Goal: Task Accomplishment & Management: Manage account settings

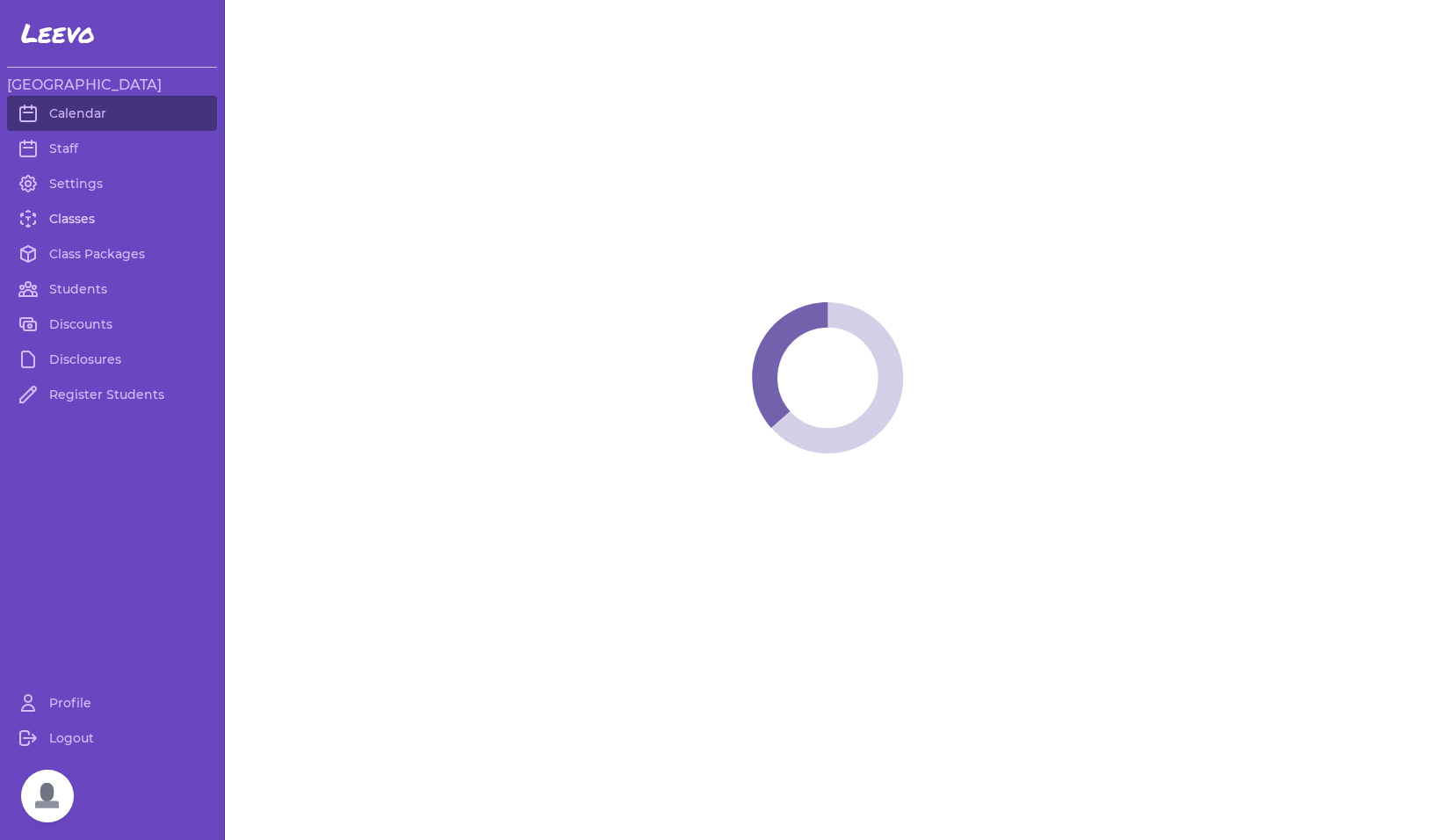
click at [84, 215] on link "Classes" at bounding box center [112, 218] width 210 height 35
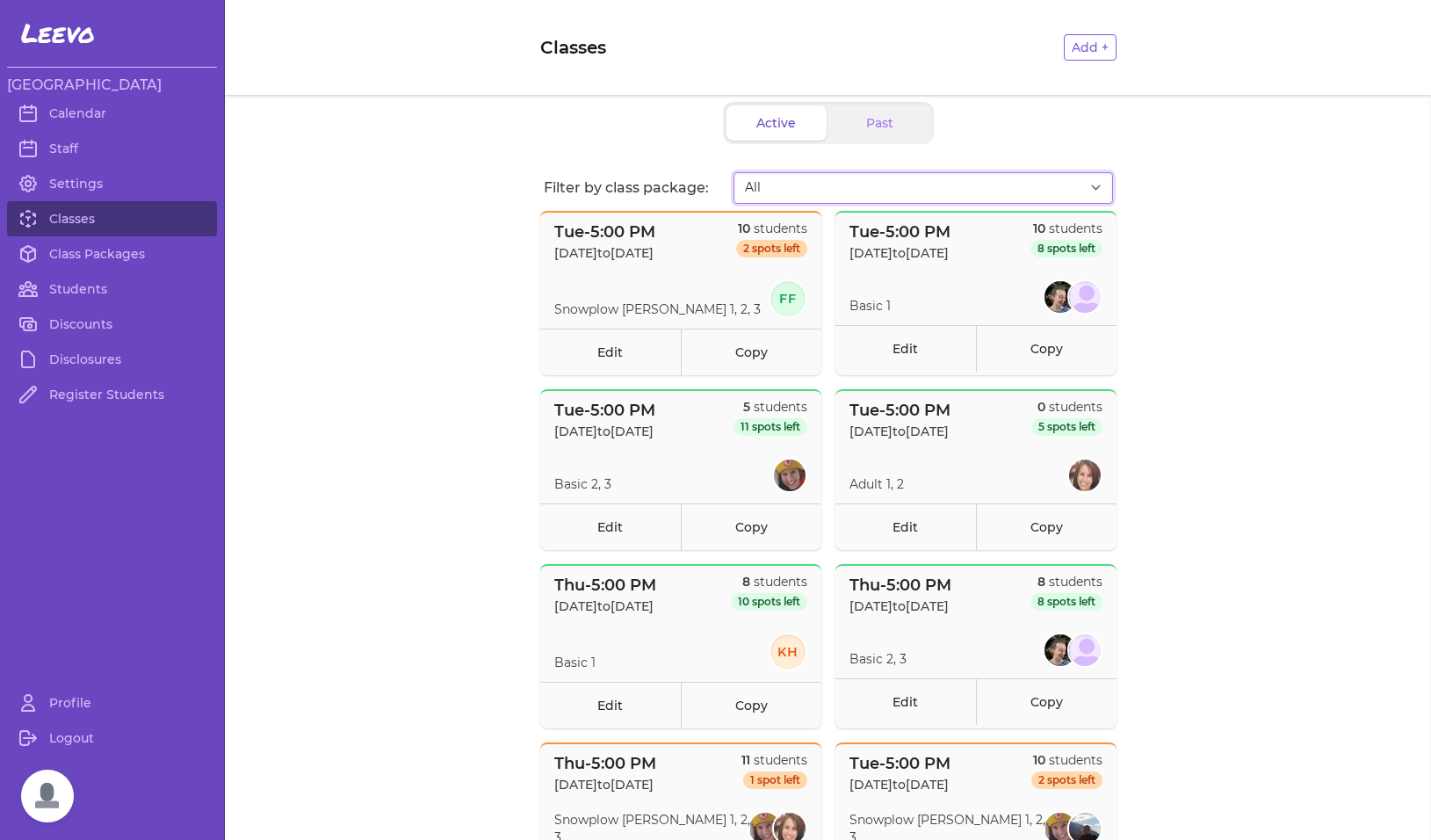
select select "2808"
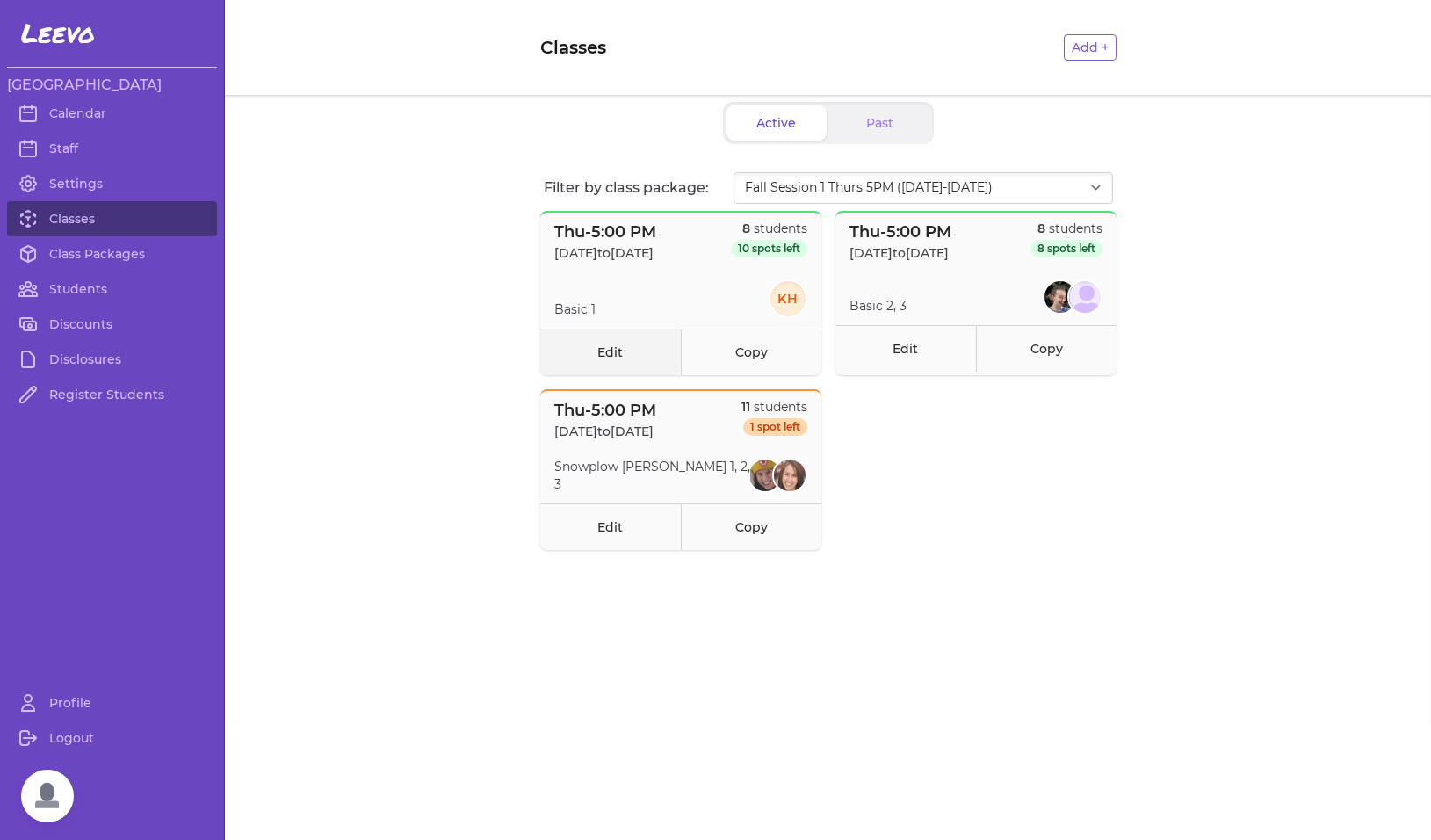
click at [599, 353] on link "Edit" at bounding box center [610, 351] width 141 height 46
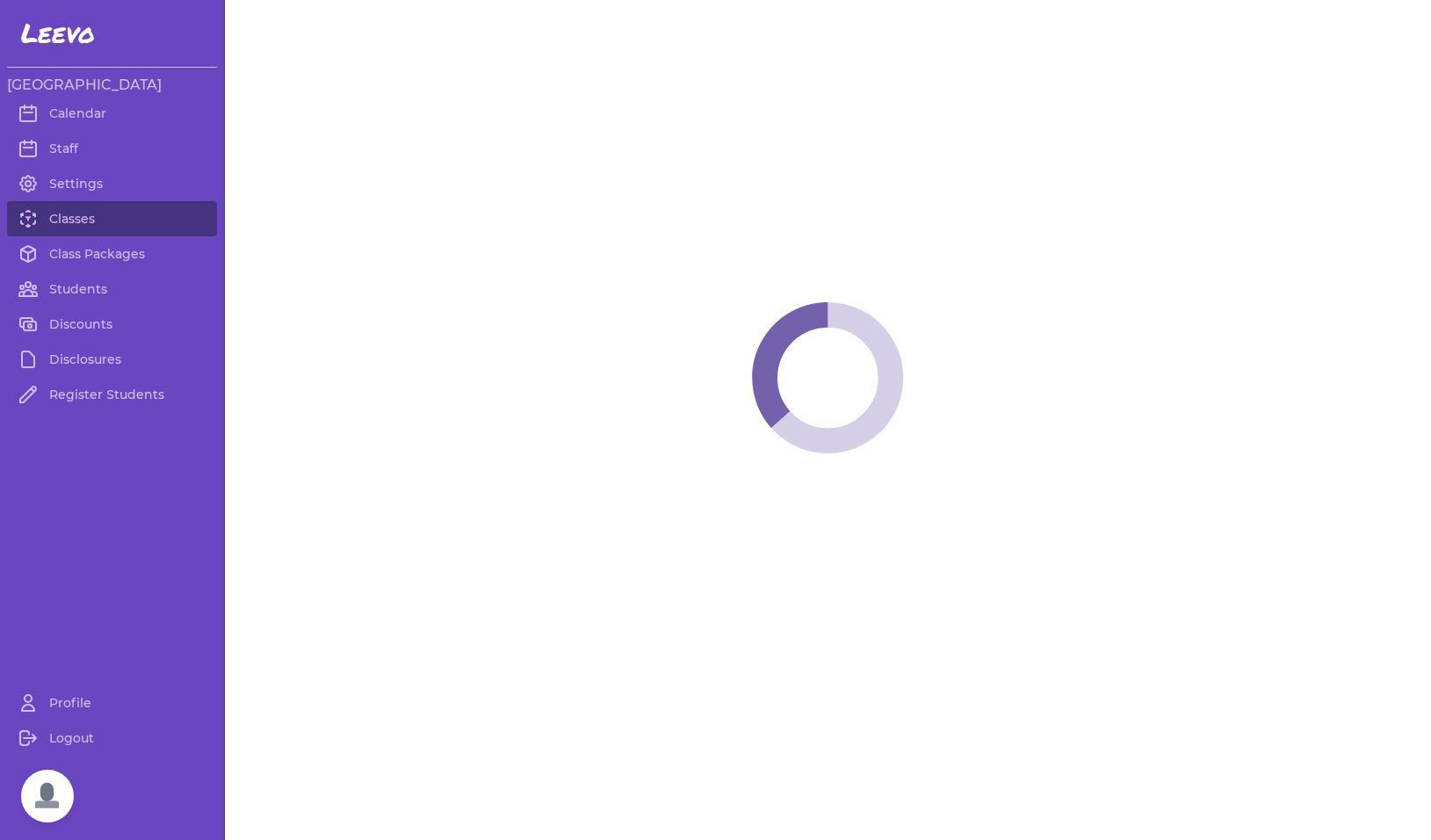
select select "4"
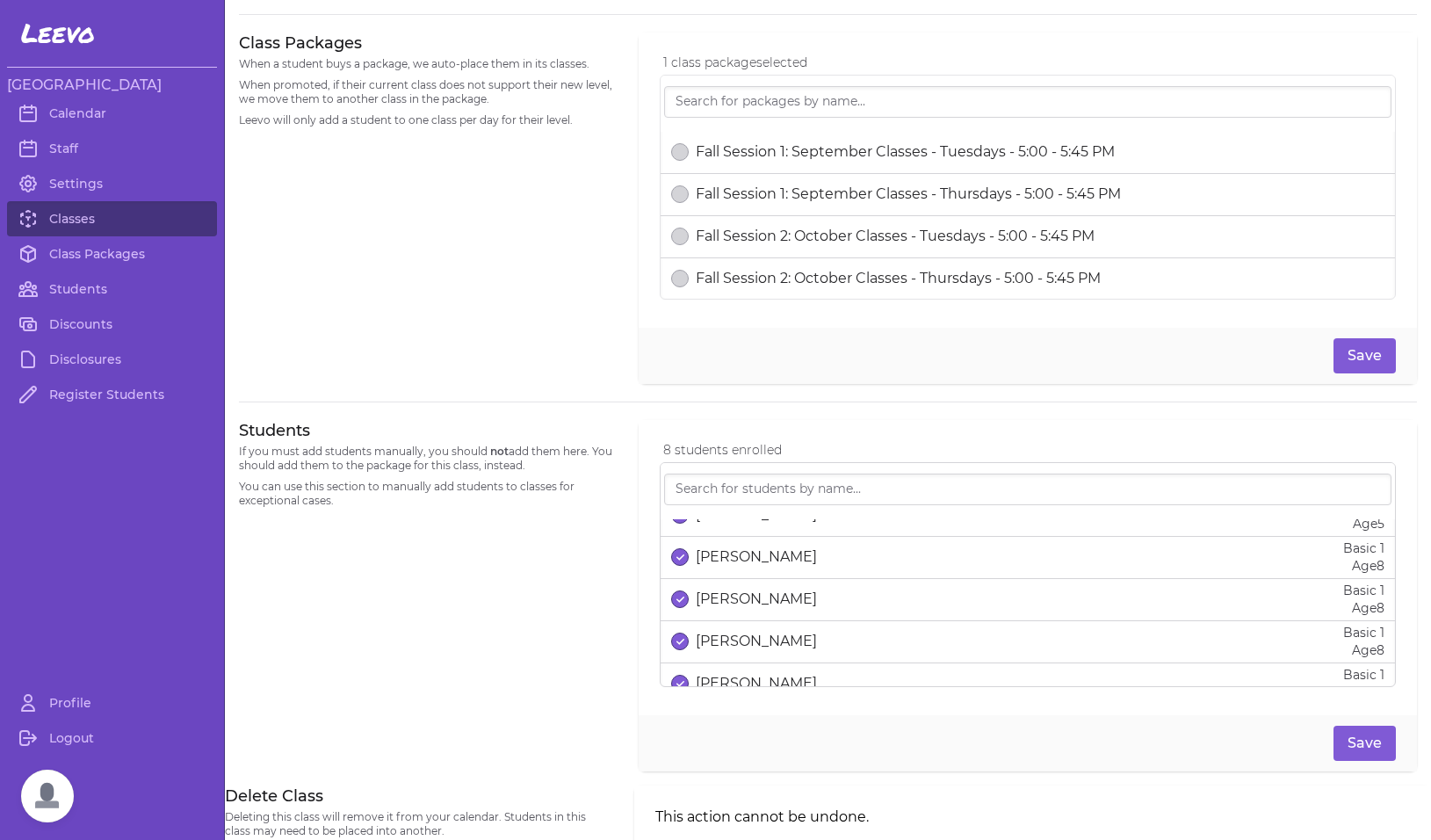
scroll to position [155, 0]
click at [64, 287] on link "Students" at bounding box center [112, 288] width 210 height 35
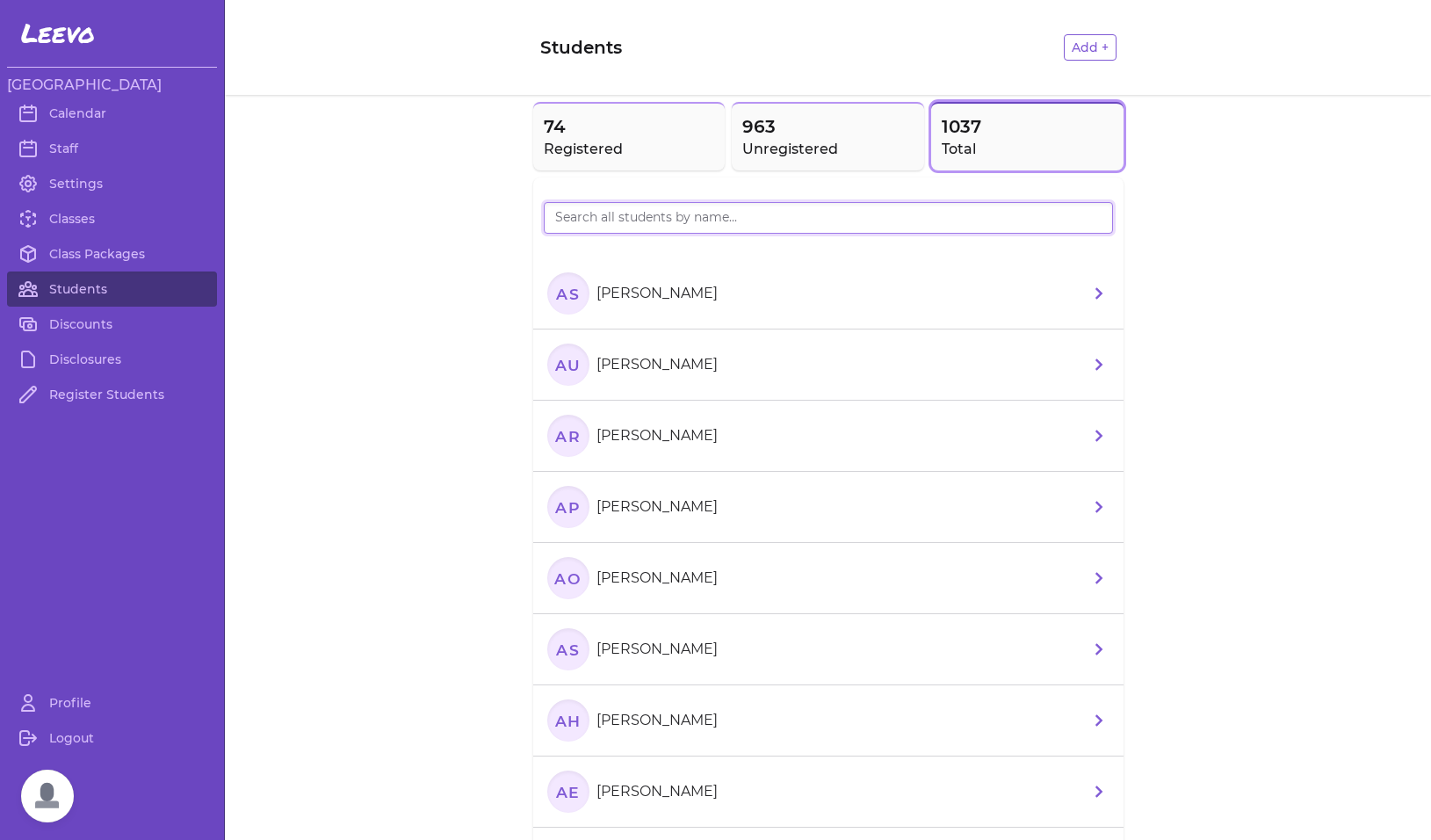
click at [675, 223] on input "search" at bounding box center [828, 217] width 569 height 32
type input "[PERSON_NAME]"
click at [562, 302] on text "Mr" at bounding box center [567, 293] width 28 height 18
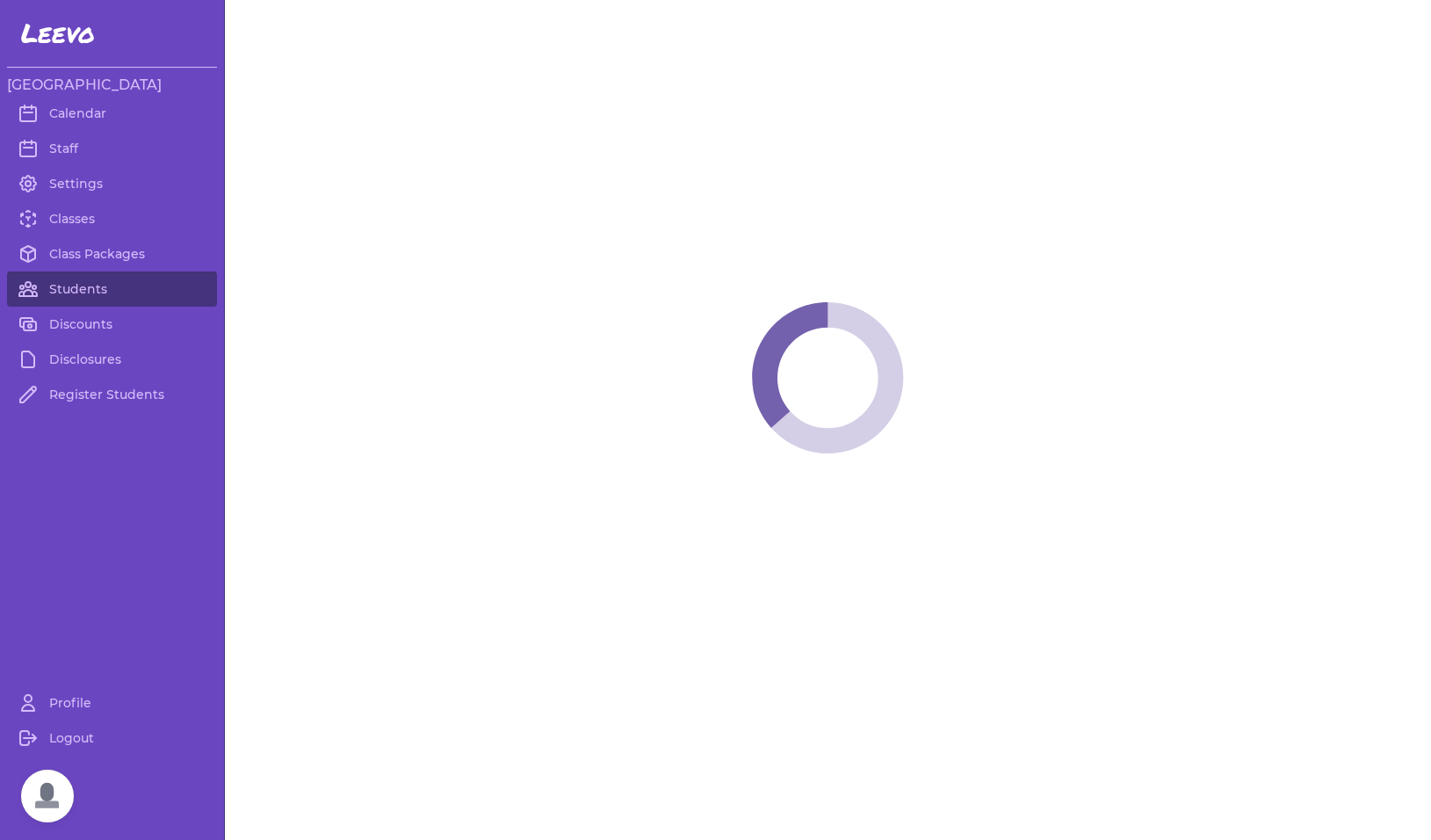
select select "MT"
select select "1"
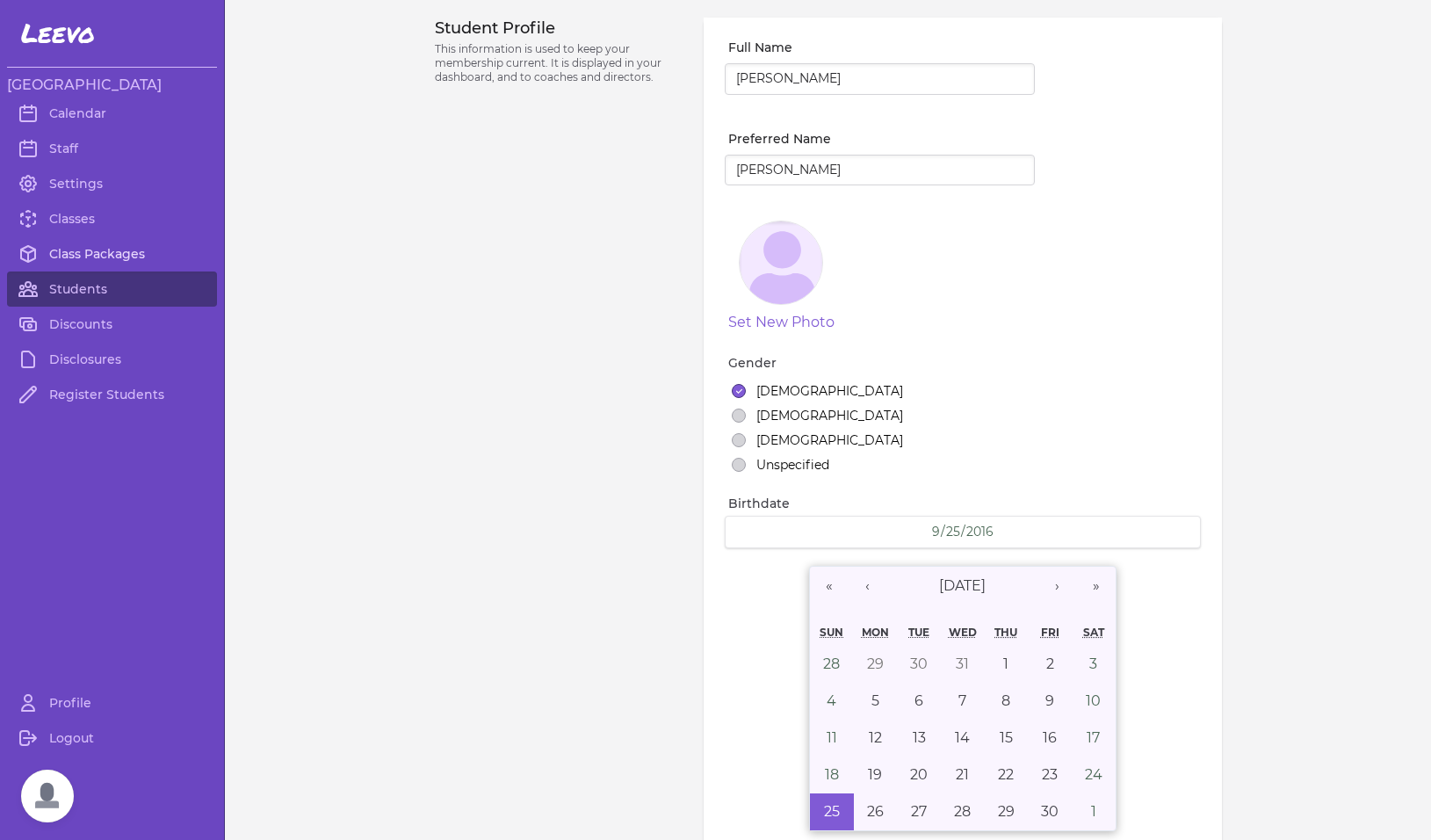
click at [86, 244] on link "Class Packages" at bounding box center [112, 254] width 210 height 35
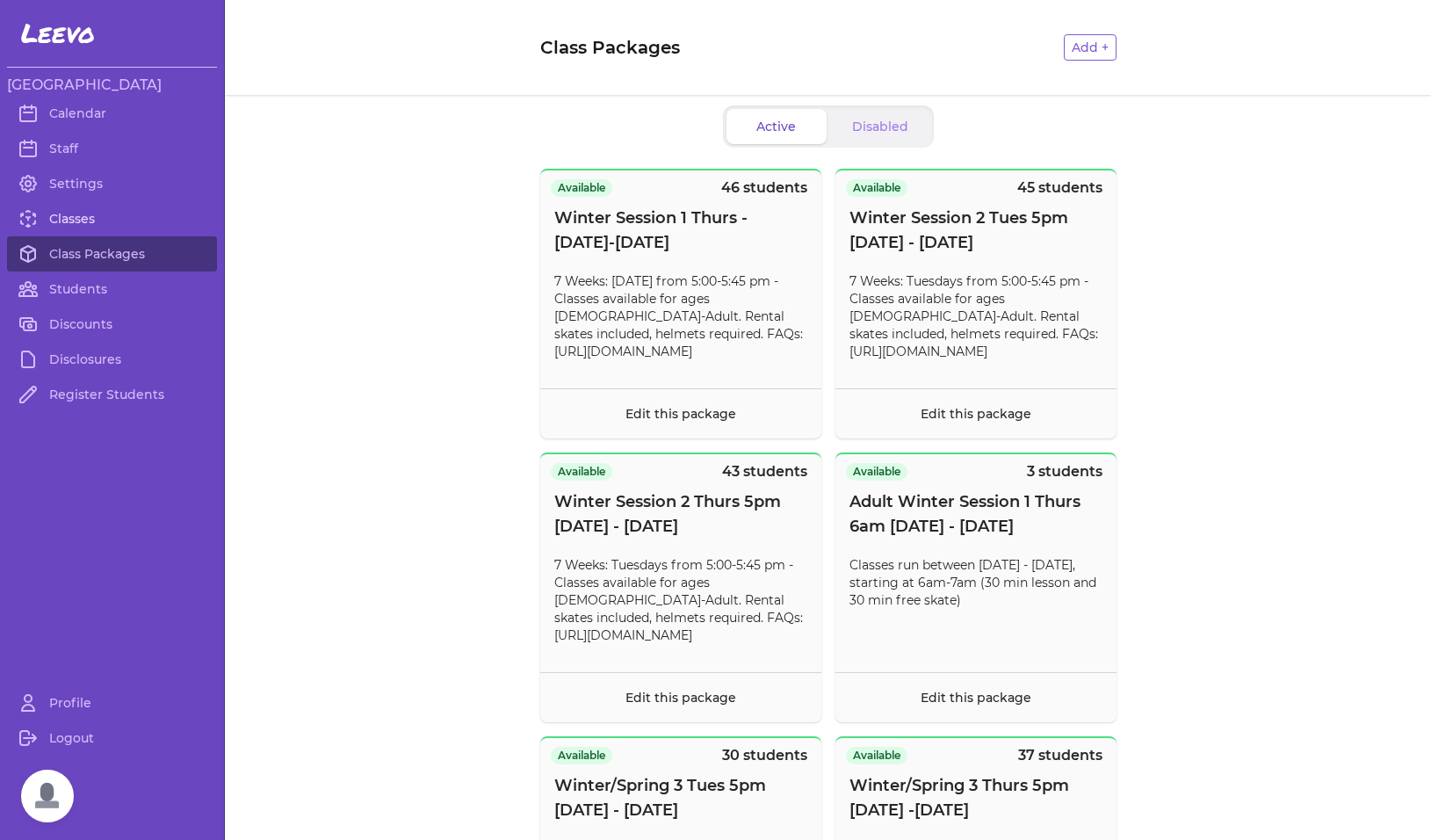
click at [98, 220] on link "Classes" at bounding box center [112, 218] width 210 height 35
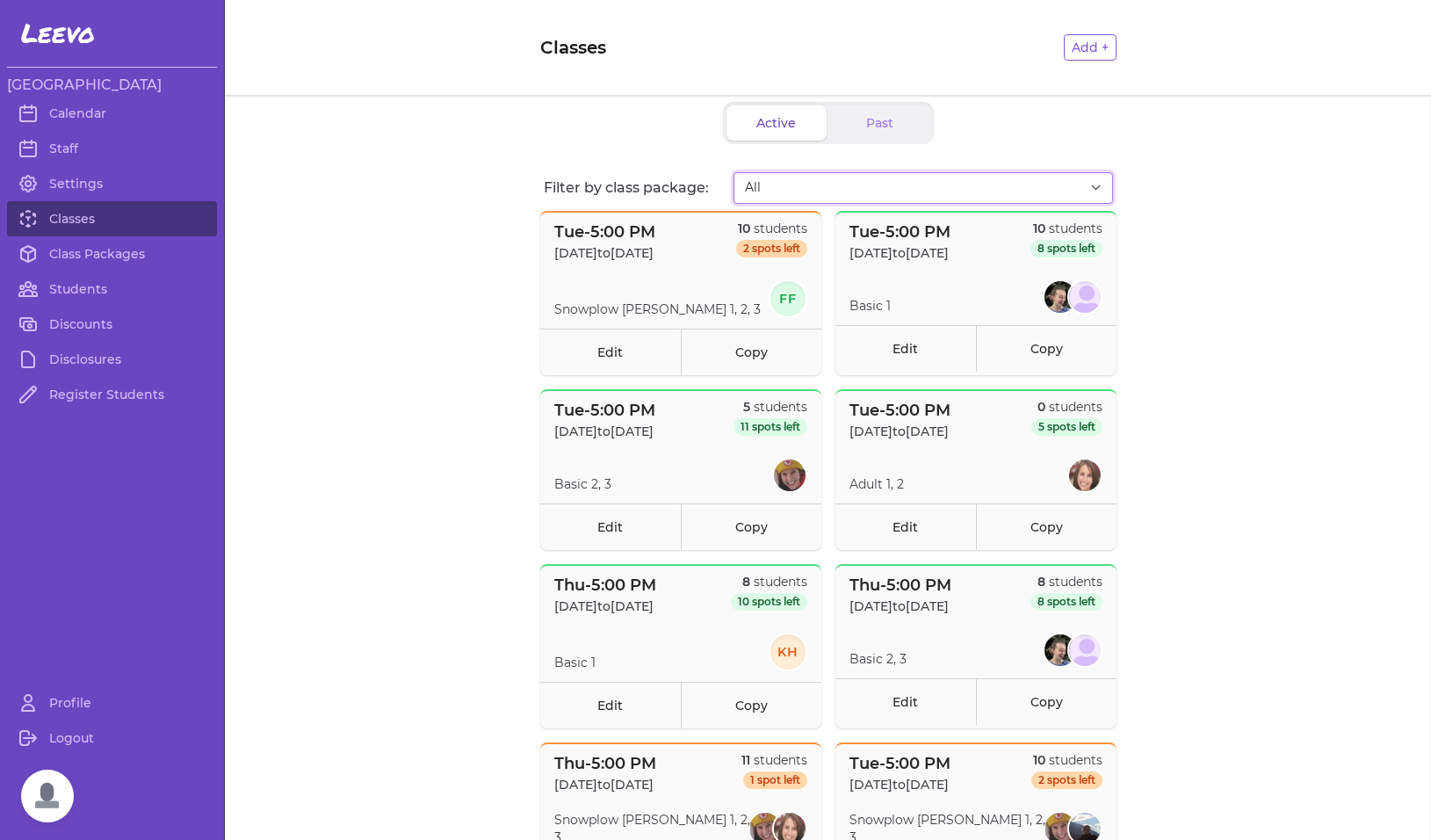
select select "2808"
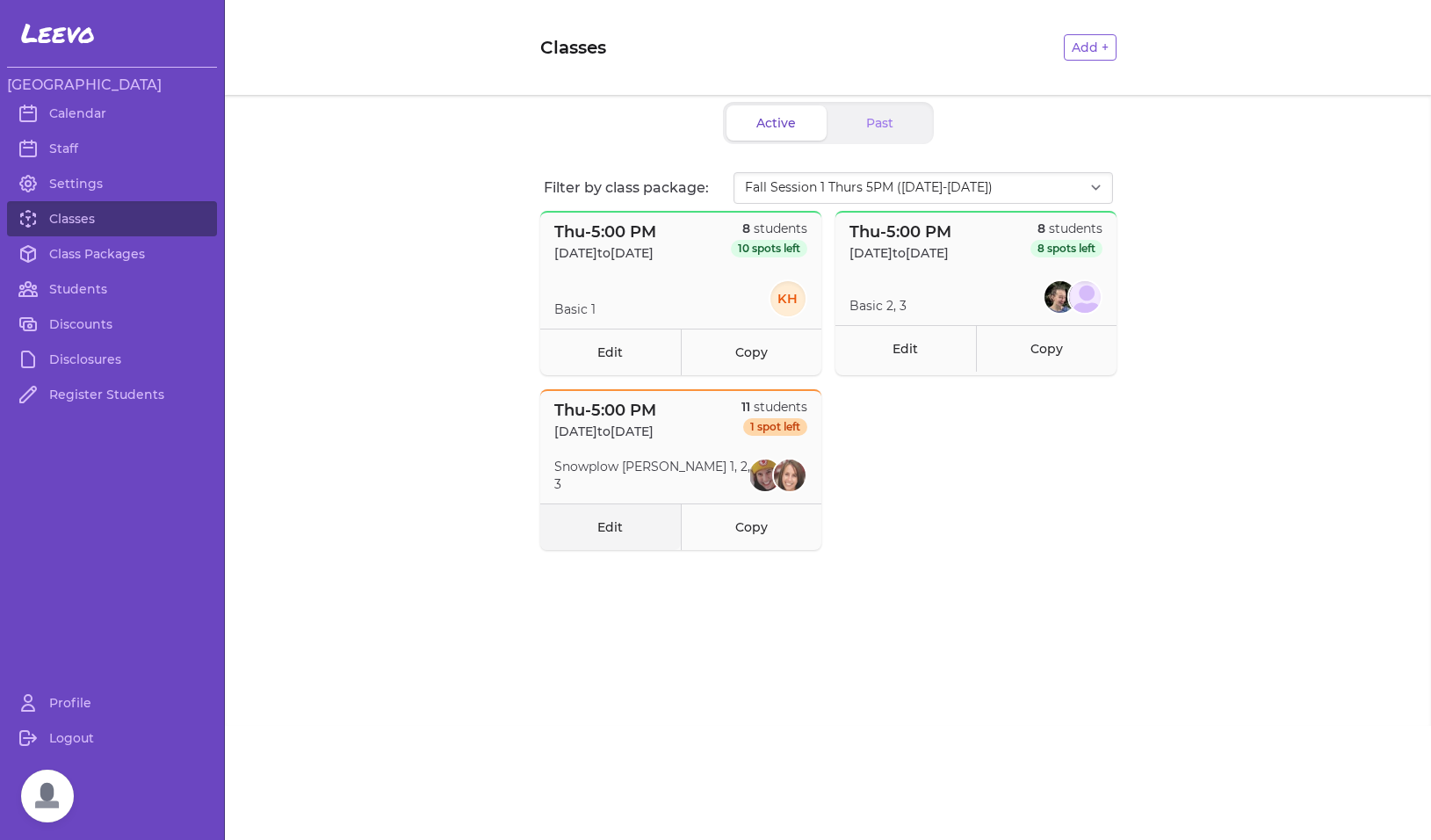
click at [599, 530] on link "Edit" at bounding box center [610, 526] width 141 height 46
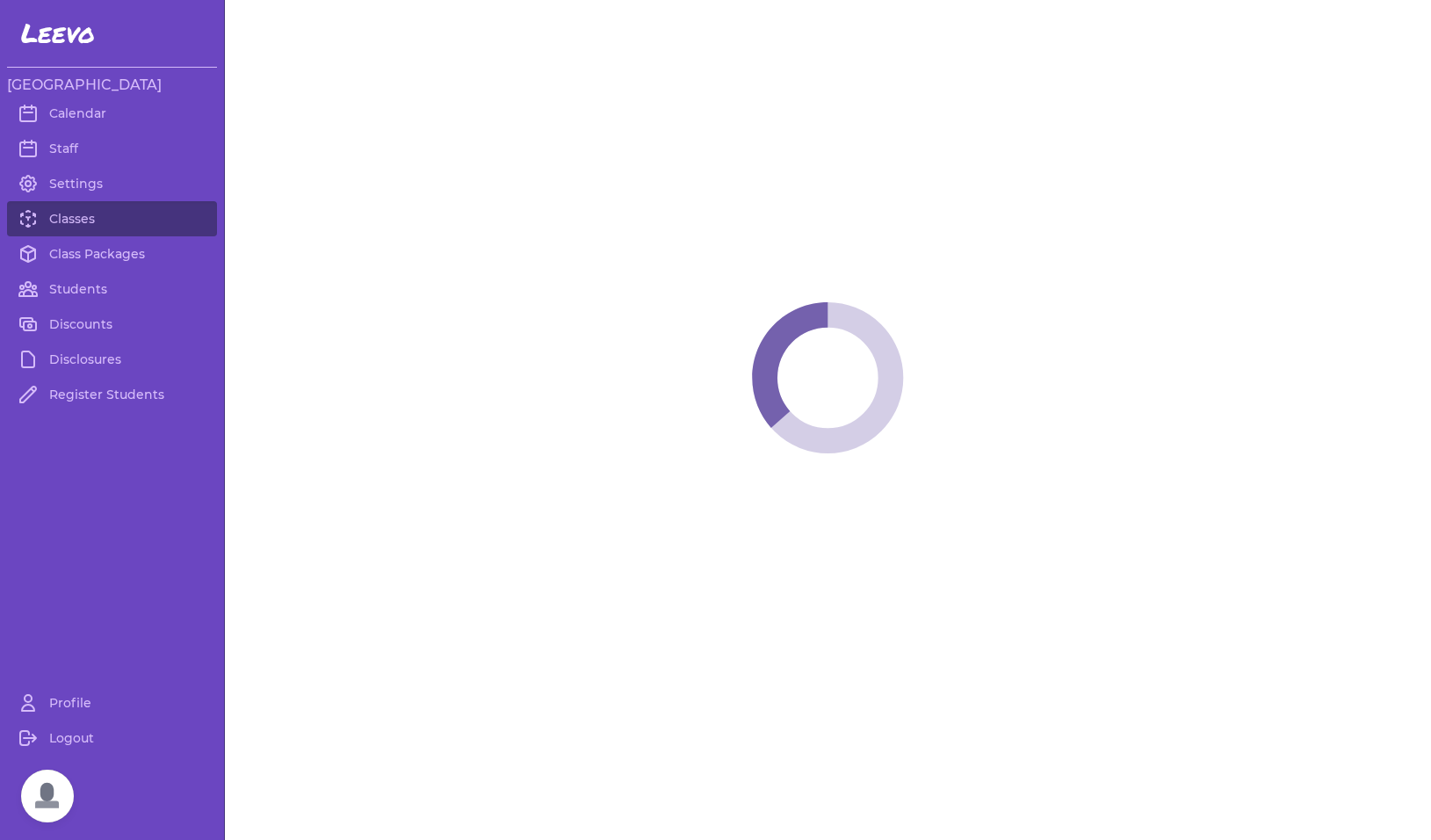
select select "4"
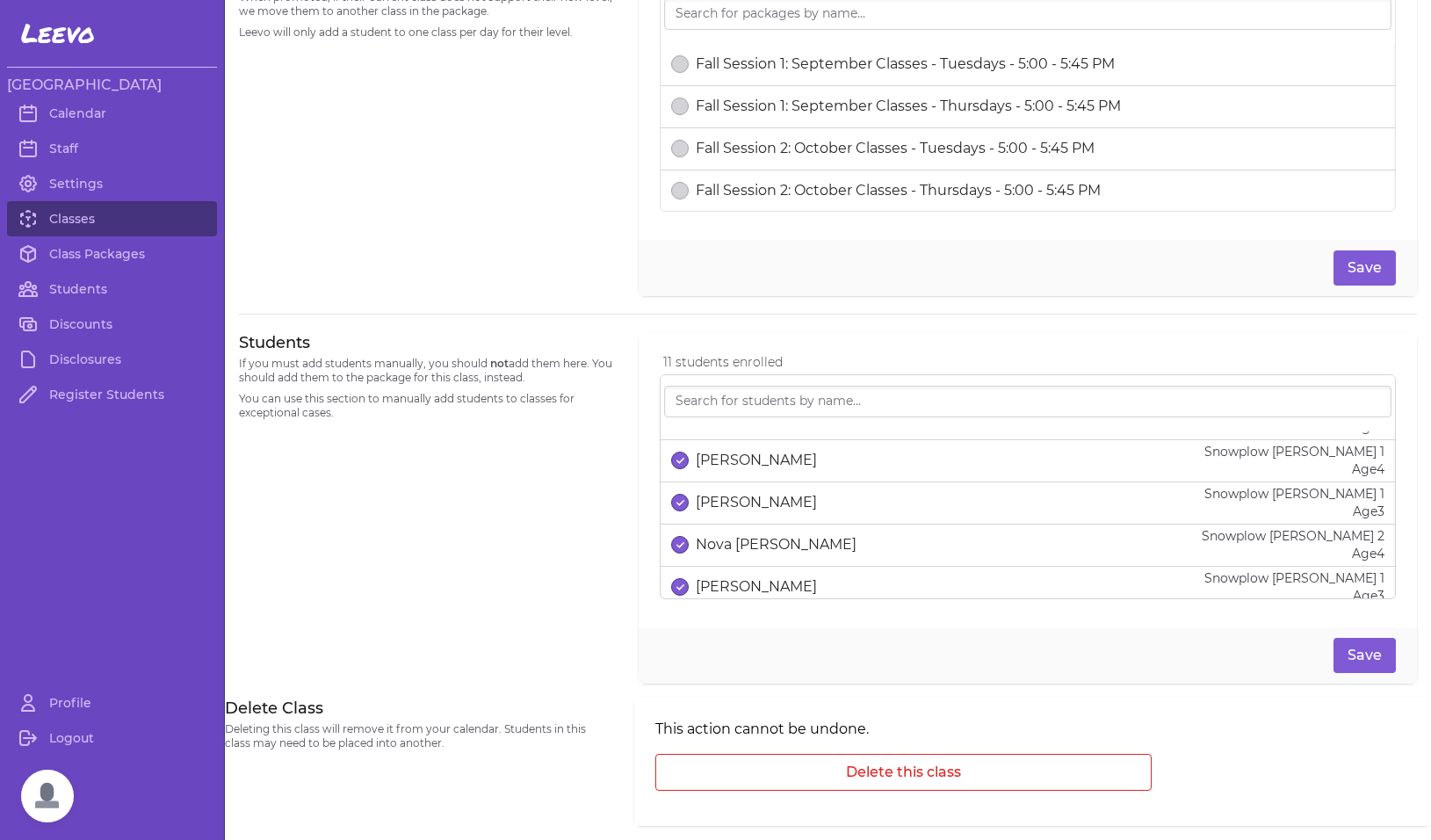
scroll to position [321, 0]
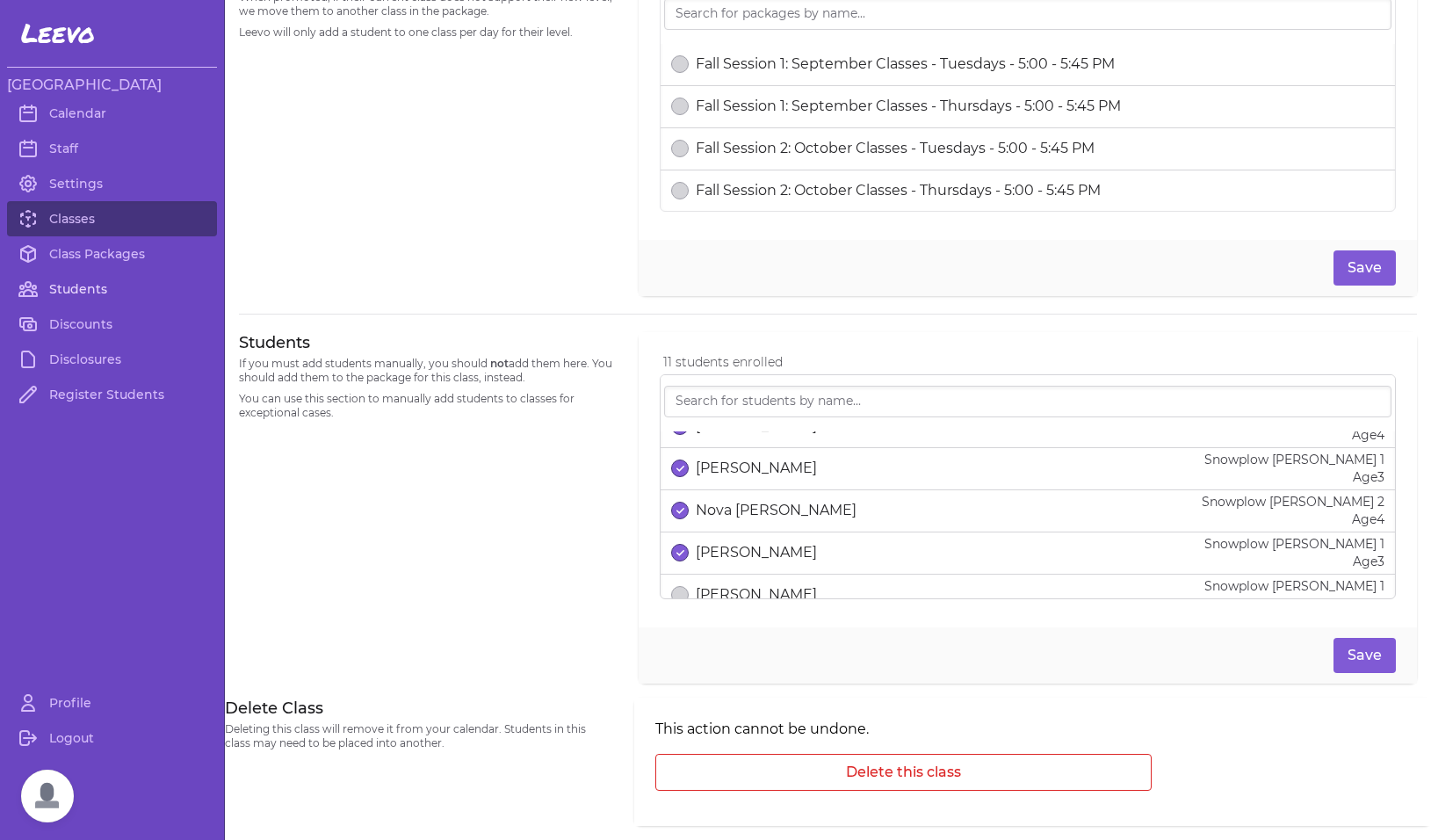
click at [79, 296] on link "Students" at bounding box center [112, 288] width 210 height 35
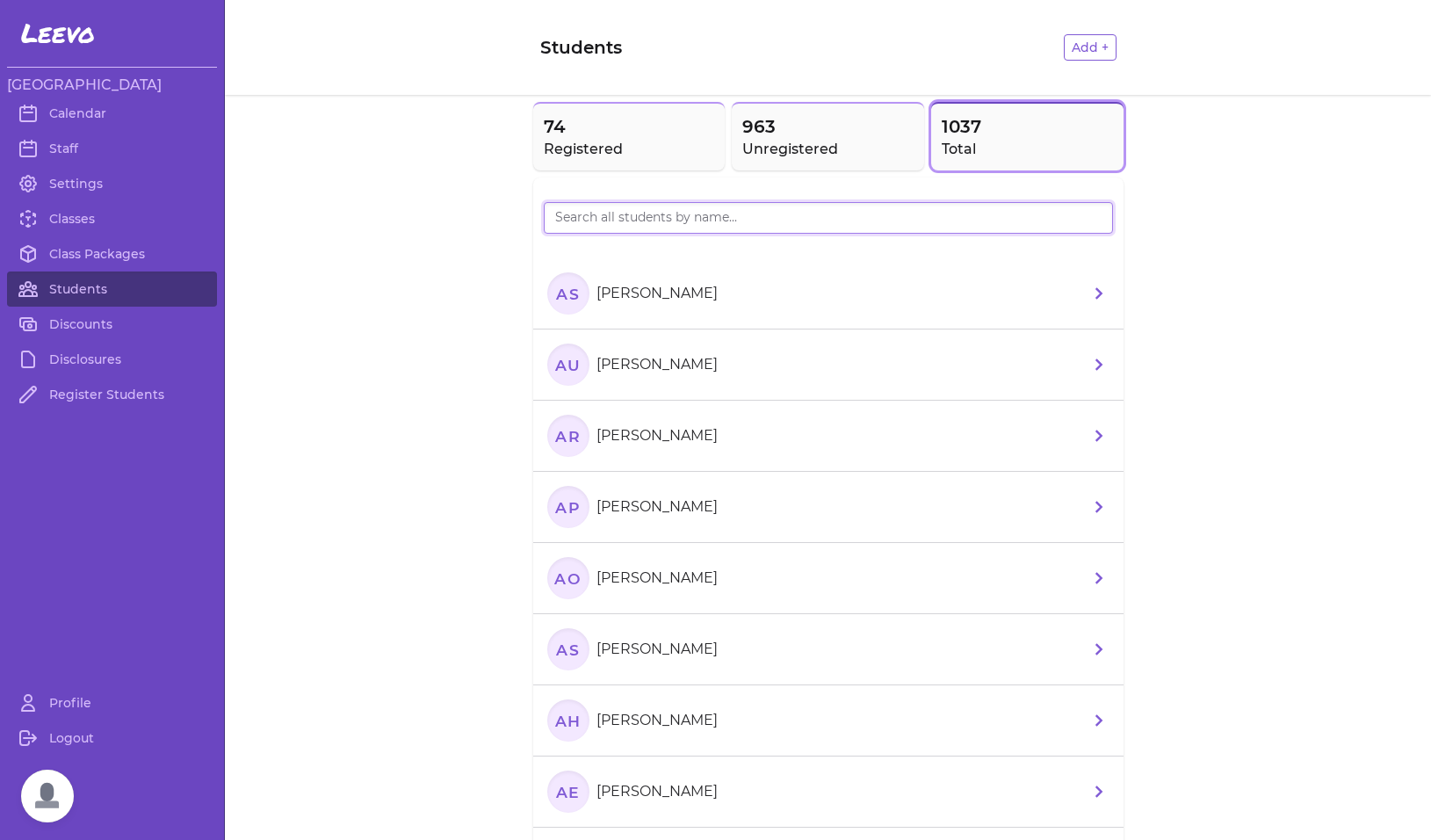
click at [613, 223] on input "search" at bounding box center [828, 217] width 569 height 32
type input "ISLA"
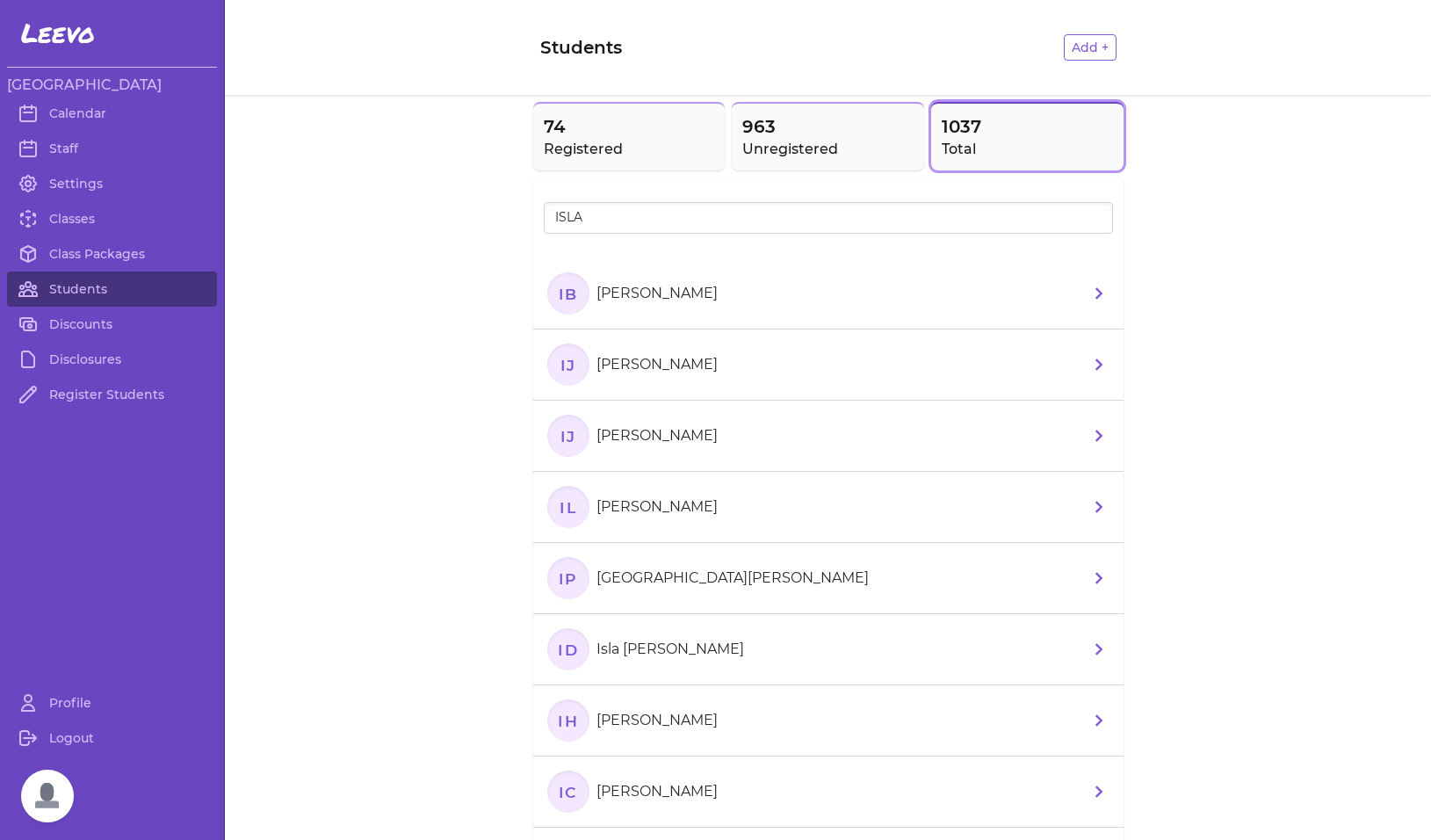
click at [561, 583] on text "IP" at bounding box center [566, 577] width 19 height 18
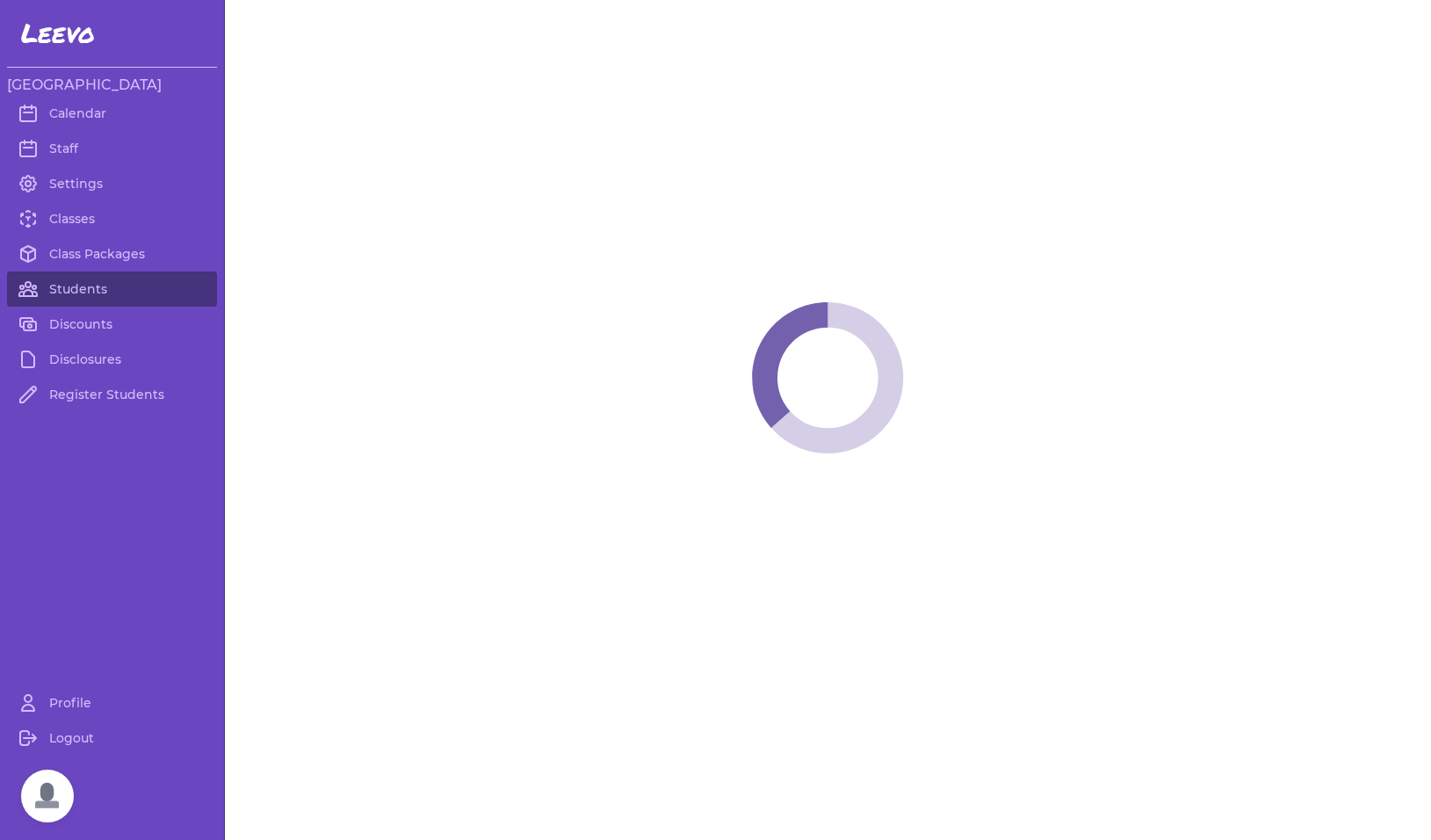
select select "MT"
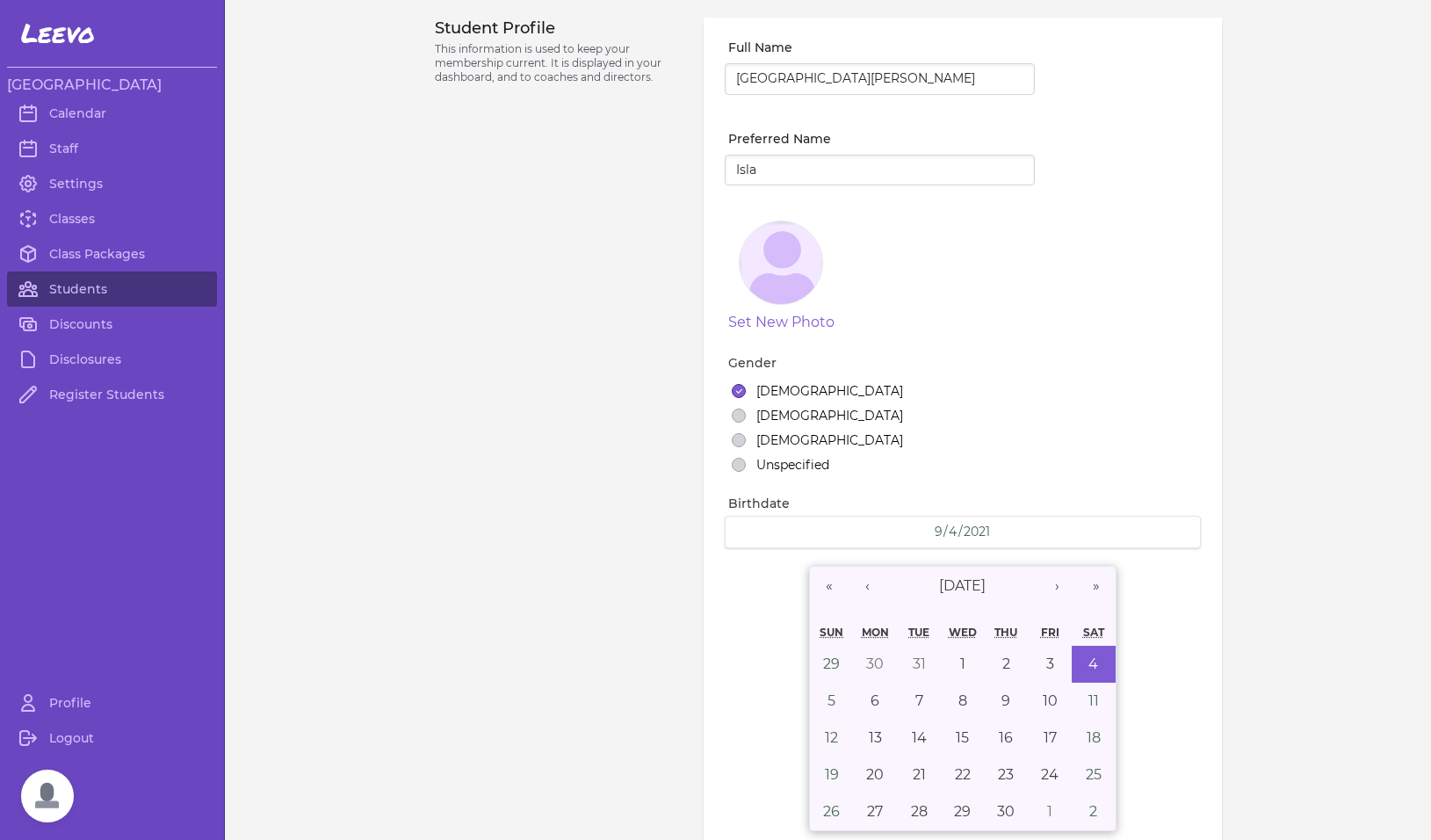
select select "7"
click at [75, 217] on link "Classes" at bounding box center [112, 218] width 210 height 35
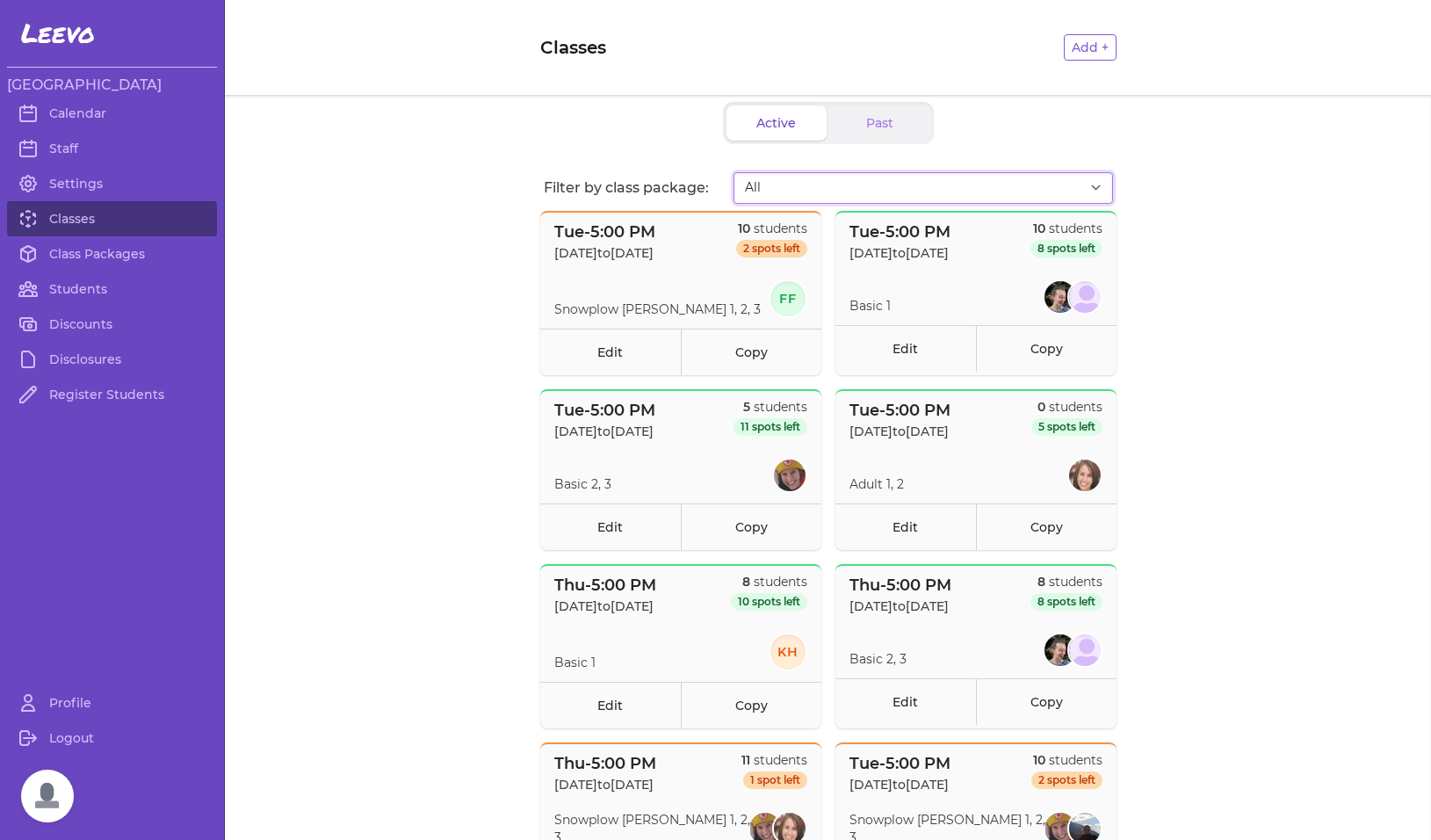
select select "2808"
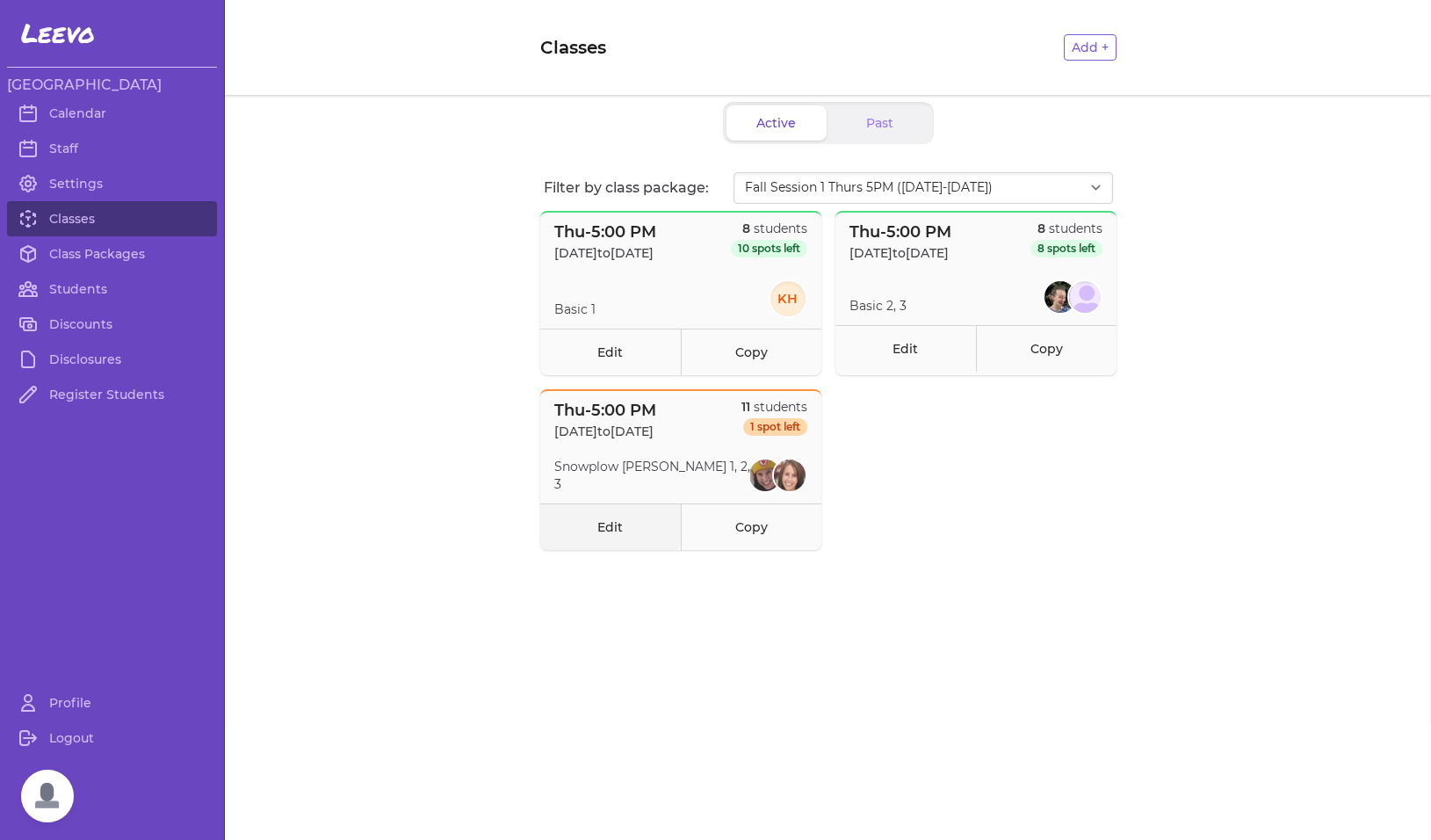
click at [605, 527] on link "Edit" at bounding box center [610, 526] width 141 height 46
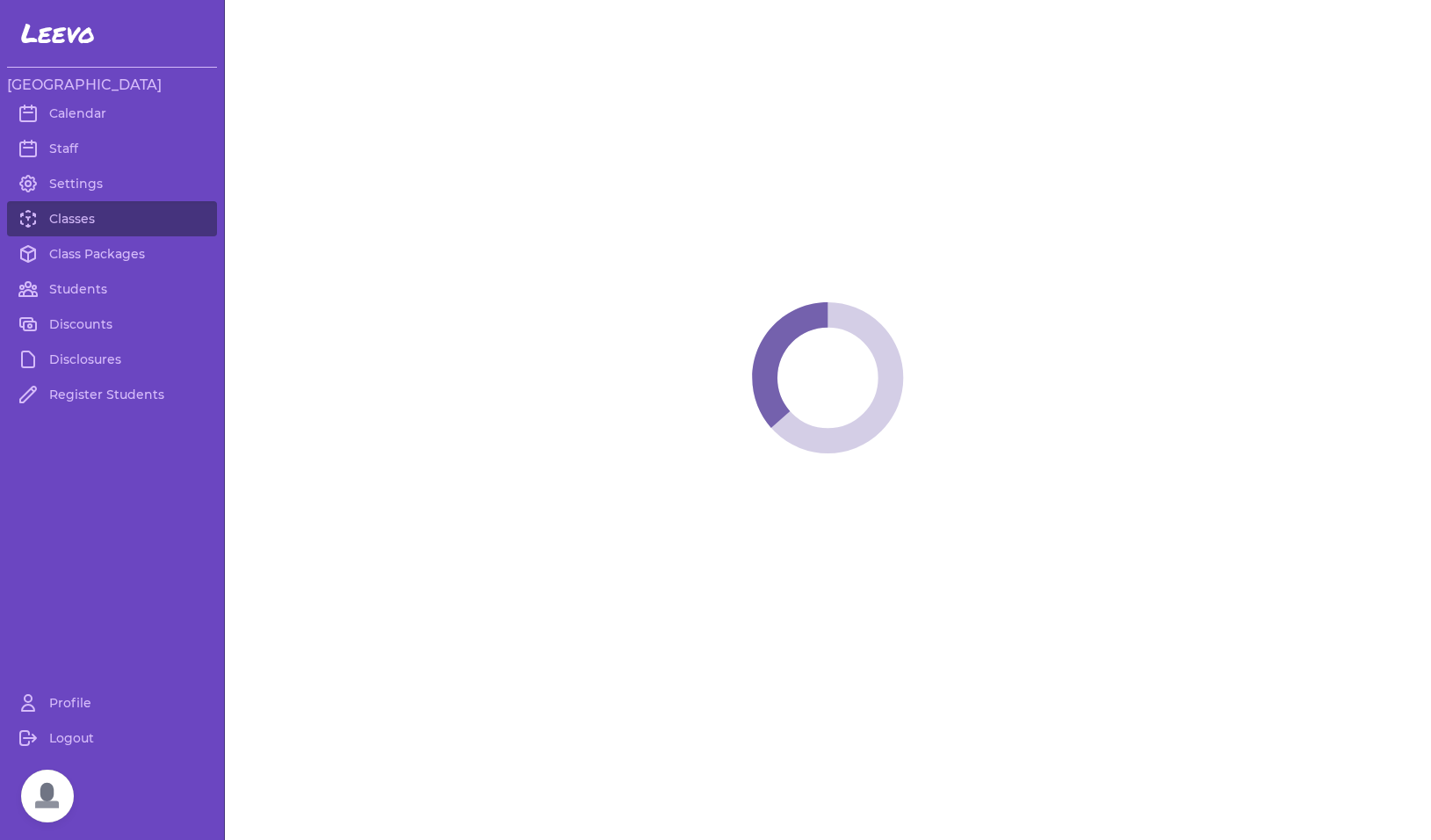
select select "4"
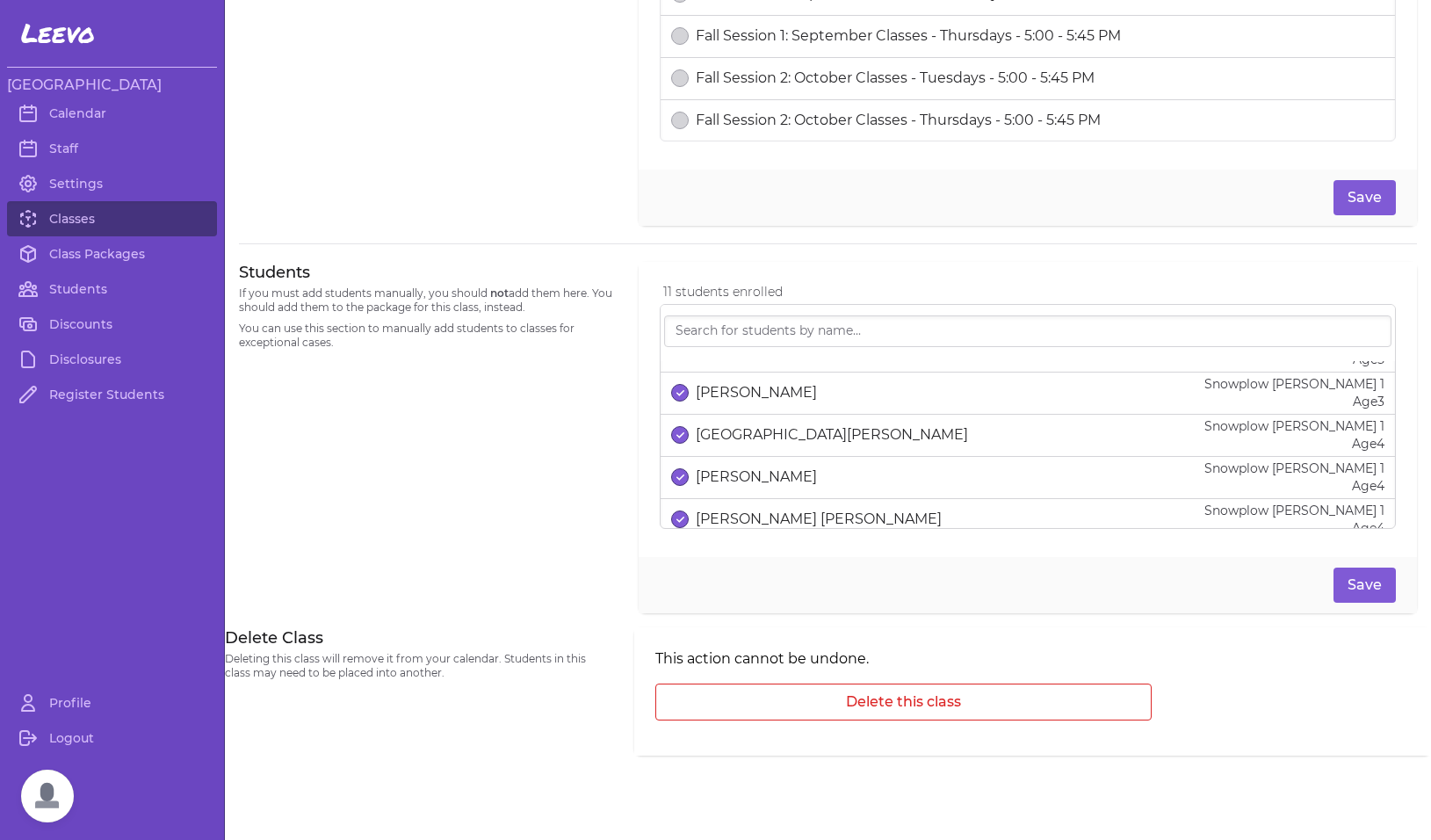
scroll to position [4, 0]
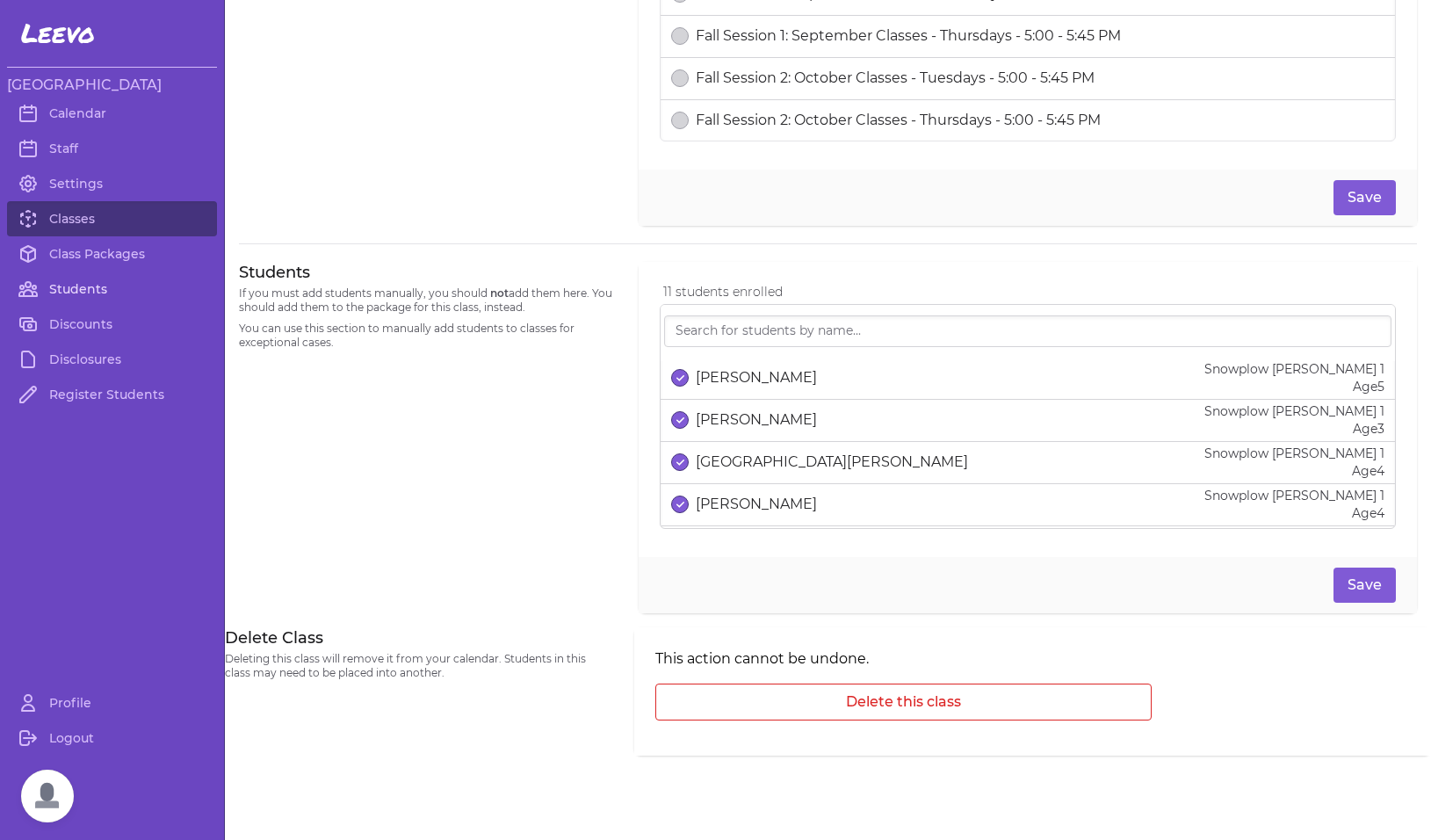
click at [74, 295] on link "Students" at bounding box center [112, 288] width 210 height 35
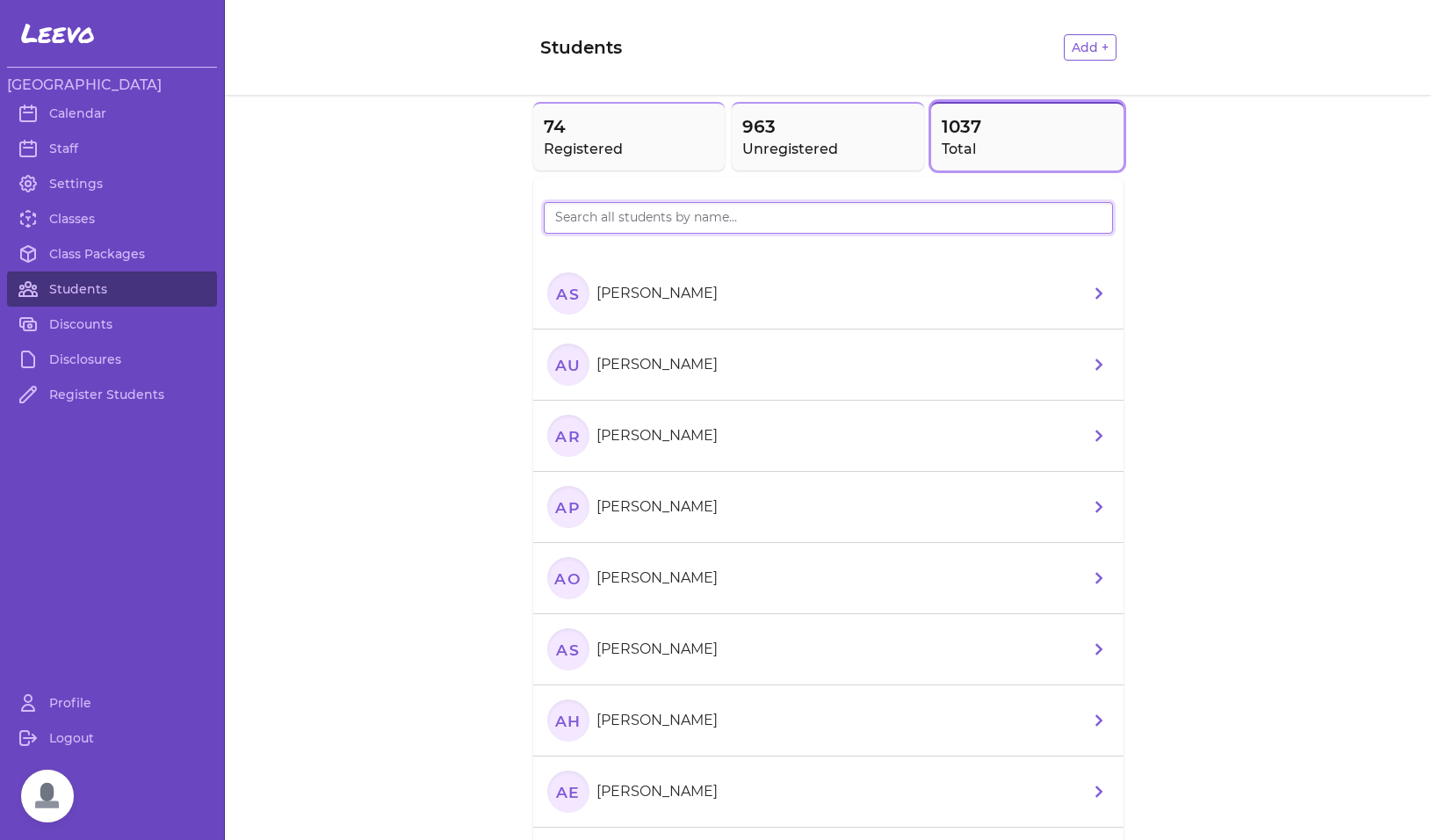
click at [613, 215] on input "search" at bounding box center [828, 217] width 569 height 32
type input "COLT"
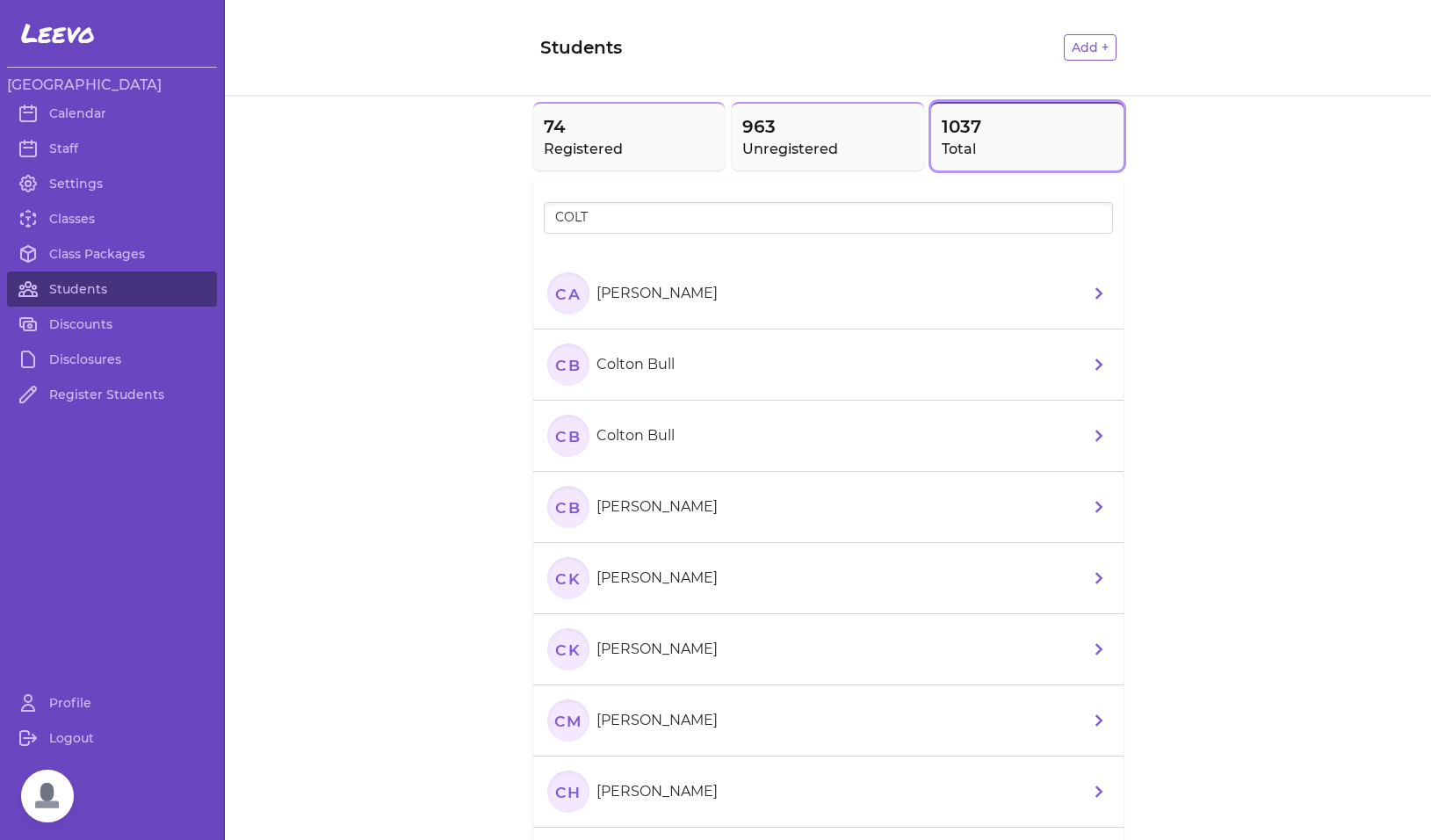
click at [565, 296] on text "CA" at bounding box center [568, 293] width 25 height 18
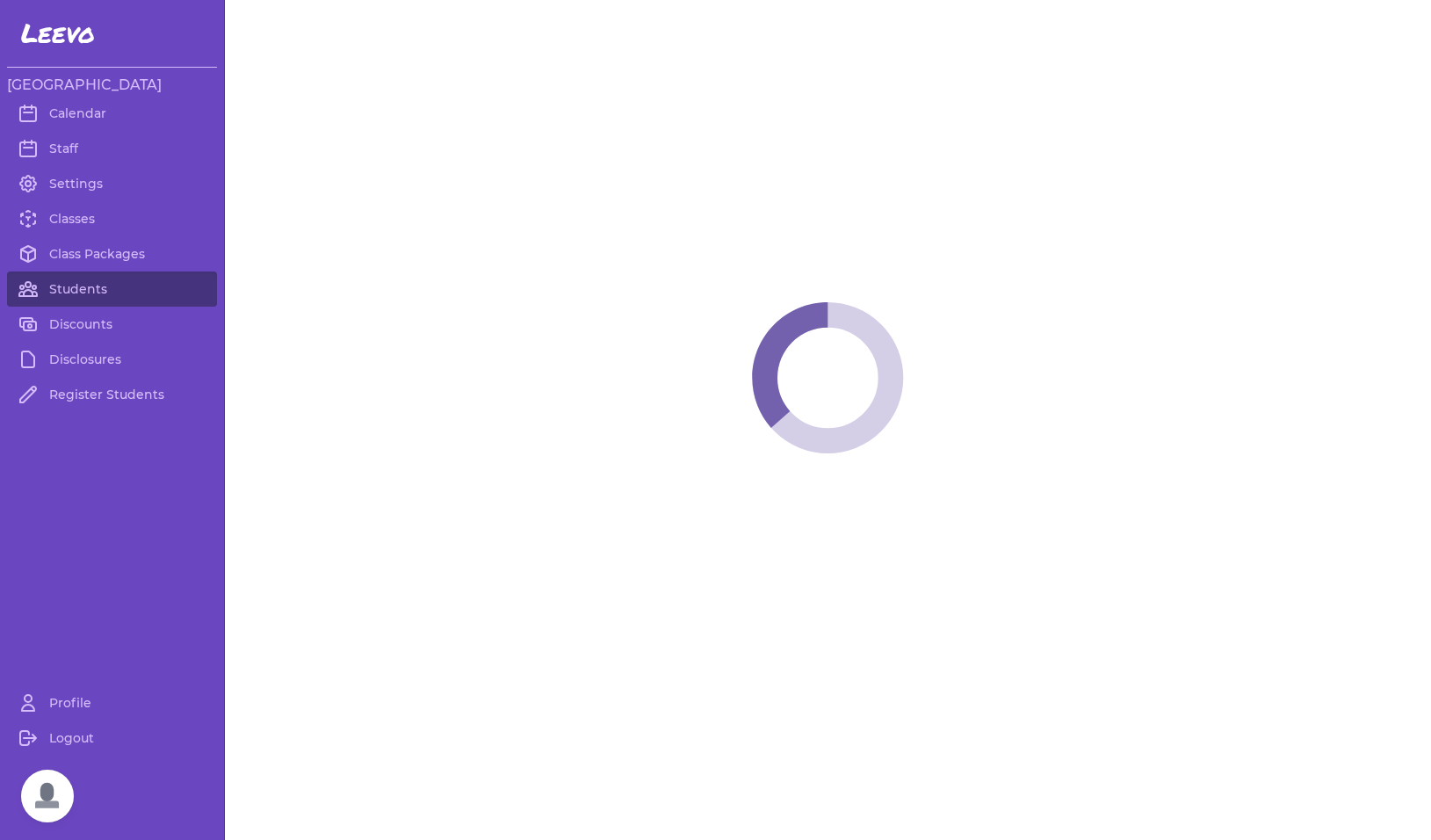
select select "MT"
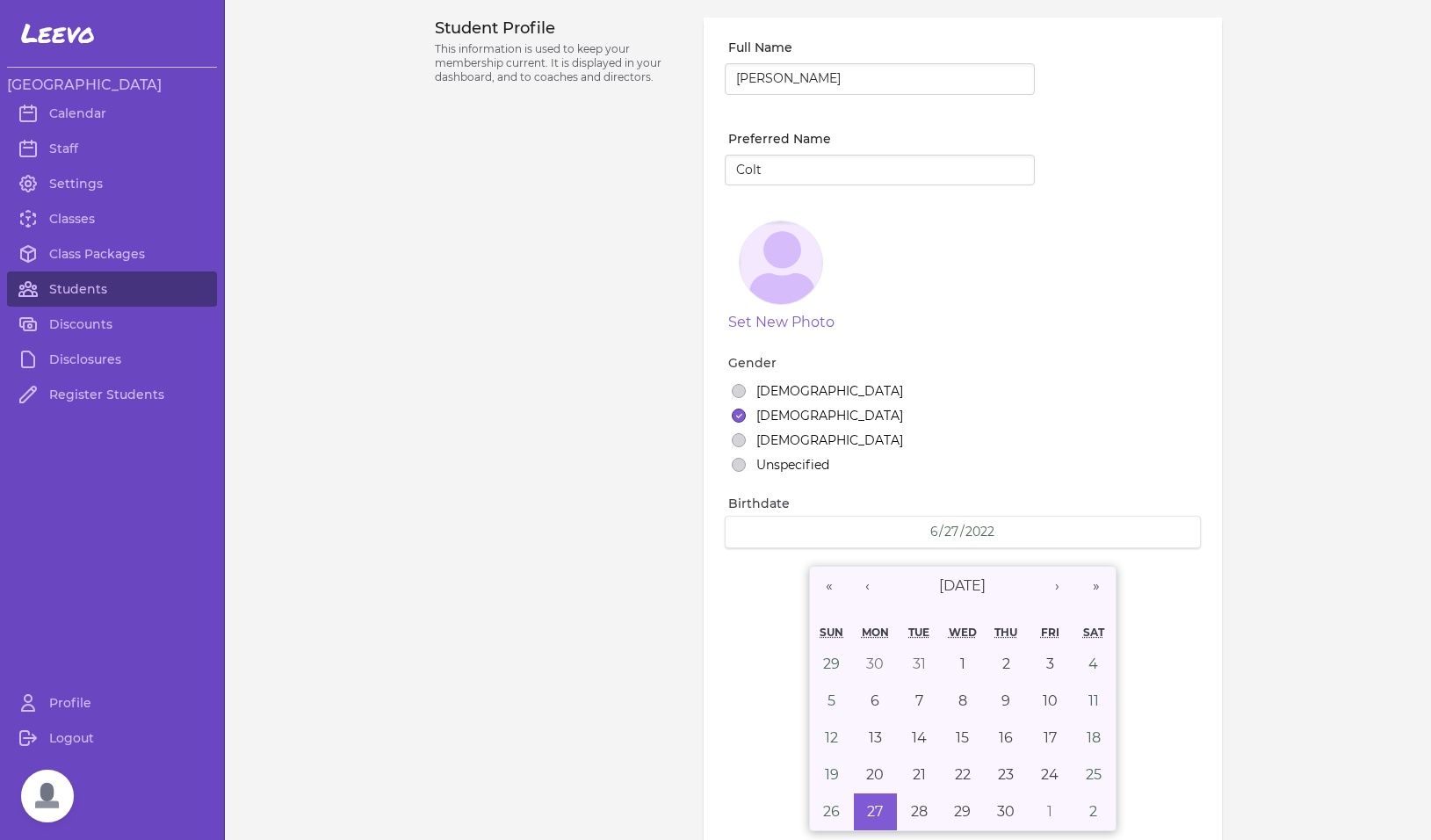
select select "7"
click at [51, 299] on link "Students" at bounding box center [112, 288] width 210 height 35
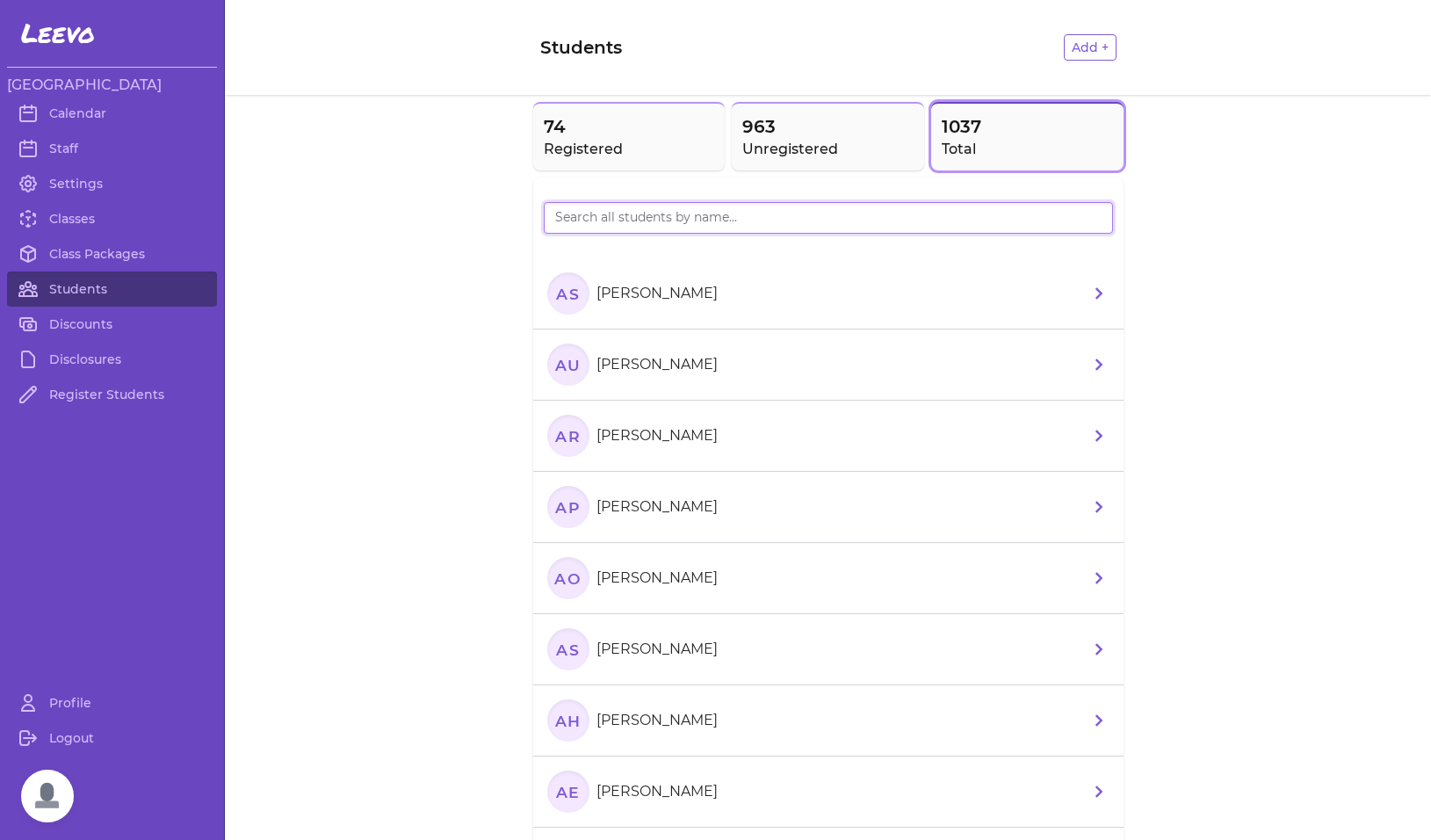
click at [636, 219] on input "search" at bounding box center [828, 217] width 569 height 32
type input "NORAH"
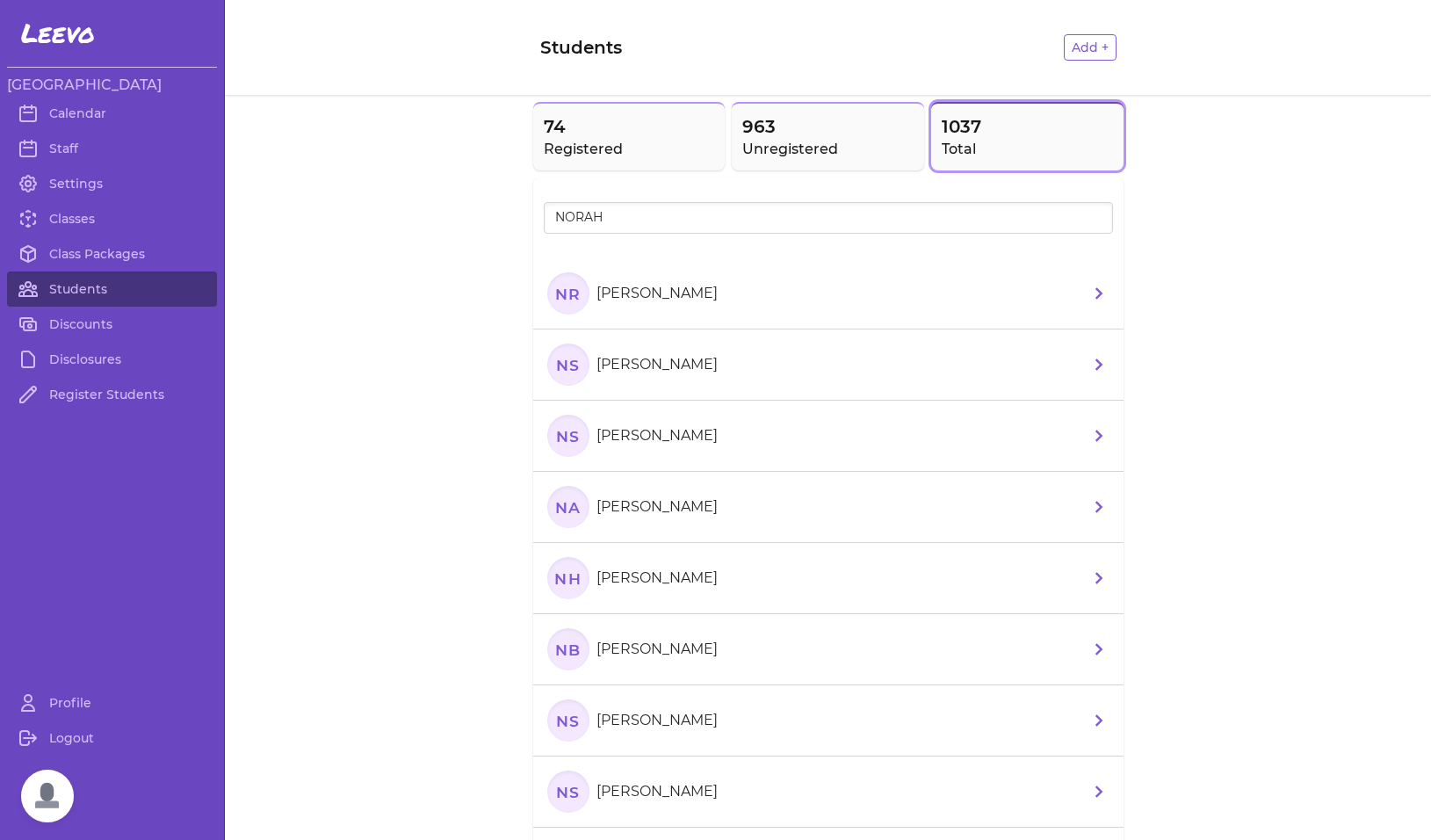
click at [558, 368] on text "NS" at bounding box center [567, 364] width 25 height 18
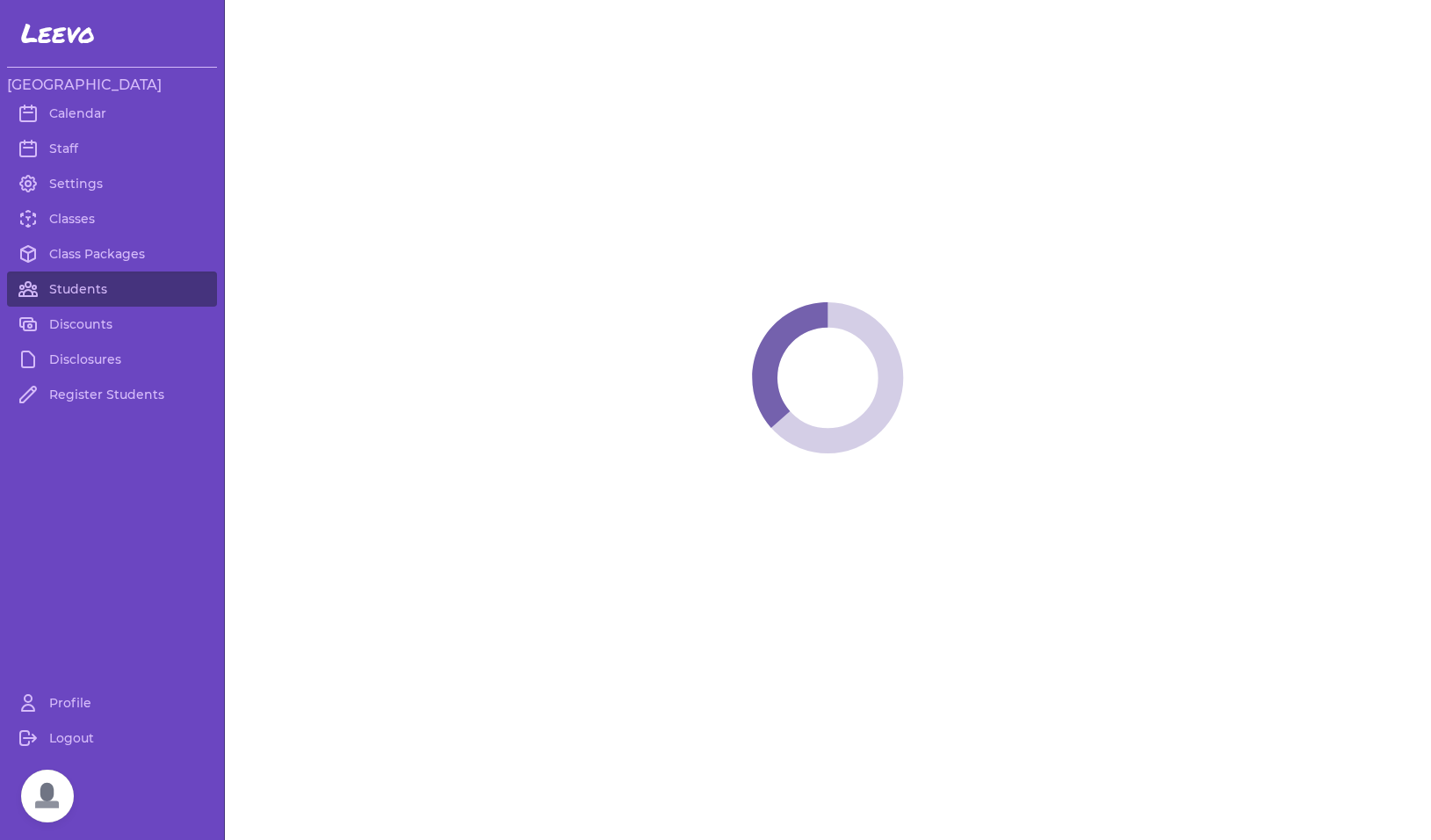
select select "MT"
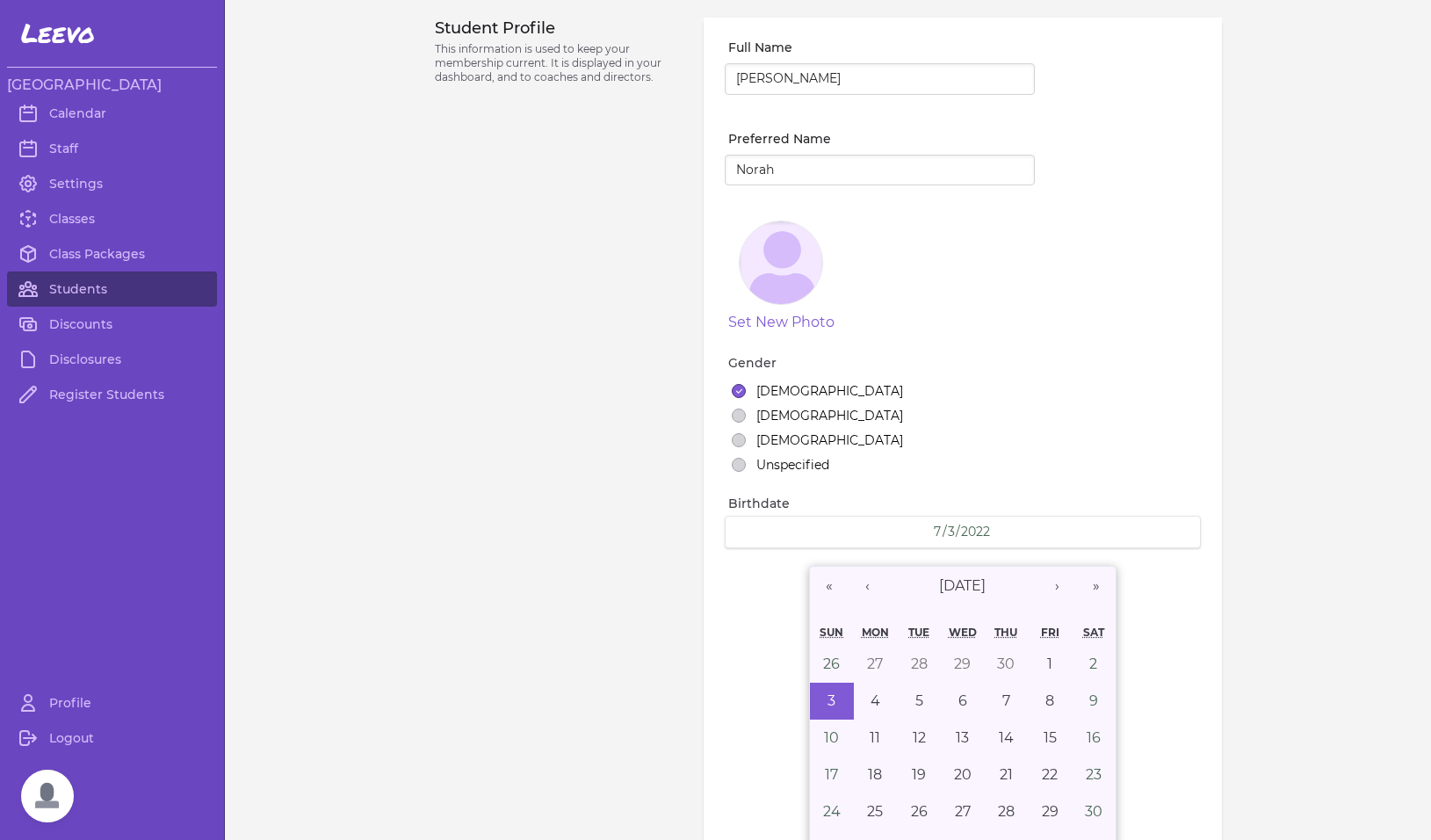
select select "7"
click at [74, 289] on link "Students" at bounding box center [112, 288] width 210 height 35
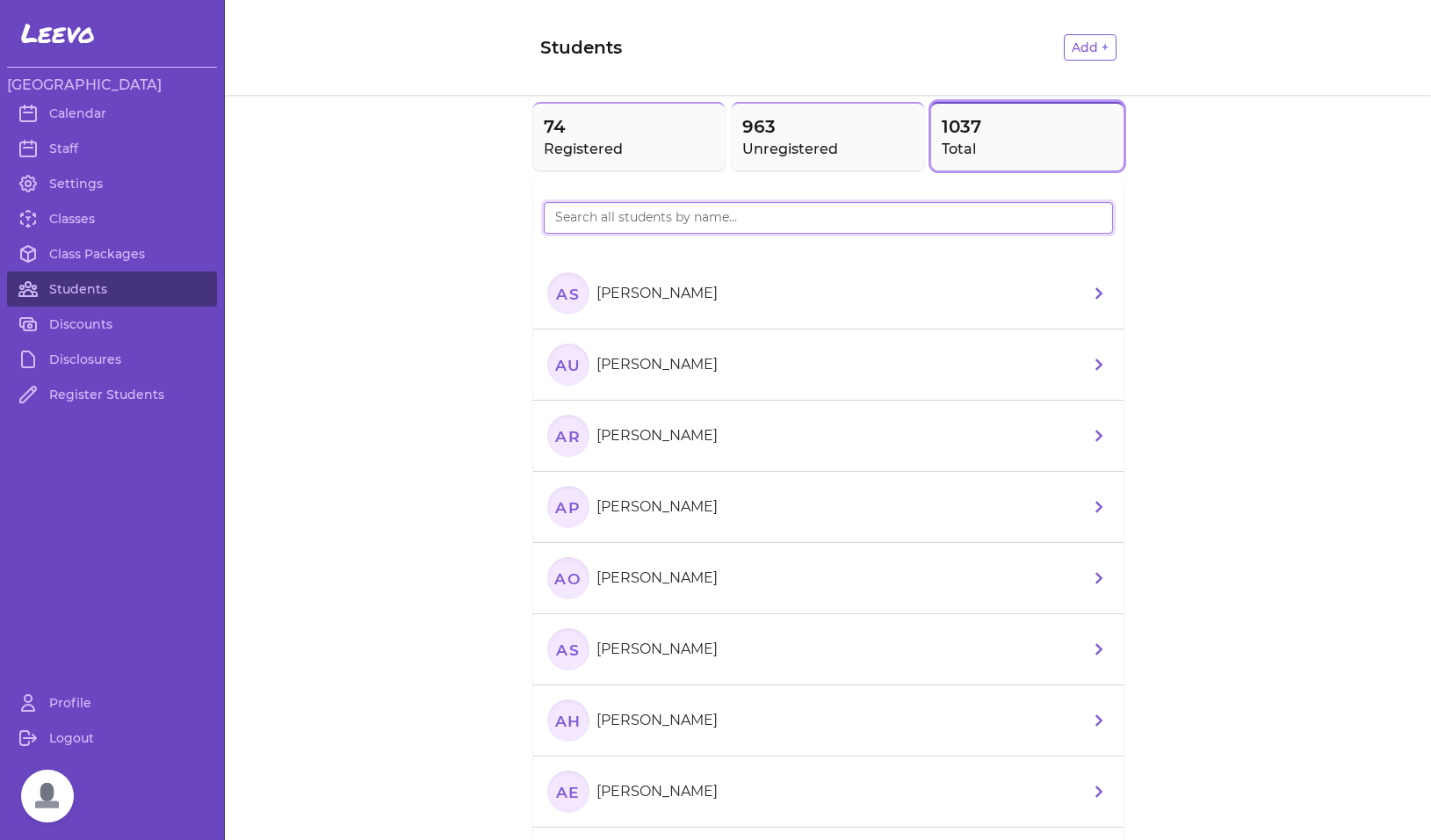
click at [736, 234] on input "search" at bounding box center [828, 217] width 569 height 32
type input "[PERSON_NAME]"
click at [558, 504] on text "NT" at bounding box center [567, 506] width 24 height 18
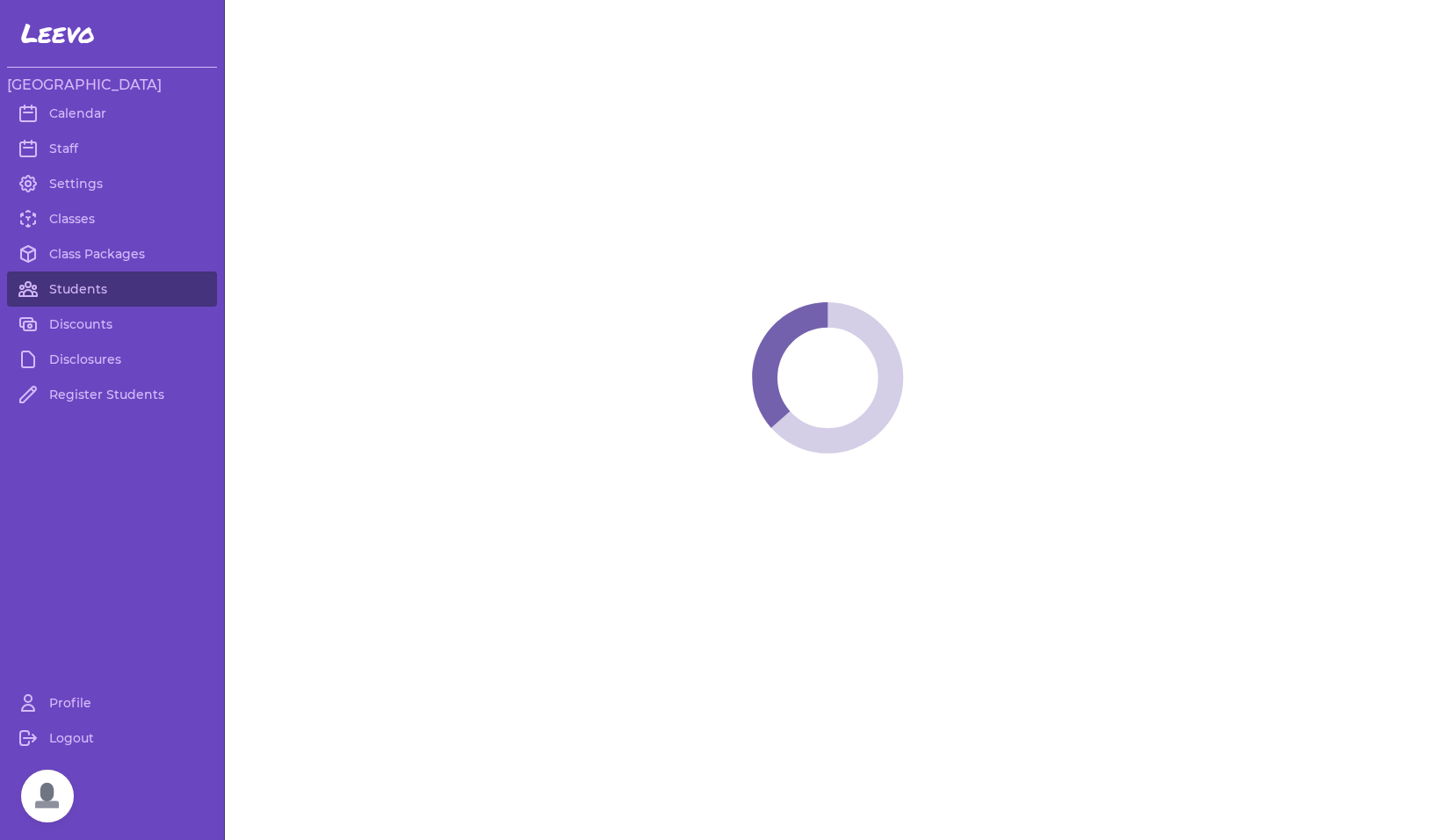
select select "MT"
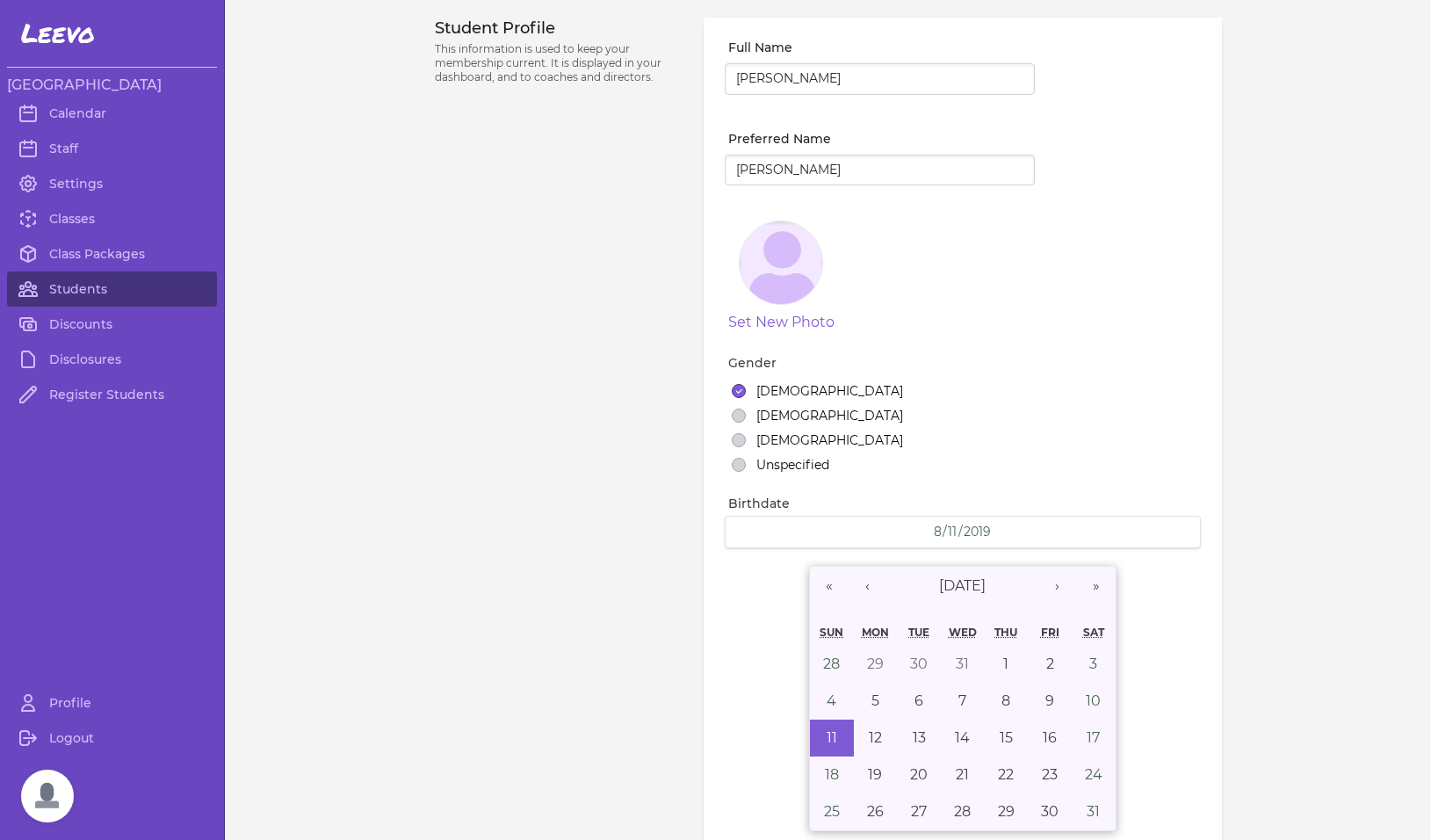
select select "1"
click at [91, 107] on link "Calendar" at bounding box center [112, 113] width 210 height 35
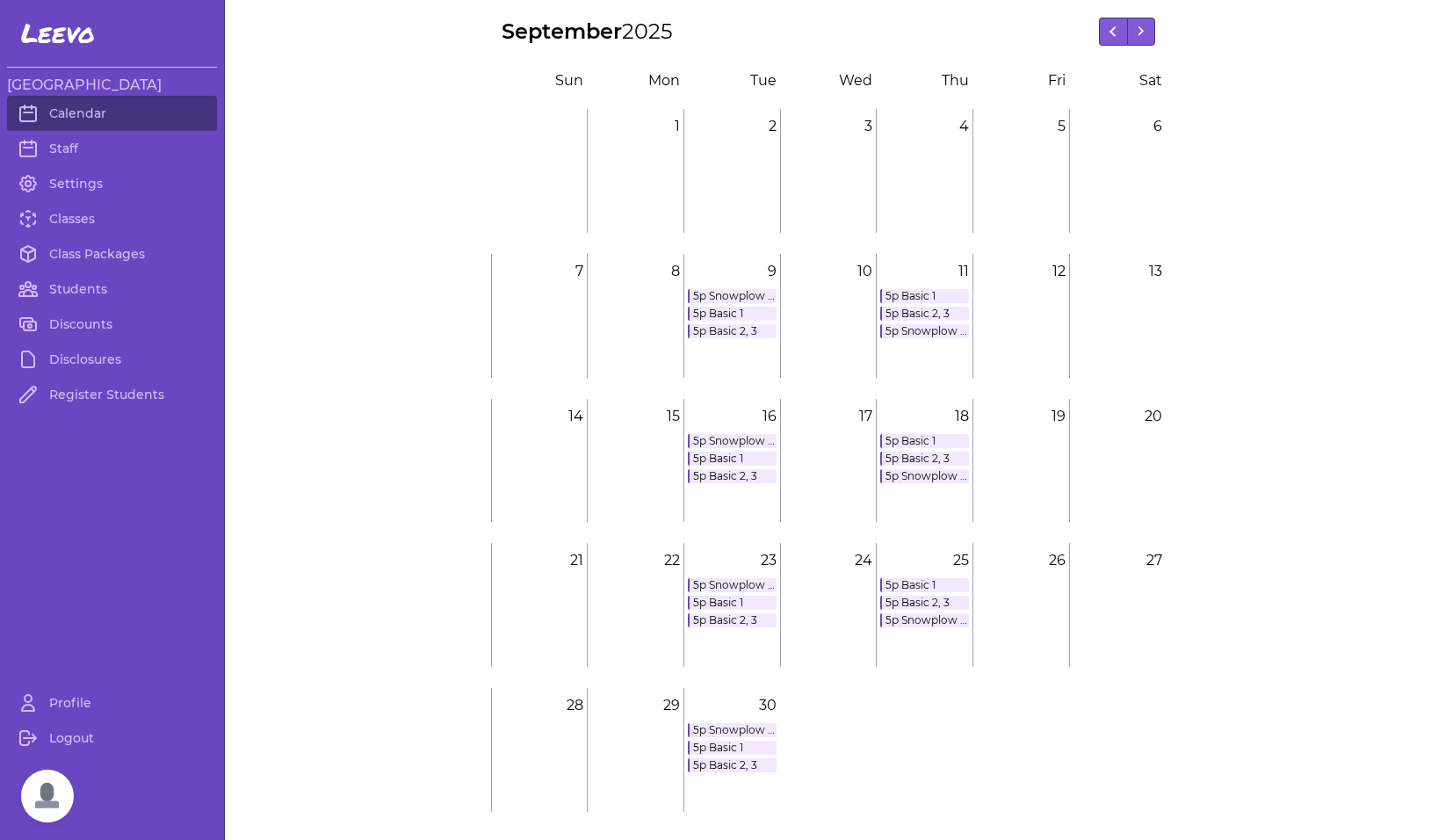
click at [911, 326] on link "5p Snowplow [PERSON_NAME] 1, 2, 3" at bounding box center [925, 330] width 89 height 14
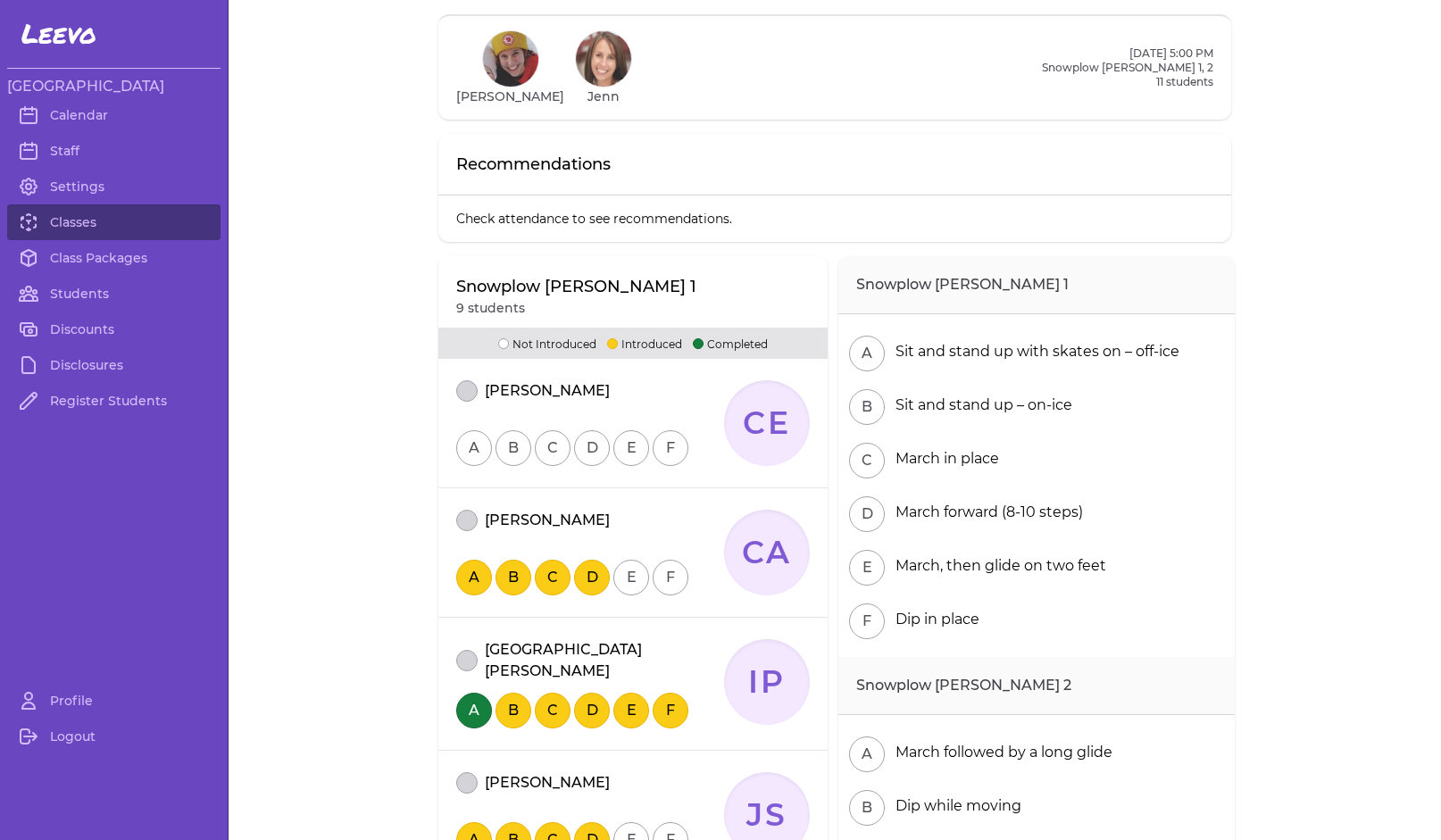
scroll to position [4, 0]
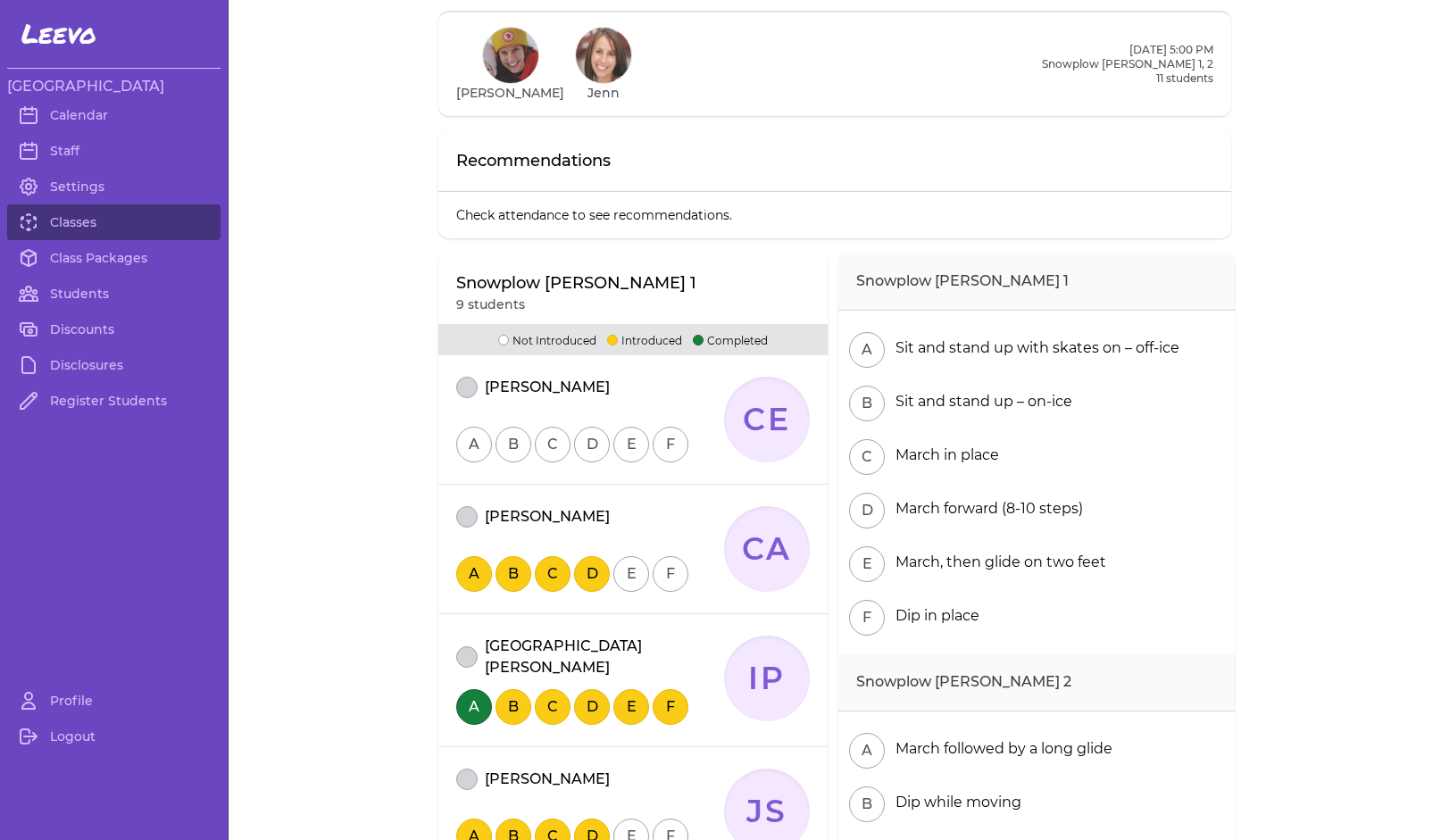
click at [462, 389] on button "attendance" at bounding box center [467, 387] width 21 height 21
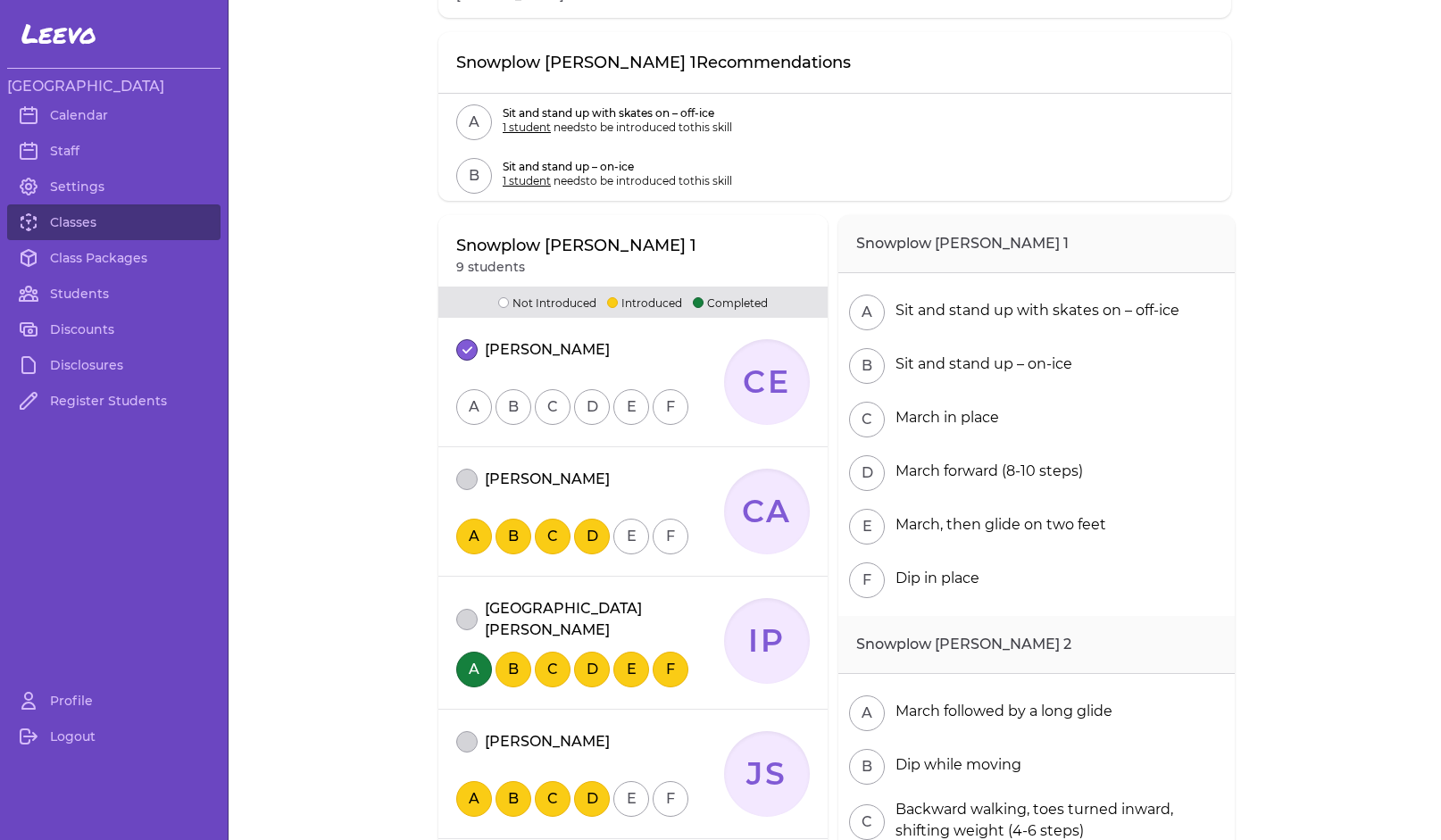
scroll to position [177, 0]
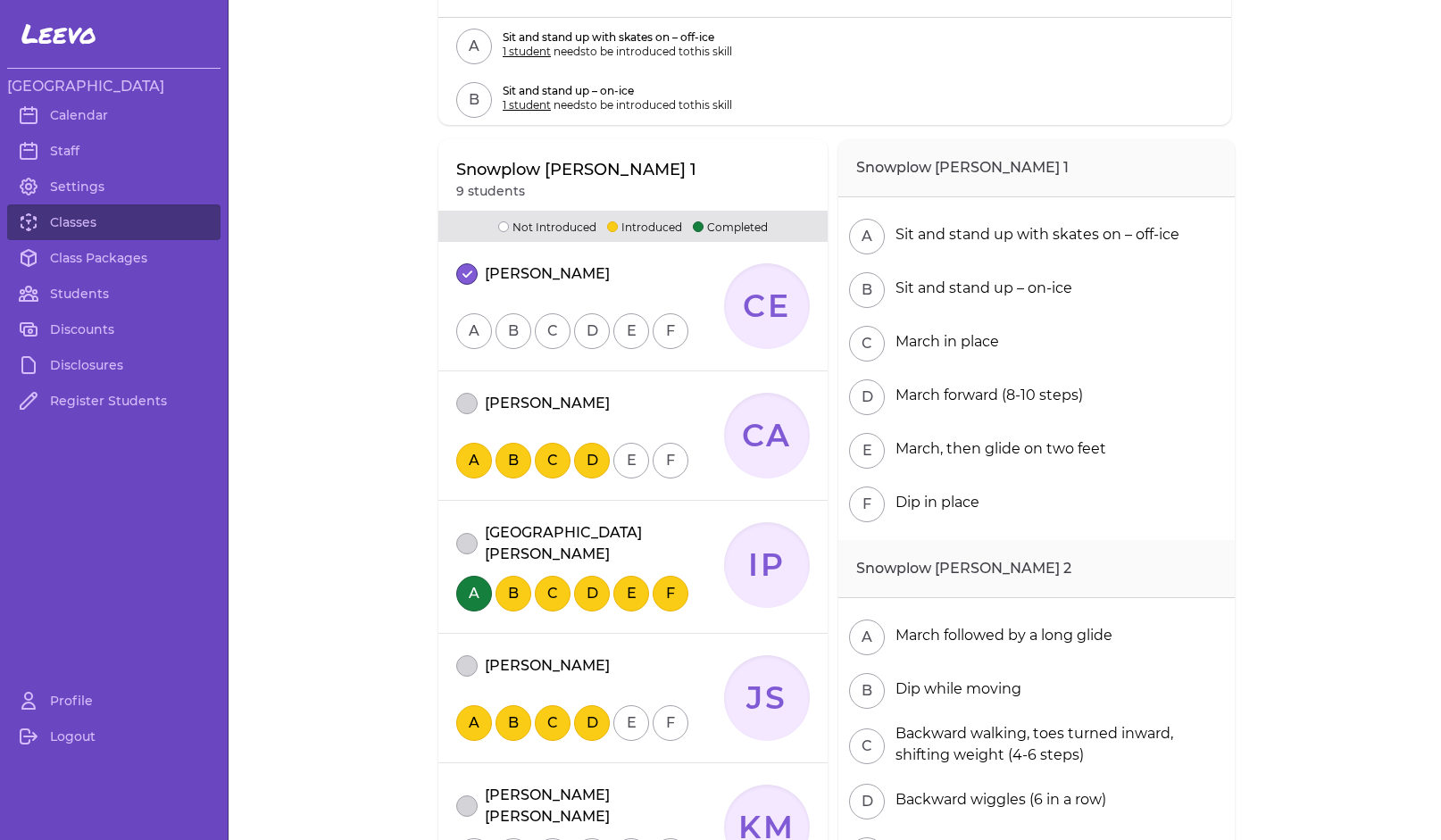
click at [459, 405] on button "attendance" at bounding box center [467, 403] width 21 height 21
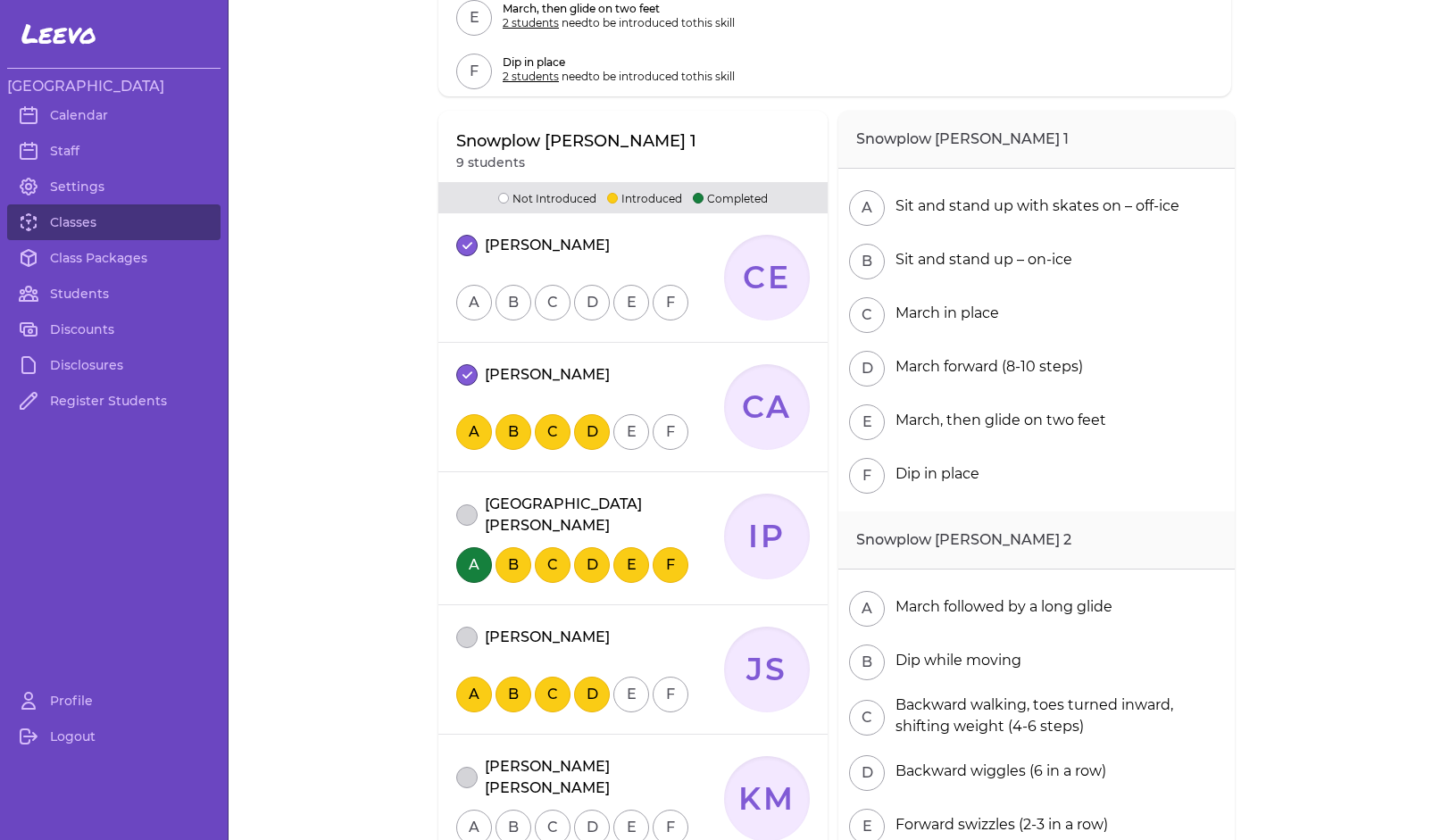
scroll to position [344, 0]
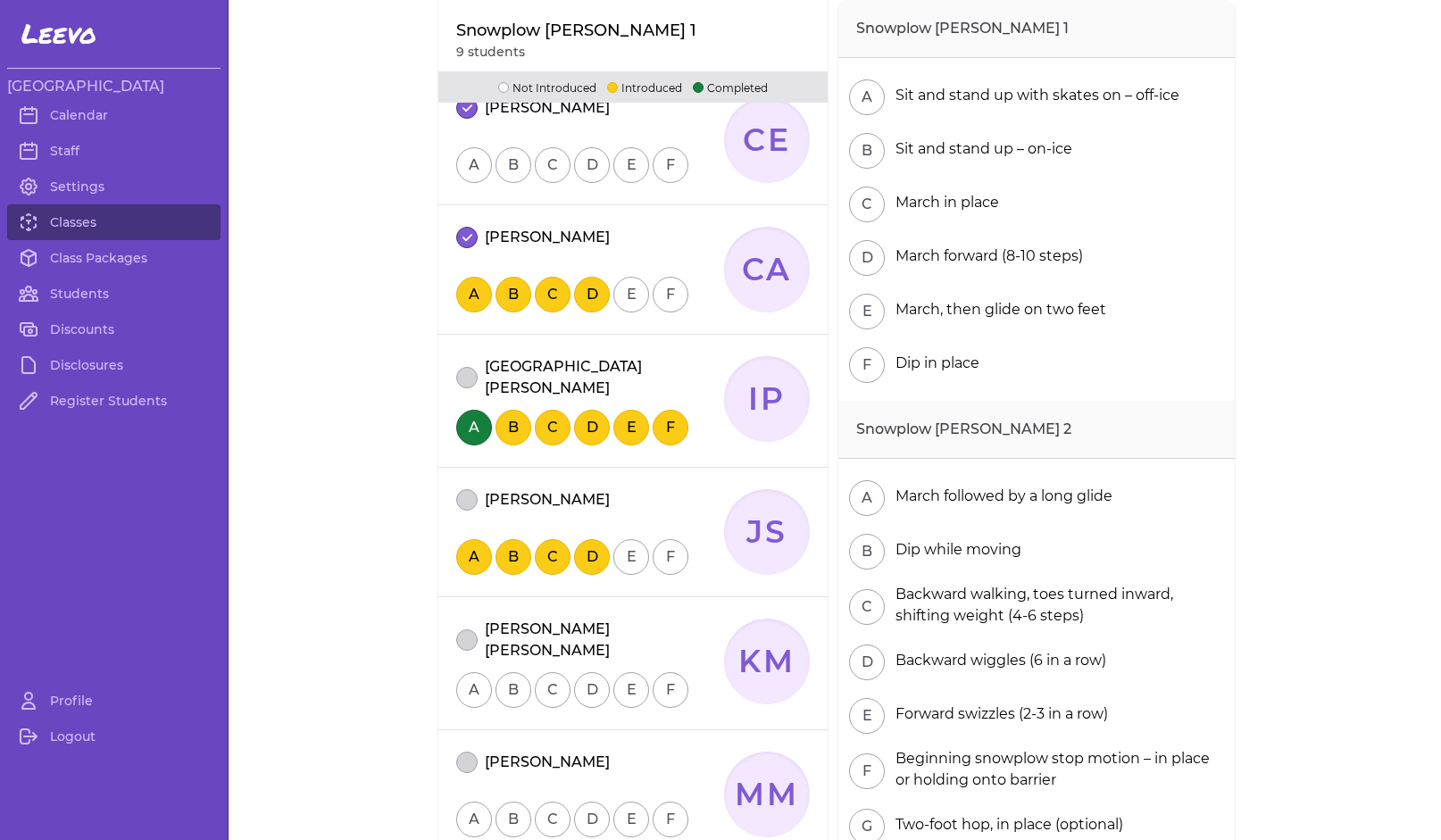
click at [459, 371] on button "attendance" at bounding box center [467, 377] width 21 height 21
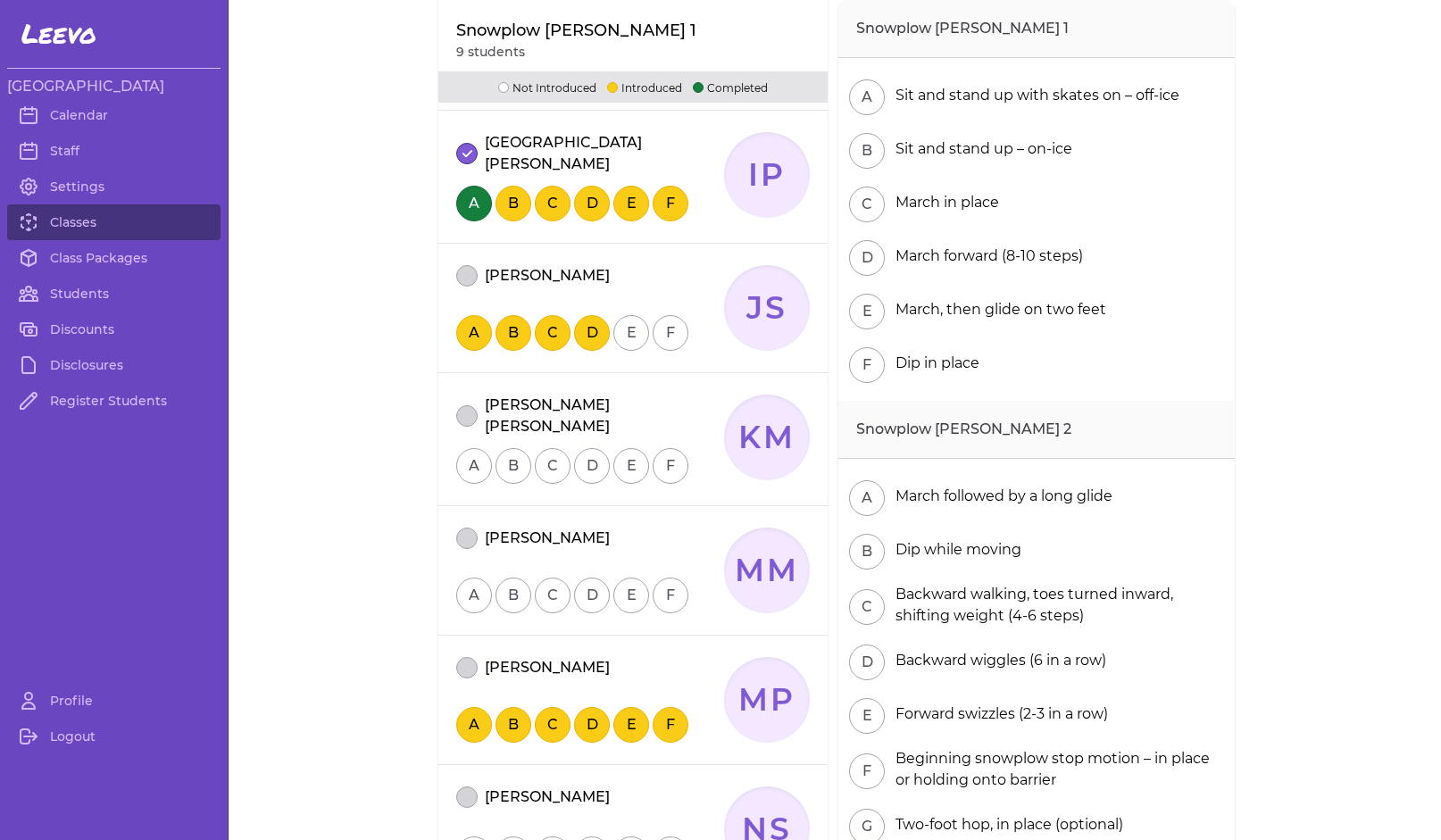
scroll to position [590, 0]
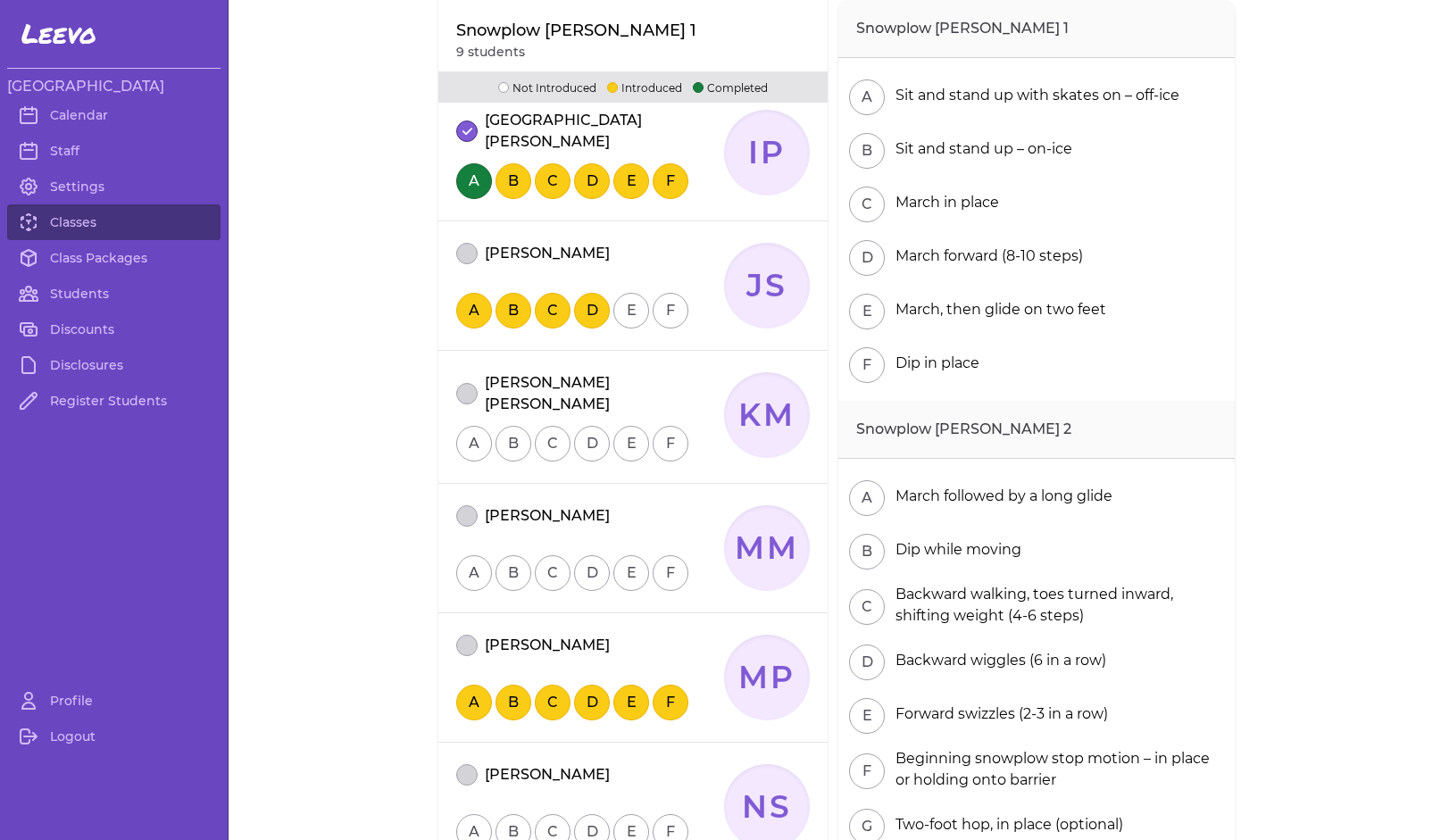
click at [457, 383] on button "attendance" at bounding box center [467, 393] width 21 height 21
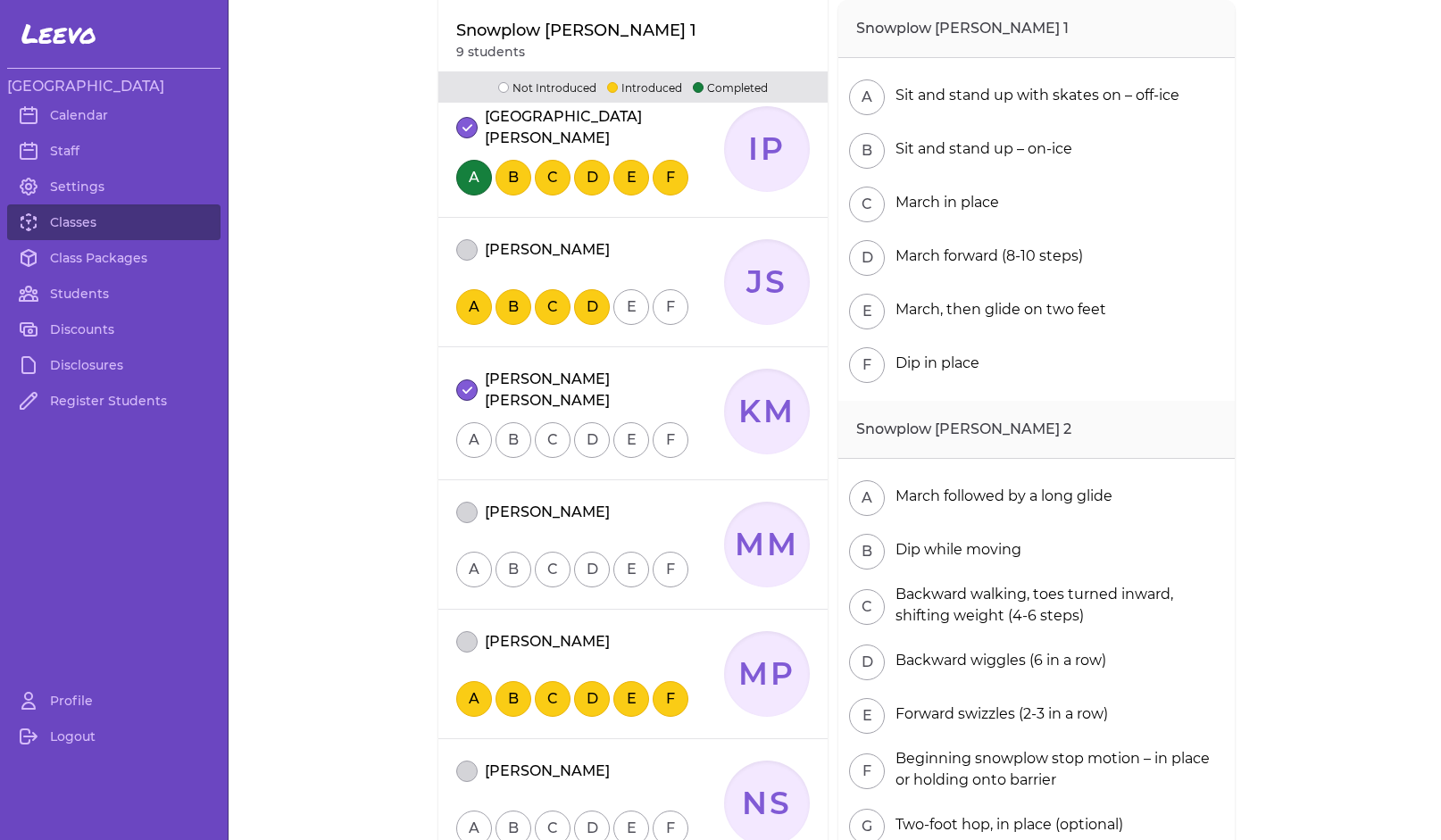
click at [457, 505] on button "attendance" at bounding box center [467, 512] width 21 height 21
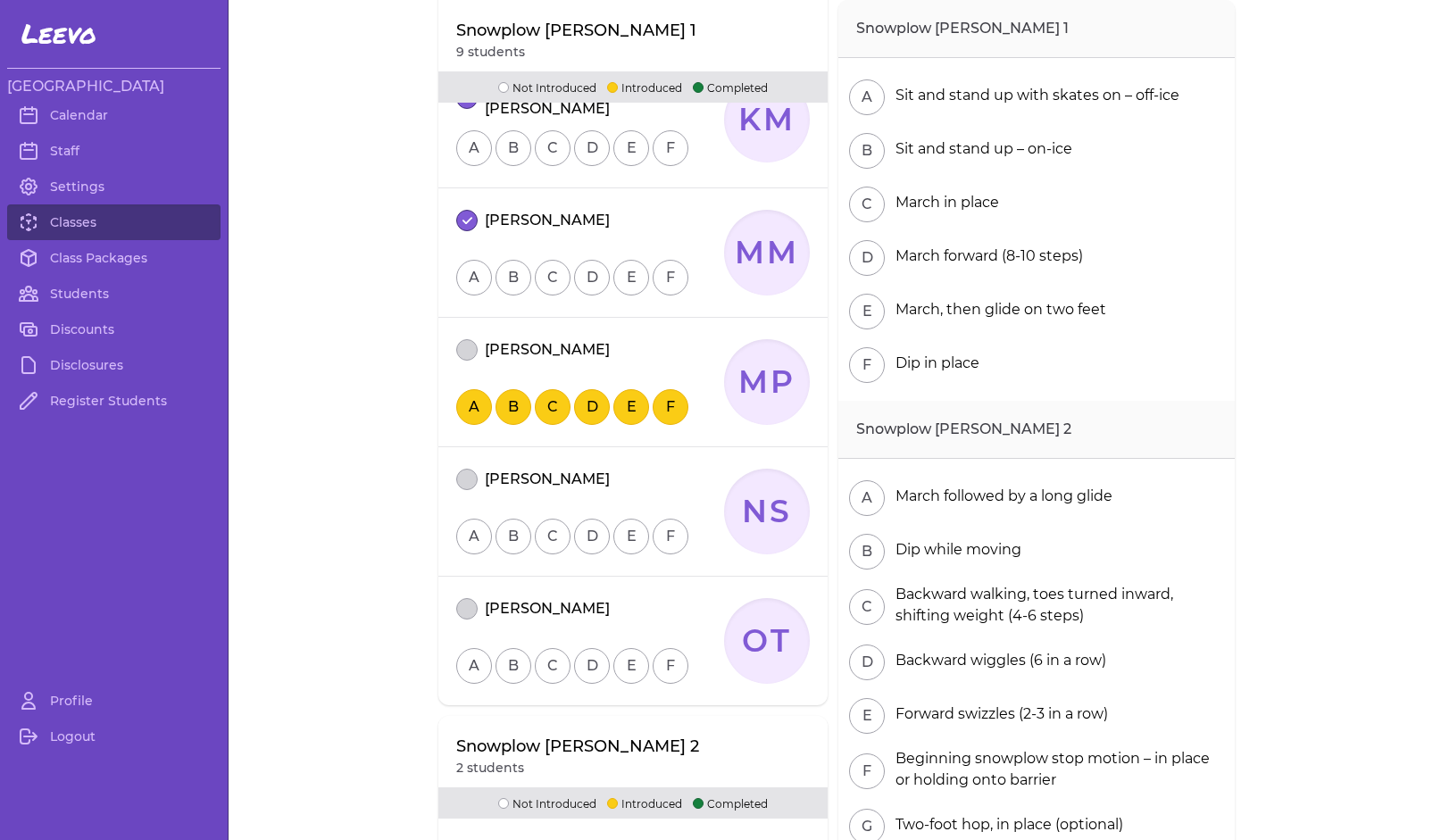
scroll to position [882, 0]
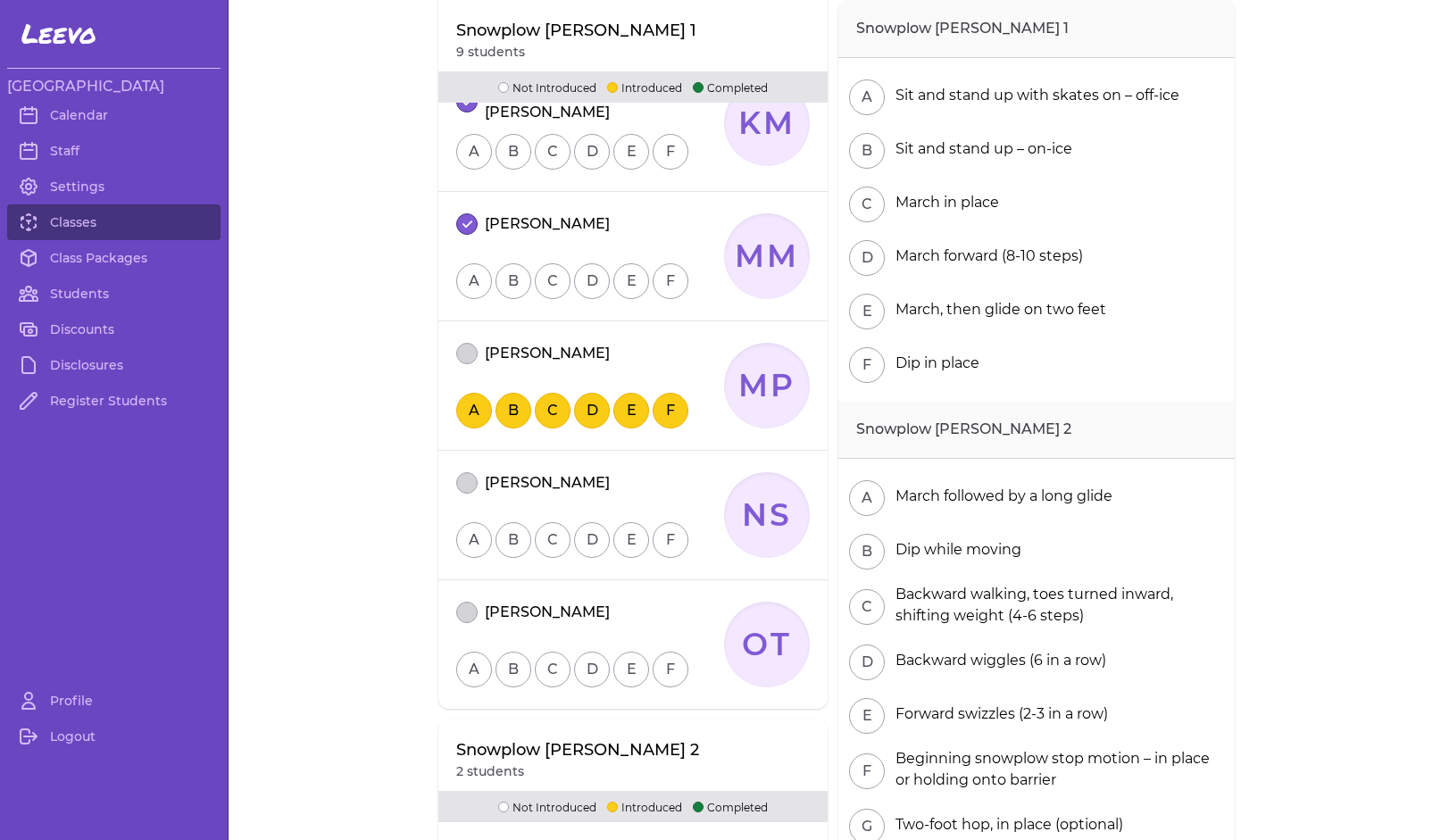
click at [457, 345] on button "attendance" at bounding box center [467, 353] width 21 height 21
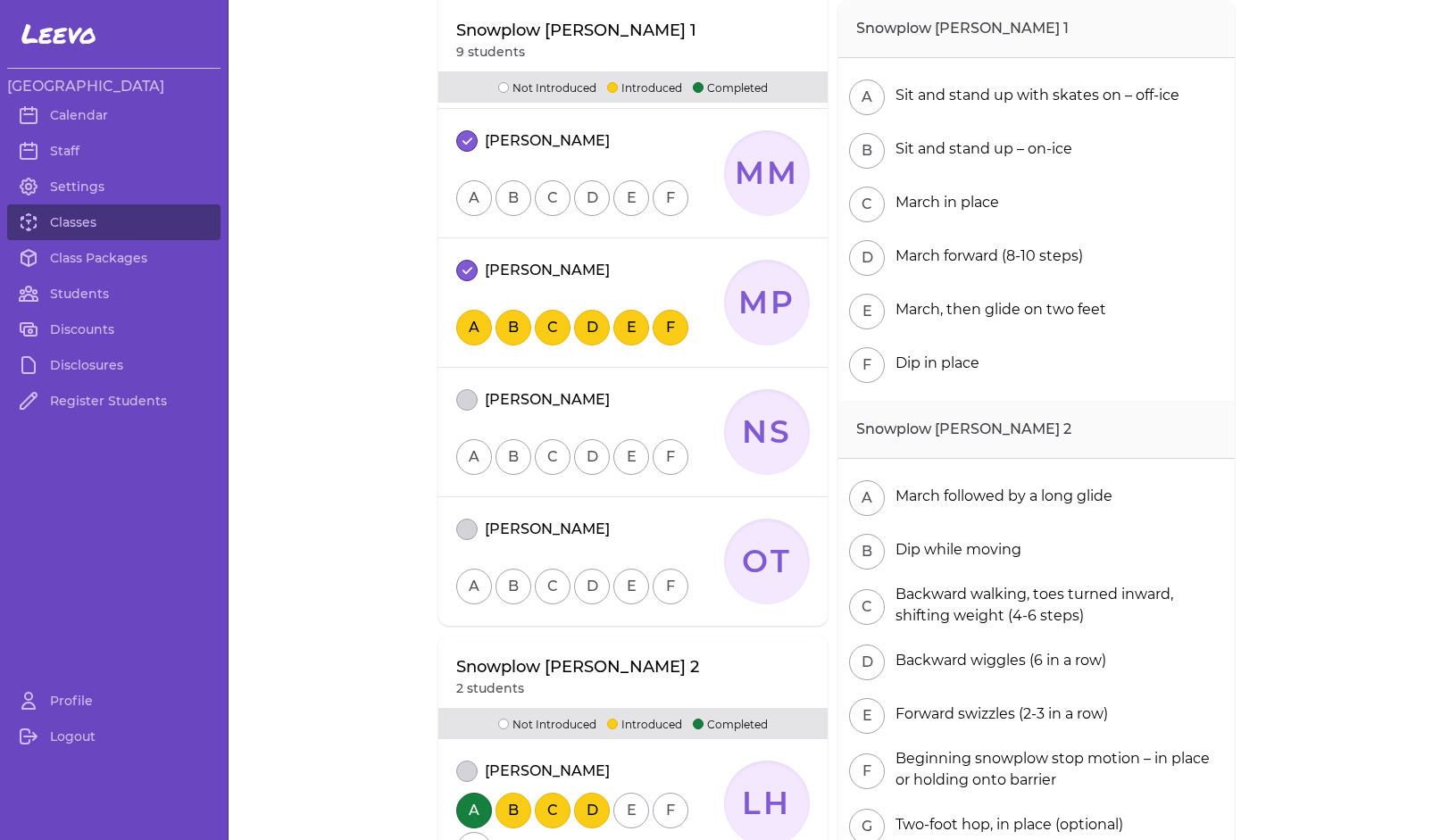
click at [458, 391] on button "attendance" at bounding box center [467, 399] width 21 height 21
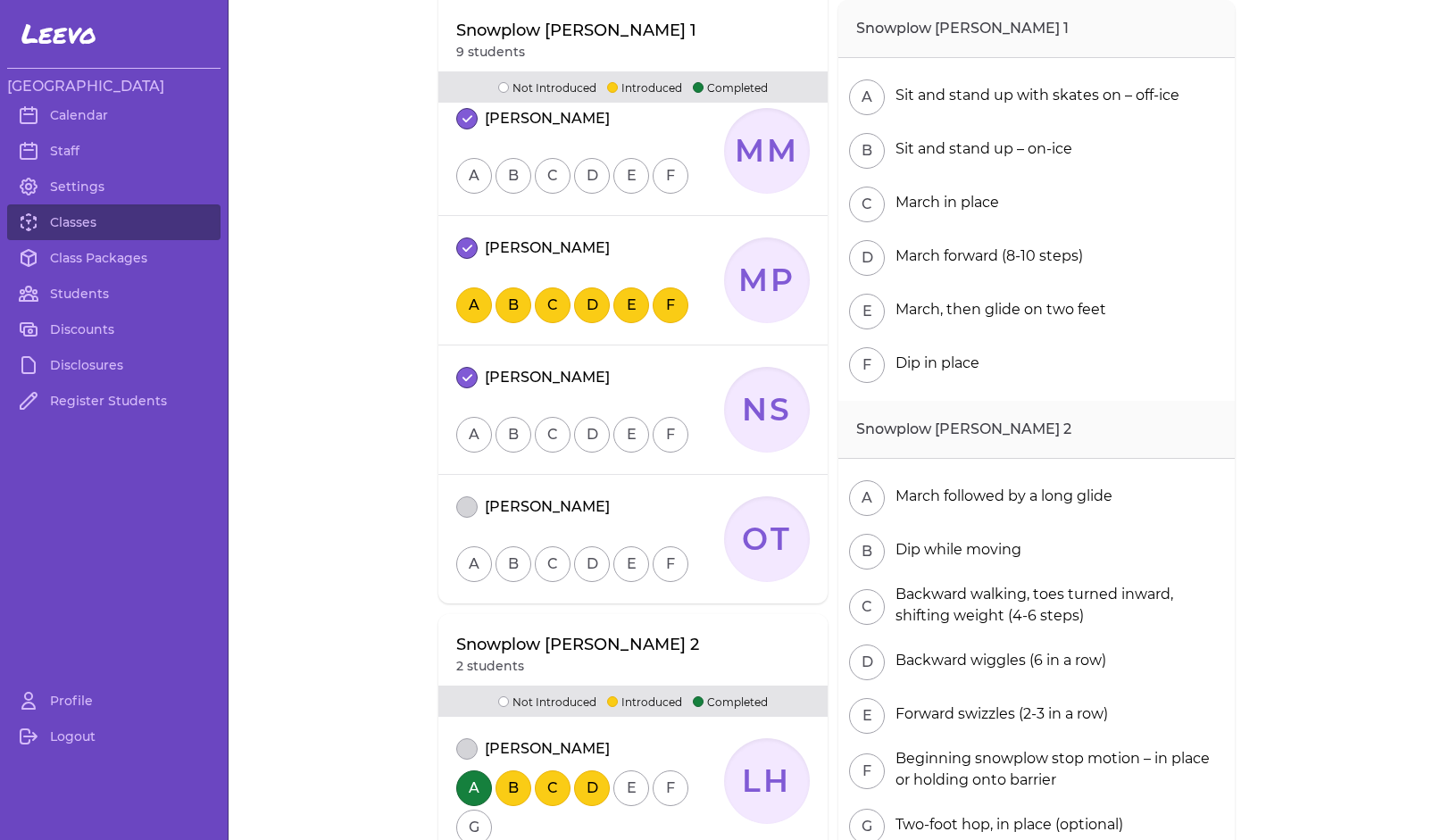
click at [460, 498] on button "attendance" at bounding box center [467, 506] width 21 height 21
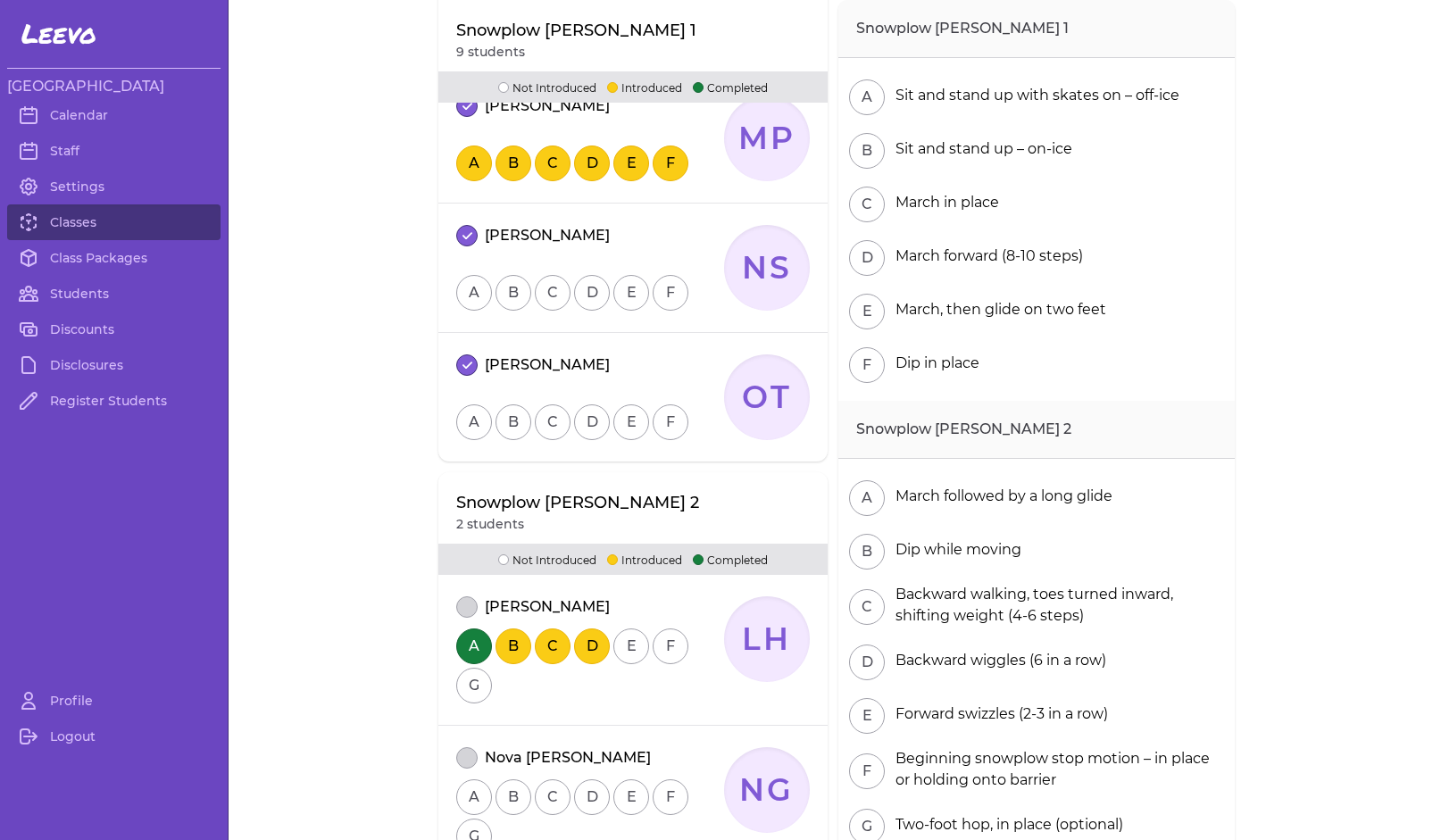
scroll to position [1232, 0]
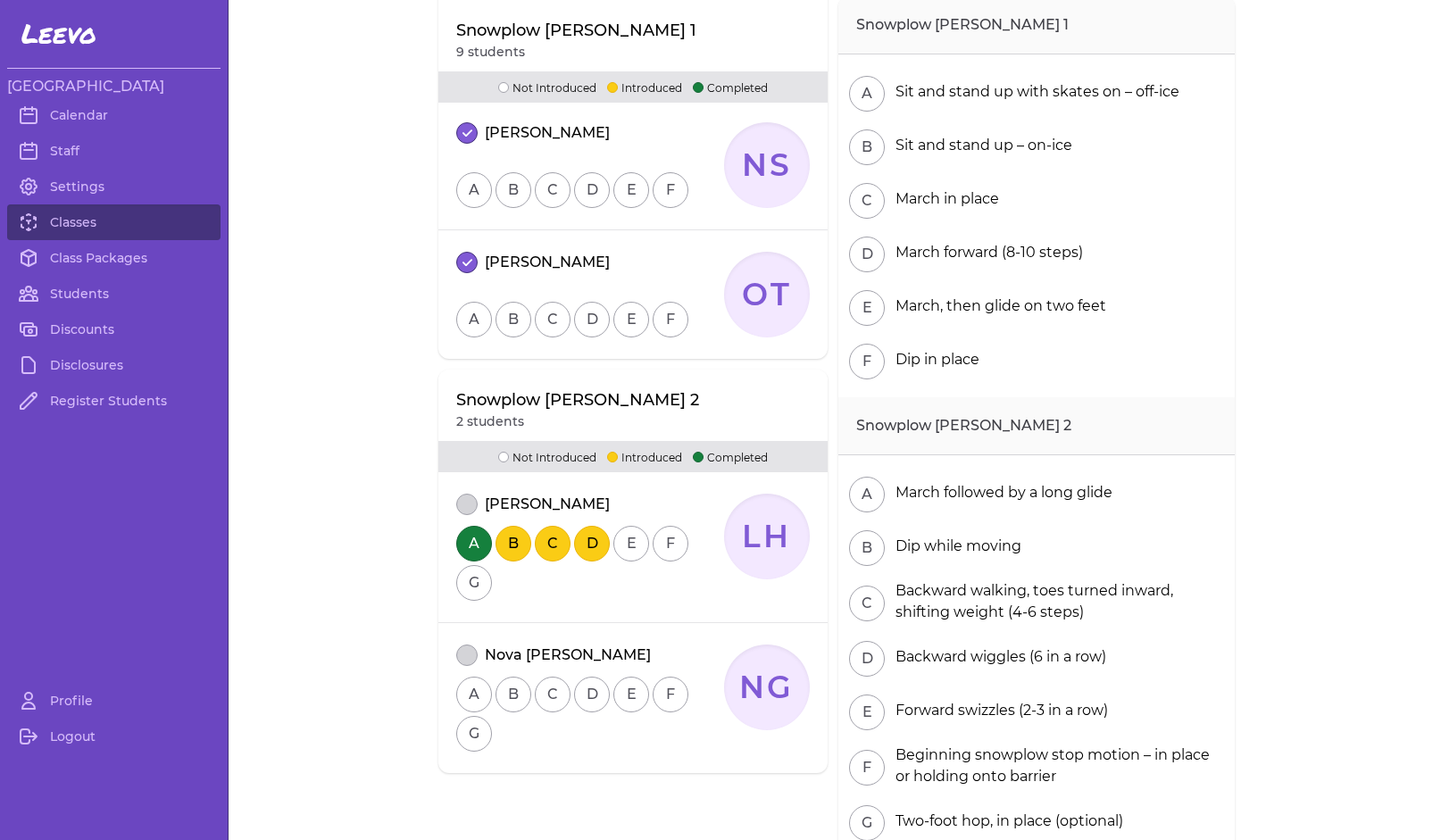
click at [458, 651] on button "attendance" at bounding box center [467, 654] width 21 height 21
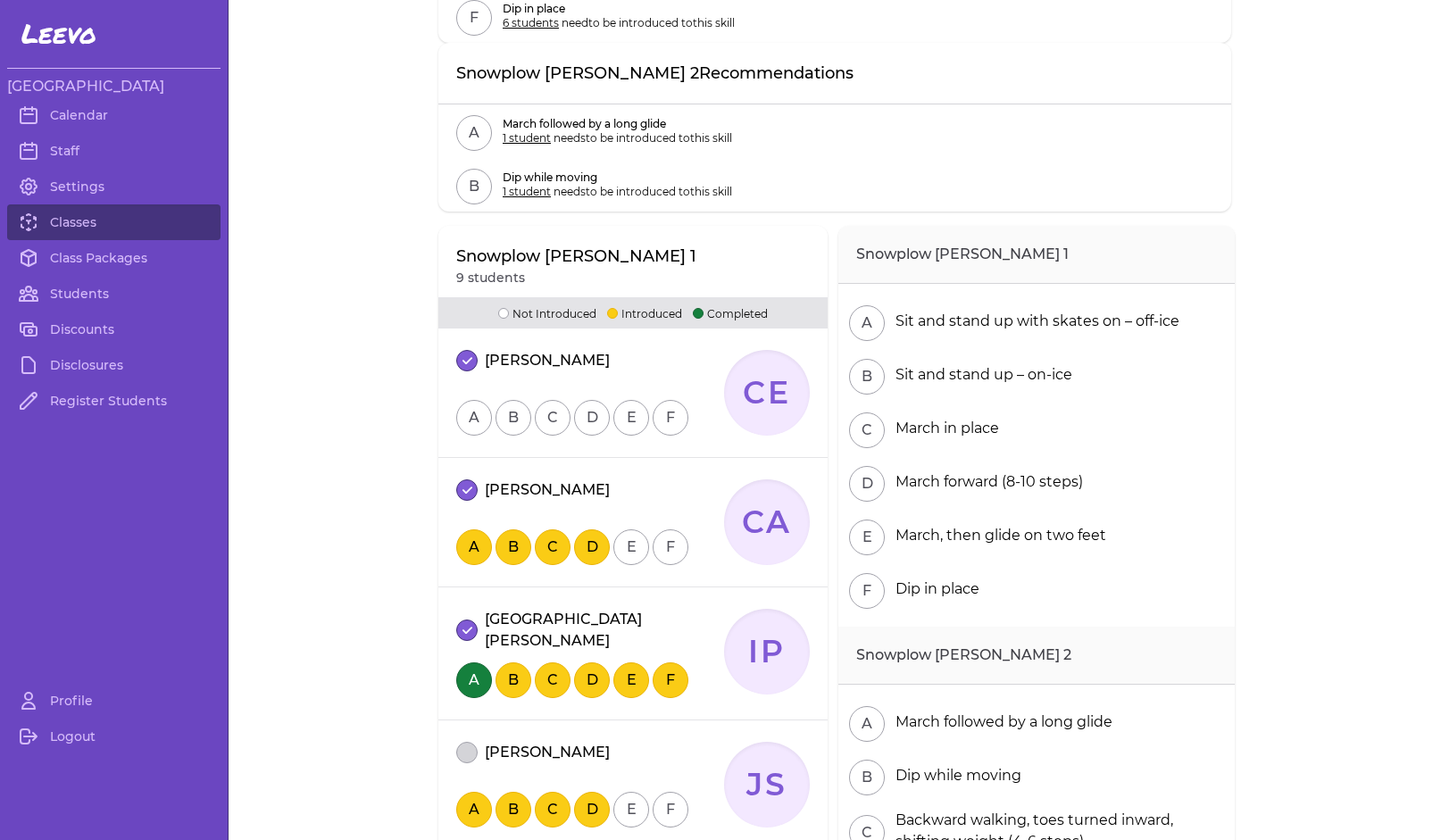
scroll to position [0, 0]
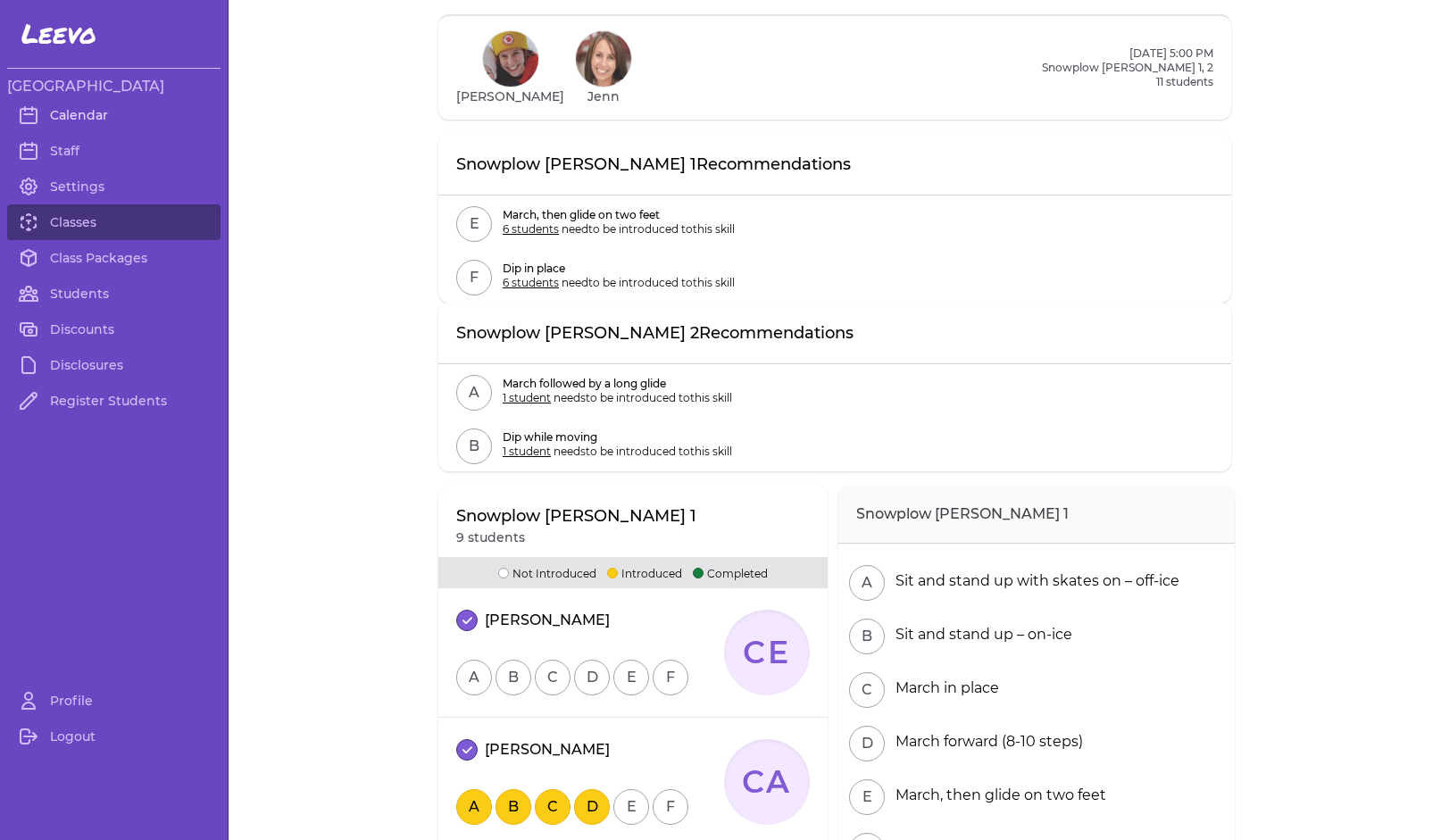
click at [75, 112] on link "Calendar" at bounding box center [114, 115] width 214 height 36
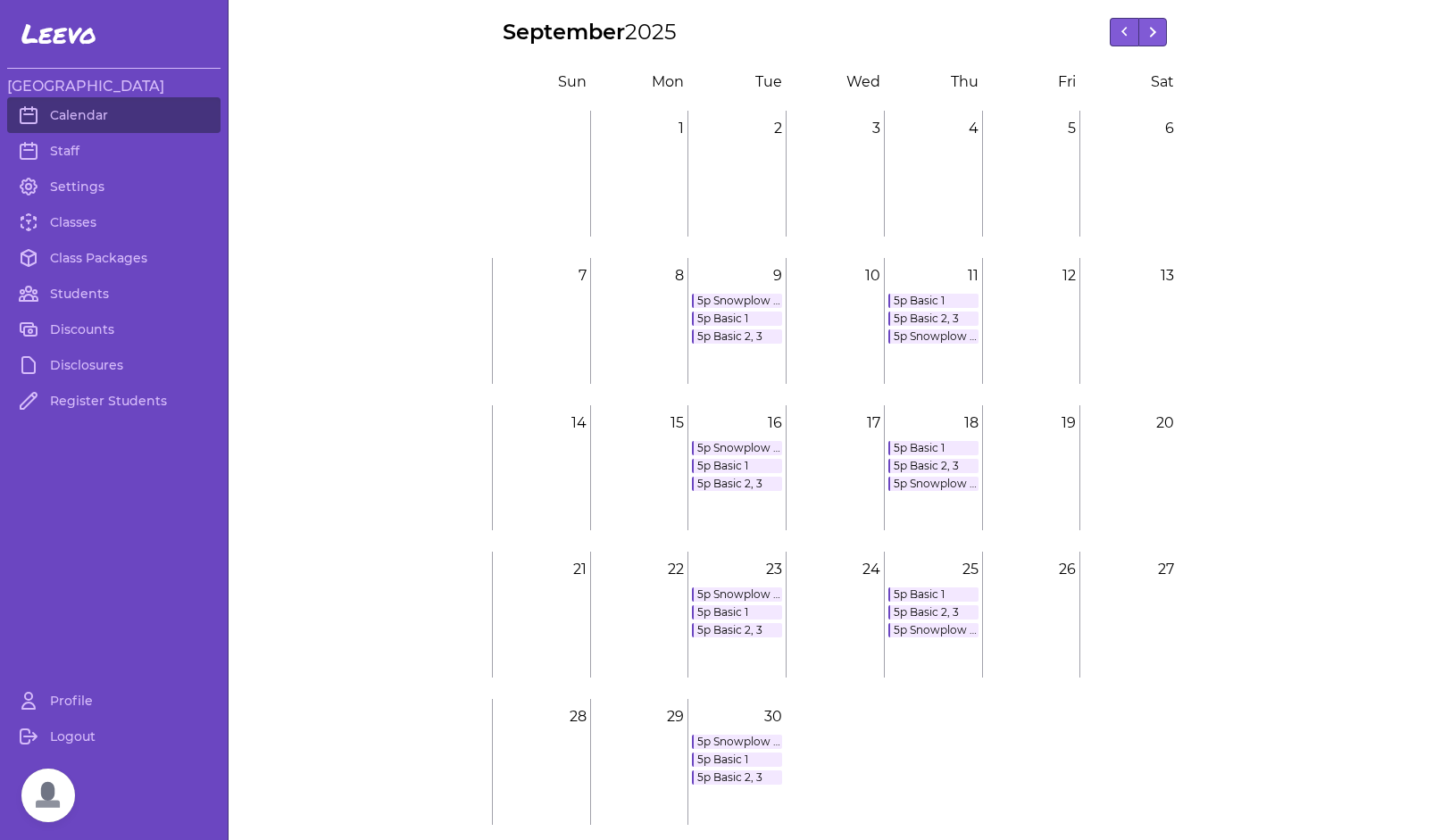
click at [701, 320] on link "5p Basic 1" at bounding box center [738, 318] width 91 height 14
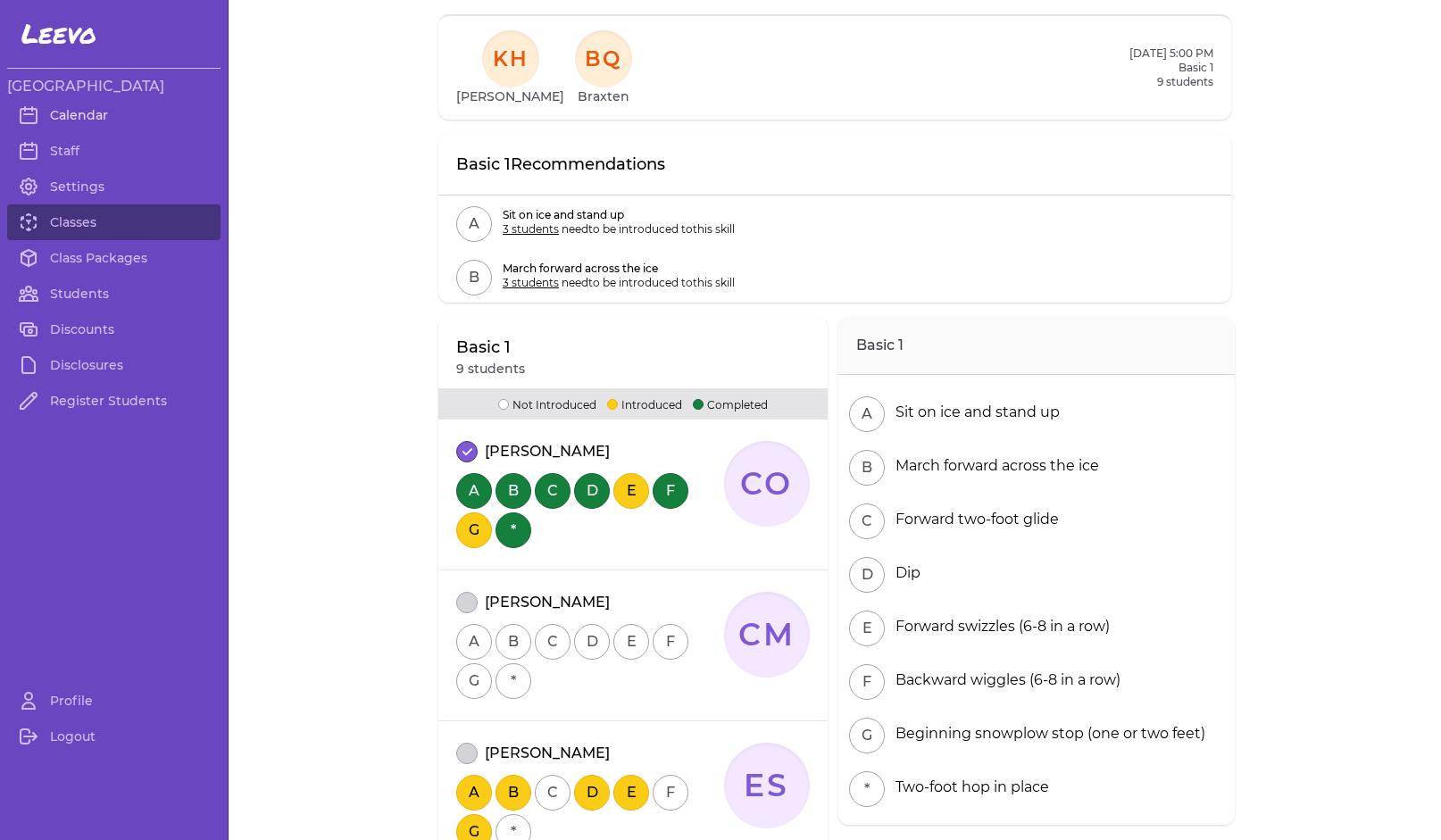
click at [93, 115] on link "Calendar" at bounding box center [114, 115] width 214 height 36
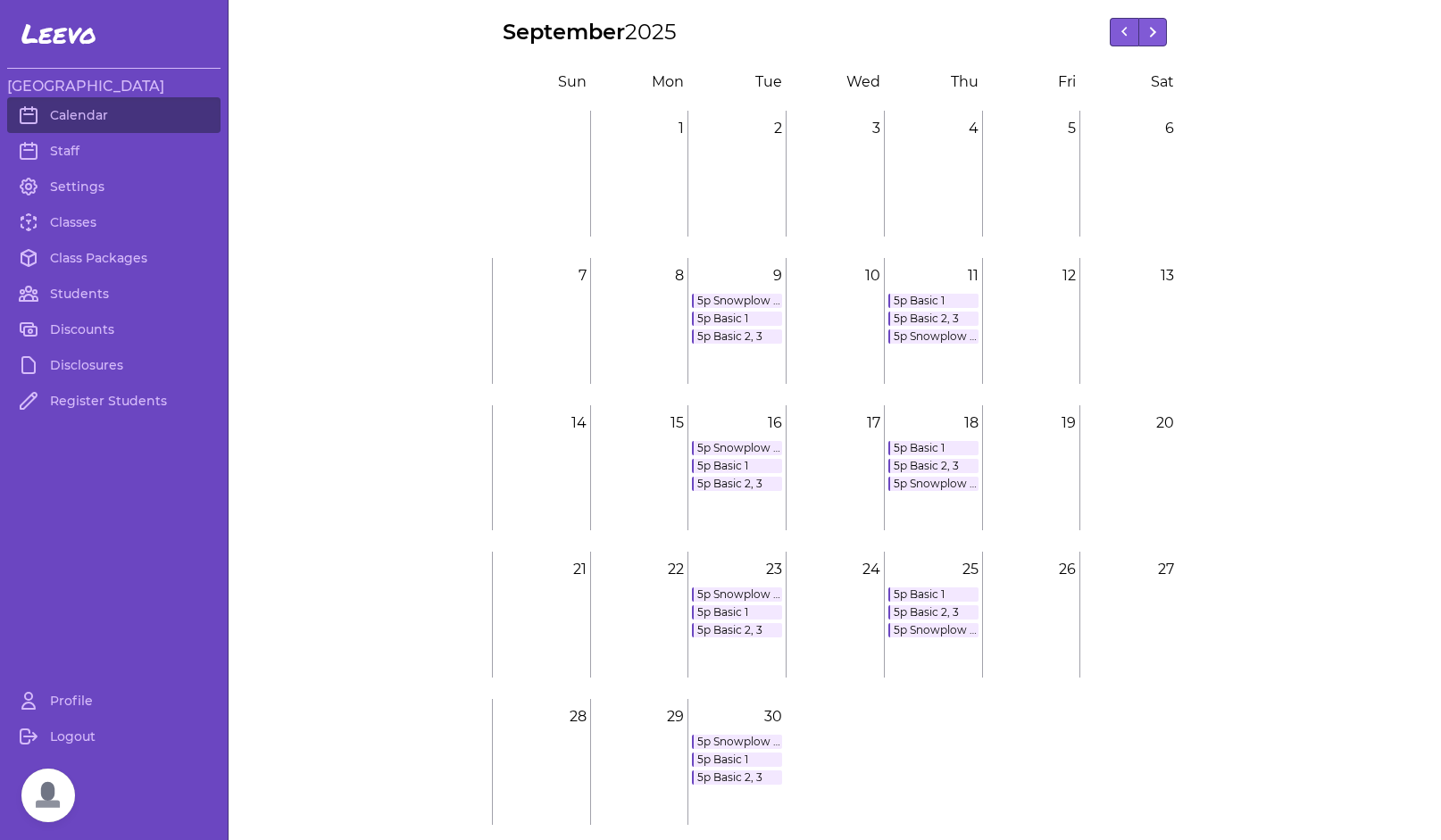
click at [927, 301] on link "5p Basic 1" at bounding box center [934, 300] width 91 height 14
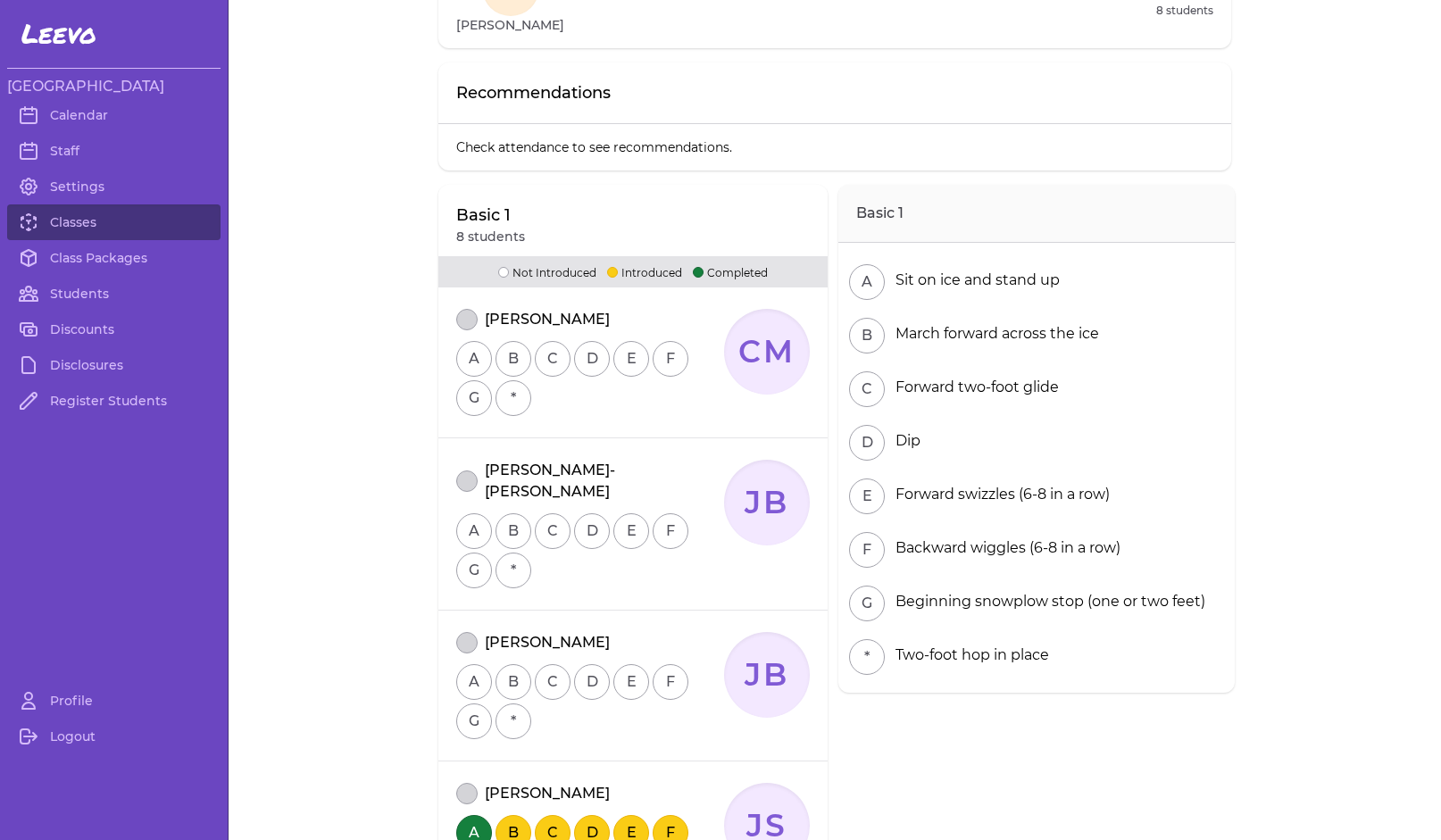
scroll to position [76, 0]
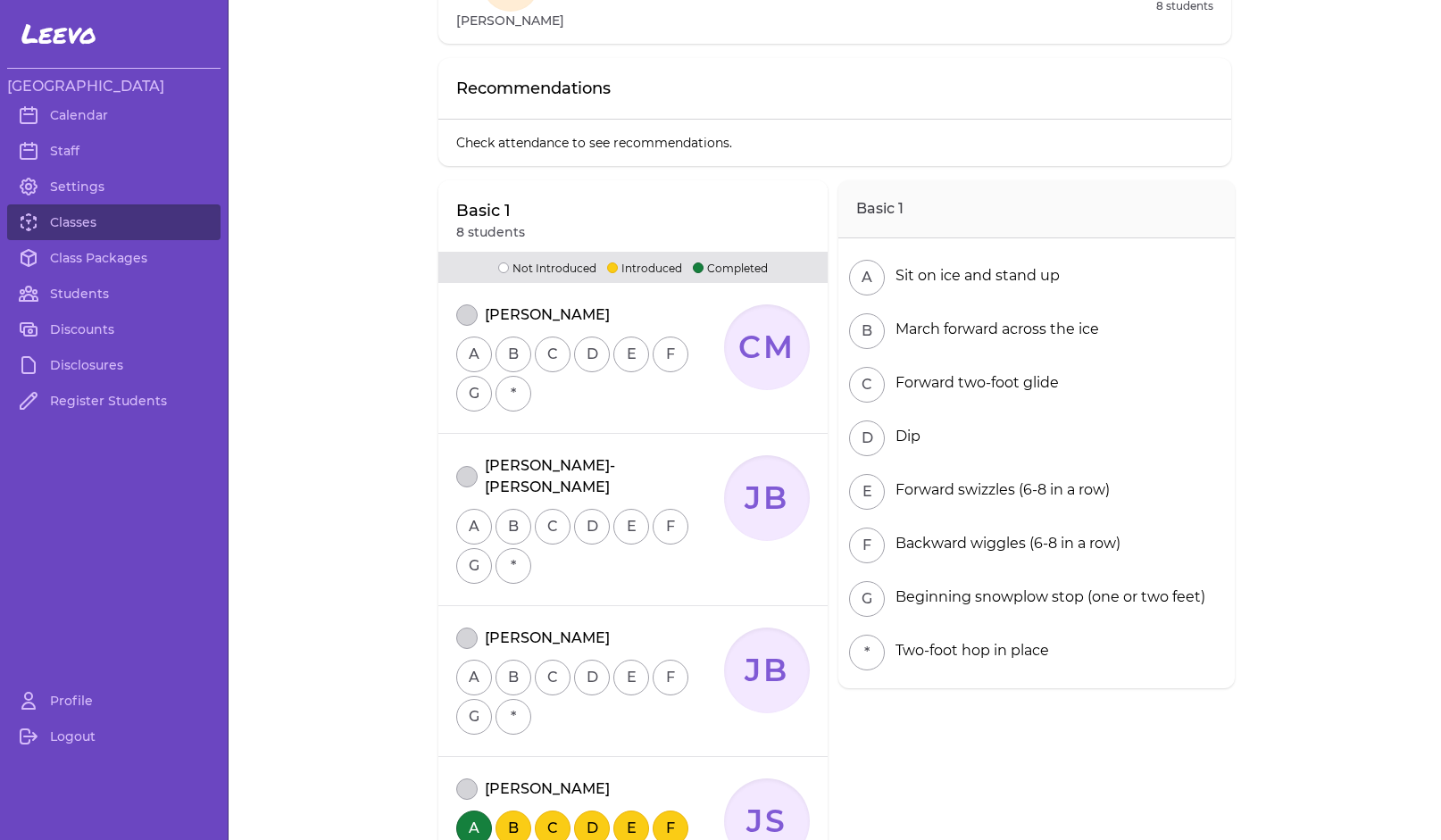
click at [460, 466] on button "attendance" at bounding box center [467, 476] width 21 height 21
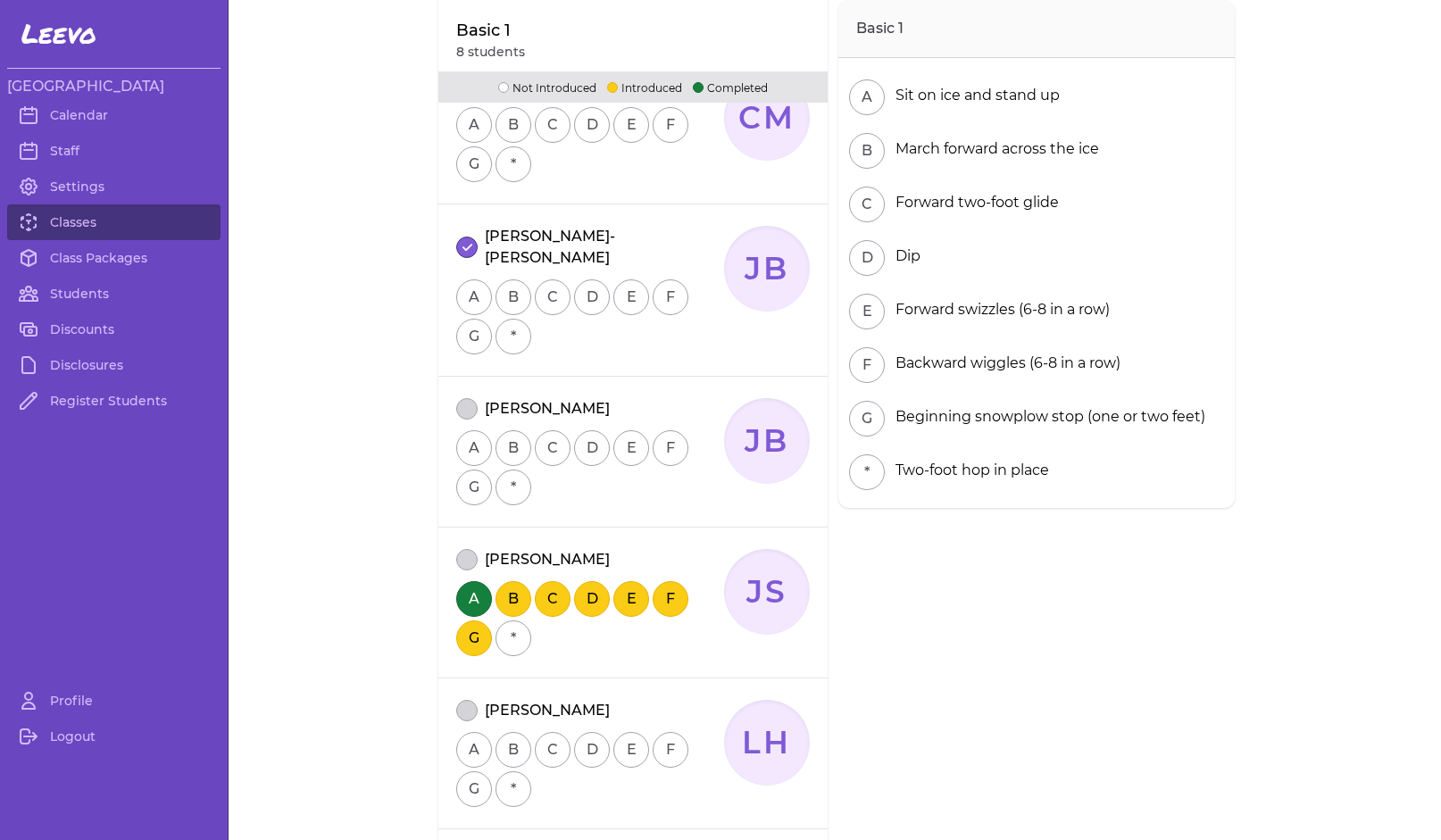
scroll to position [418, 0]
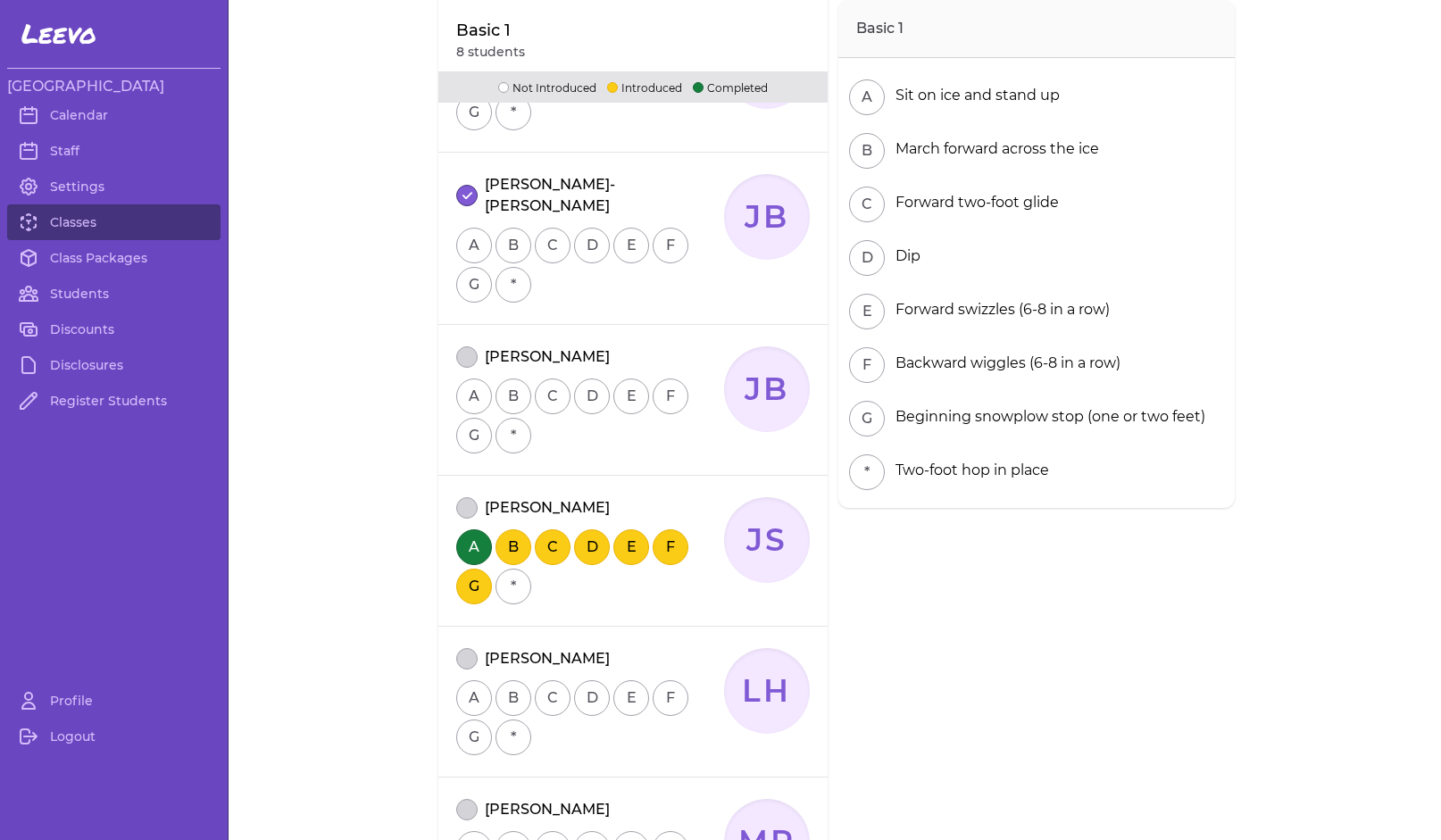
click at [458, 648] on button "attendance" at bounding box center [467, 658] width 21 height 21
click at [460, 497] on button "attendance" at bounding box center [467, 507] width 21 height 21
click at [457, 347] on button "attendance" at bounding box center [467, 357] width 21 height 21
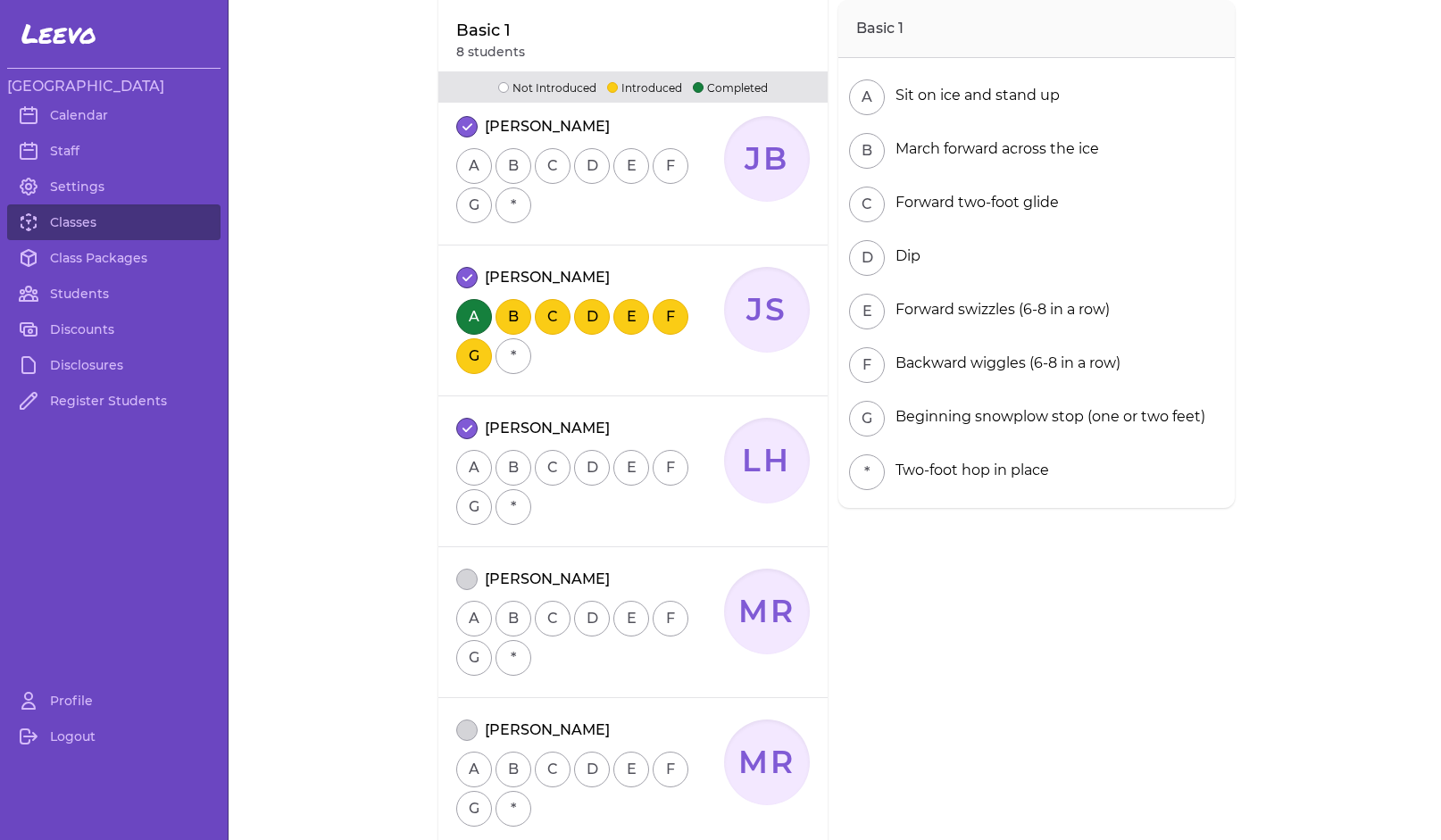
scroll to position [664, 0]
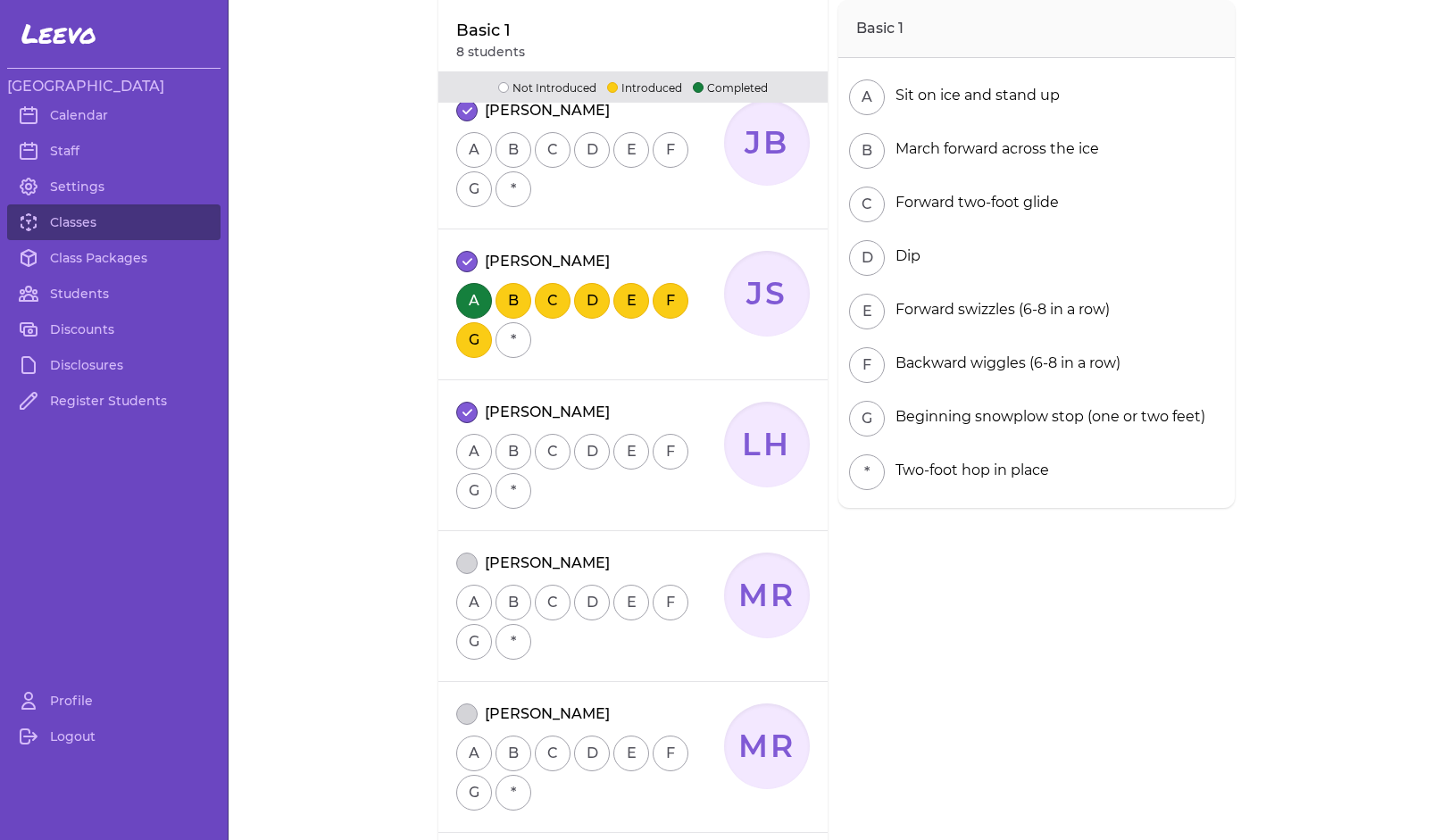
click at [458, 703] on button "attendance" at bounding box center [467, 713] width 21 height 21
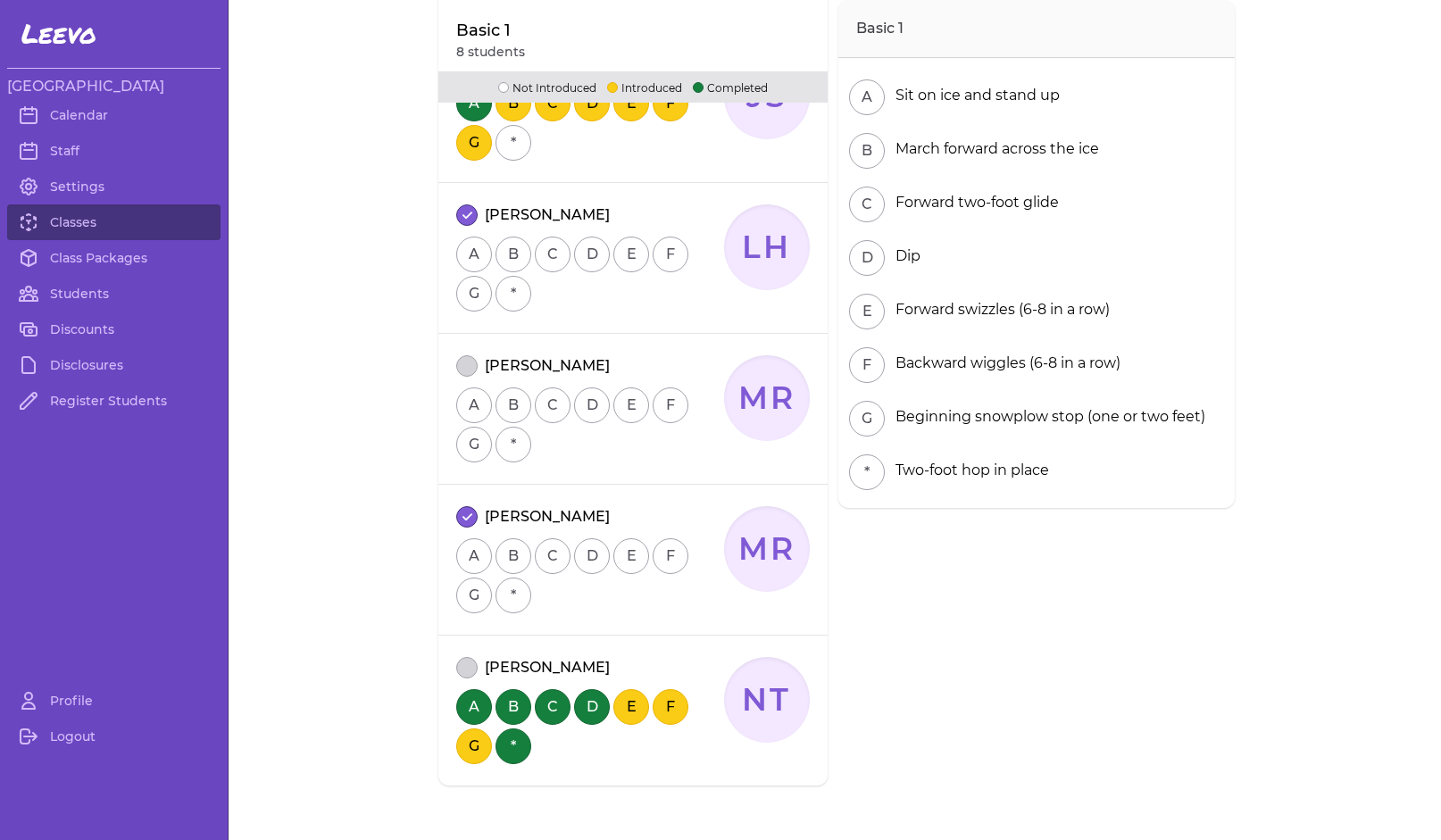
scroll to position [865, 0]
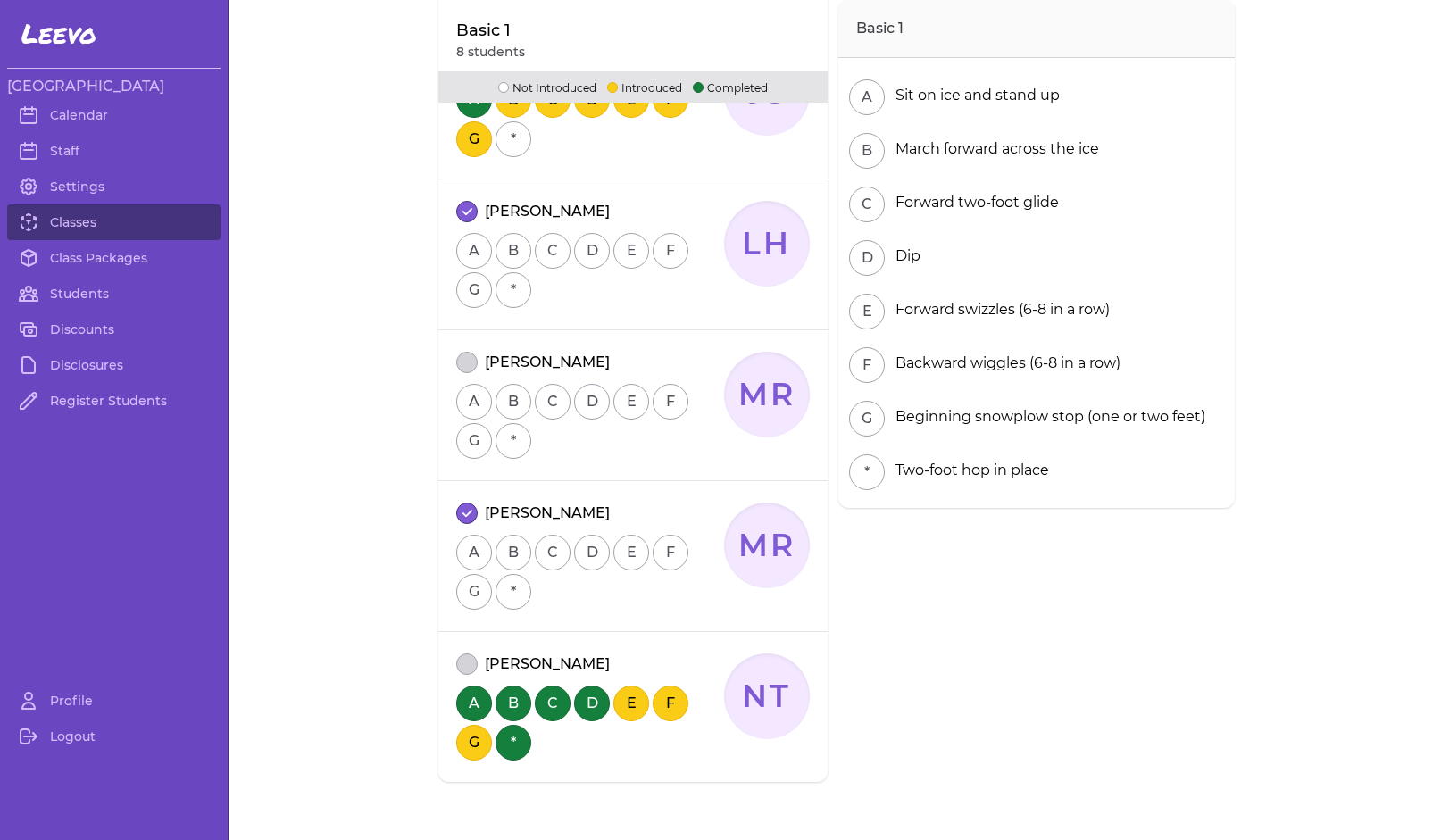
click at [458, 653] on button "attendance" at bounding box center [467, 663] width 21 height 21
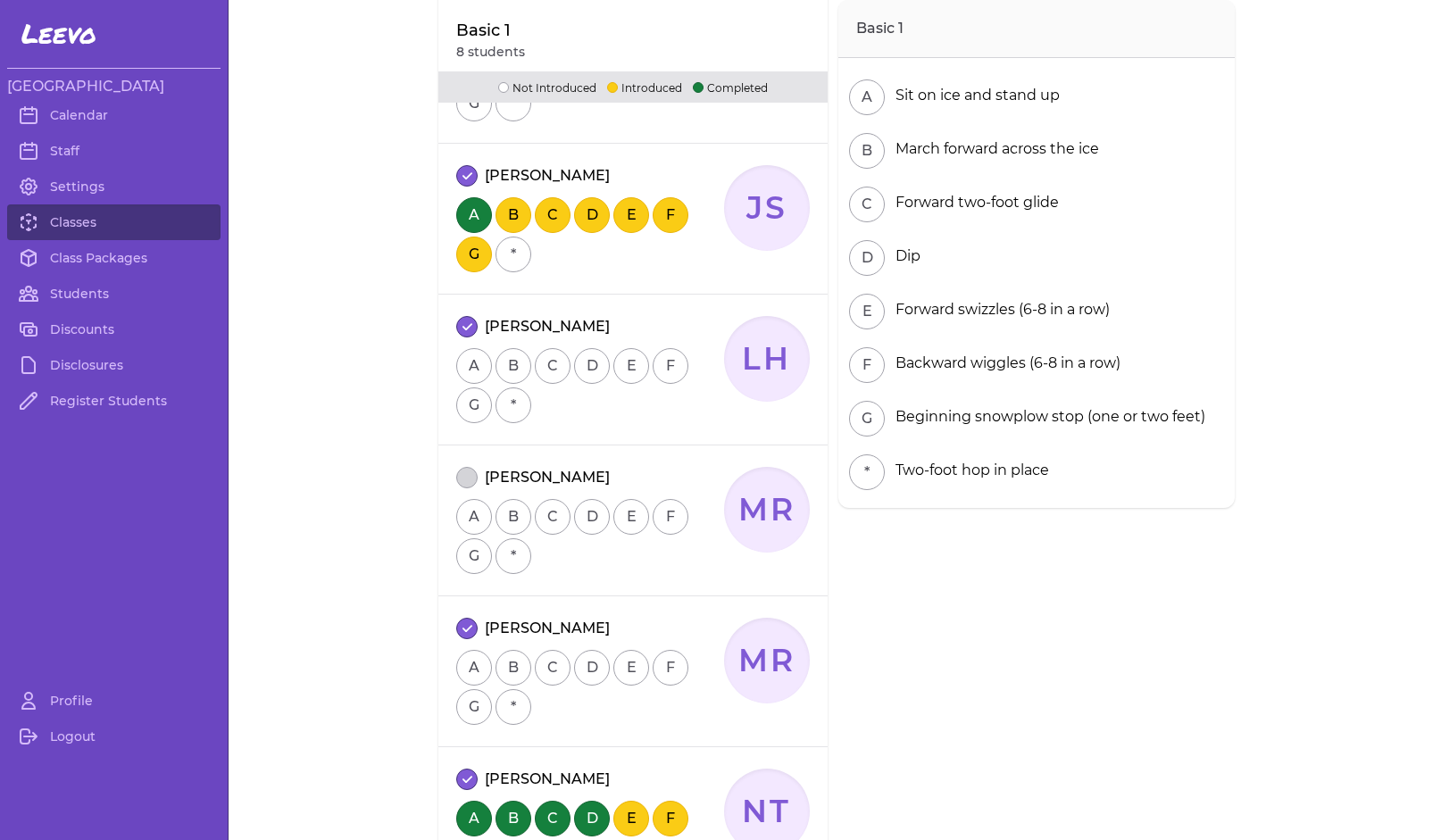
scroll to position [639, 0]
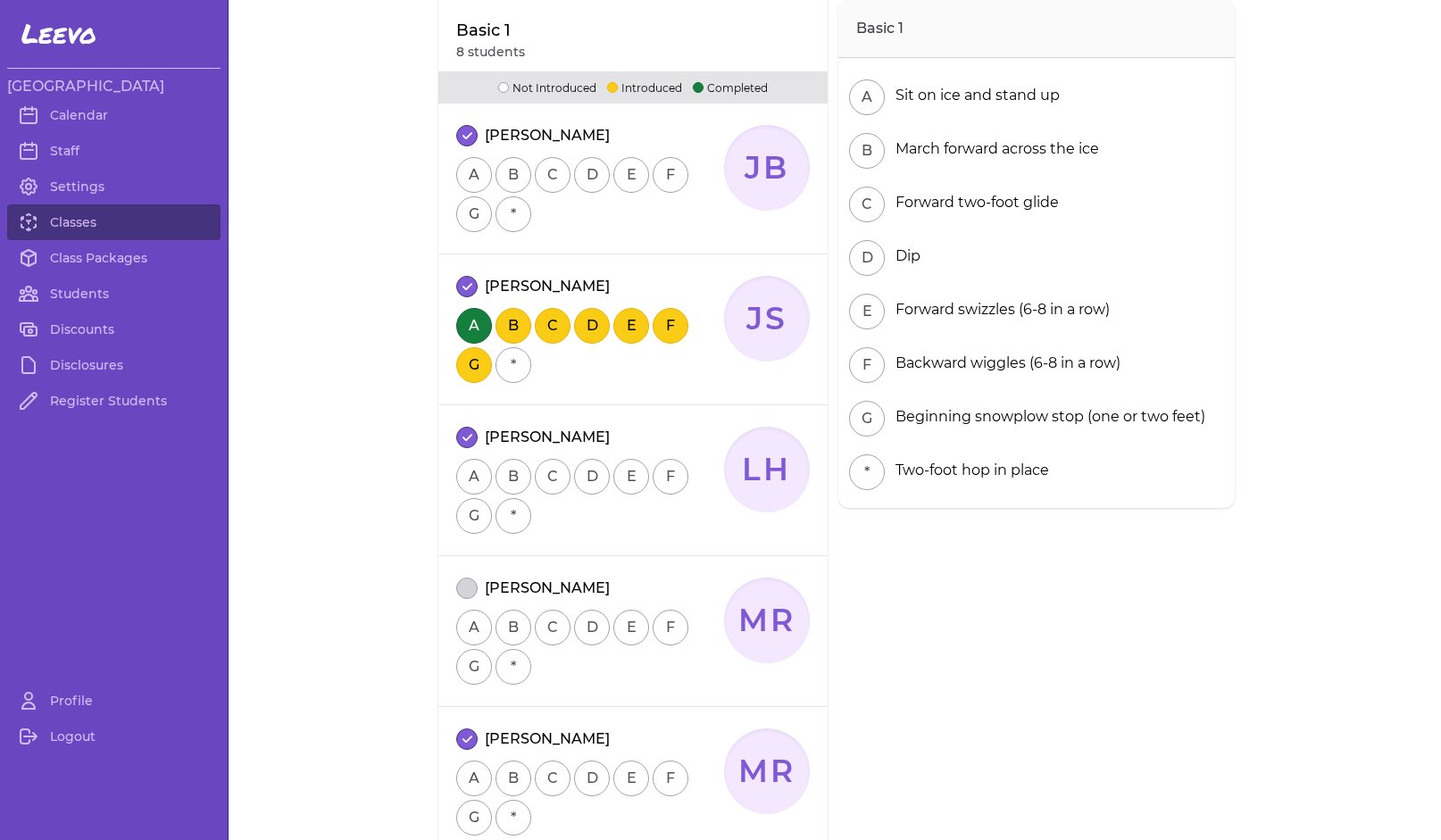
click at [461, 578] on button "attendance" at bounding box center [467, 588] width 21 height 21
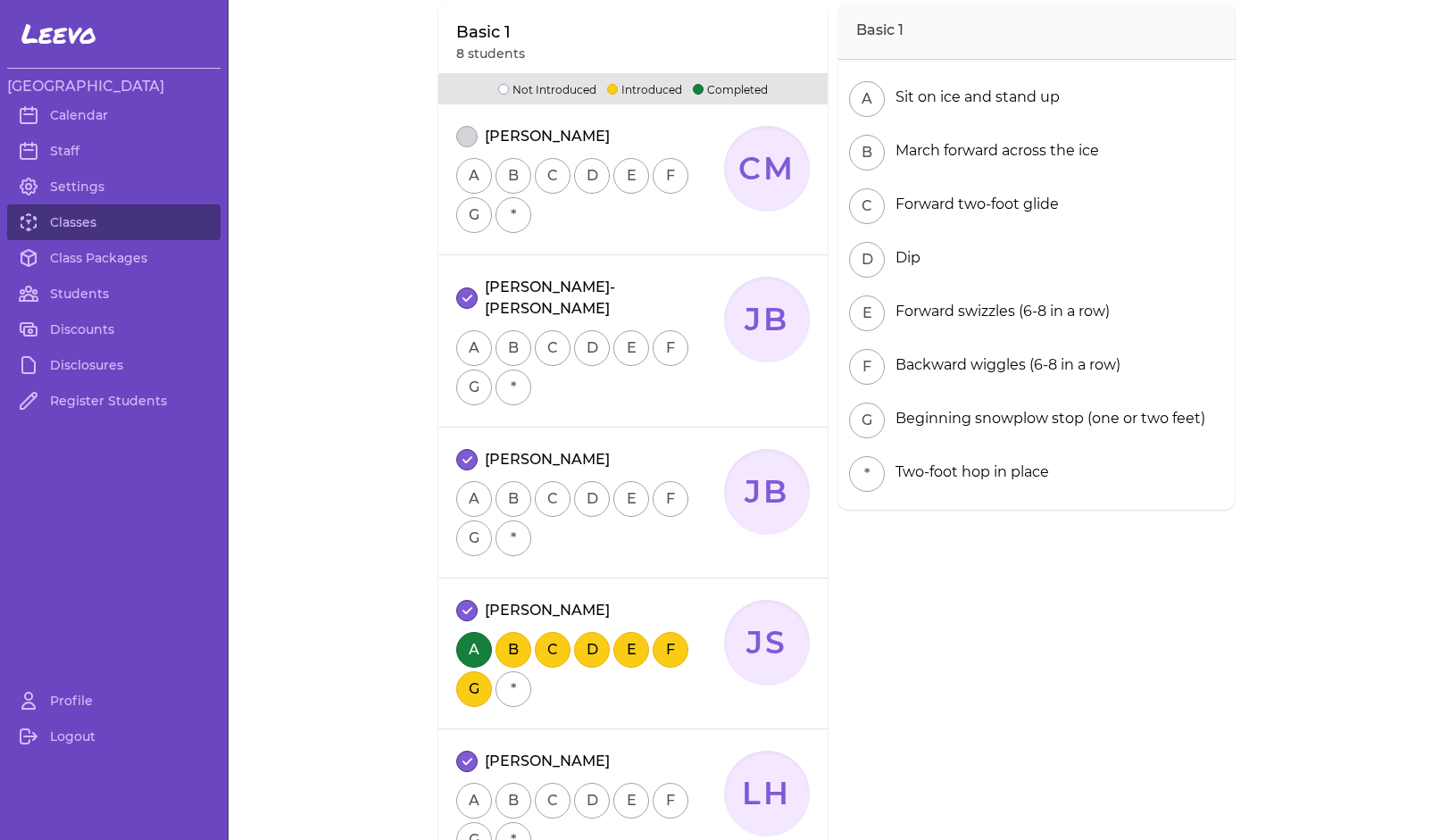
scroll to position [0, 0]
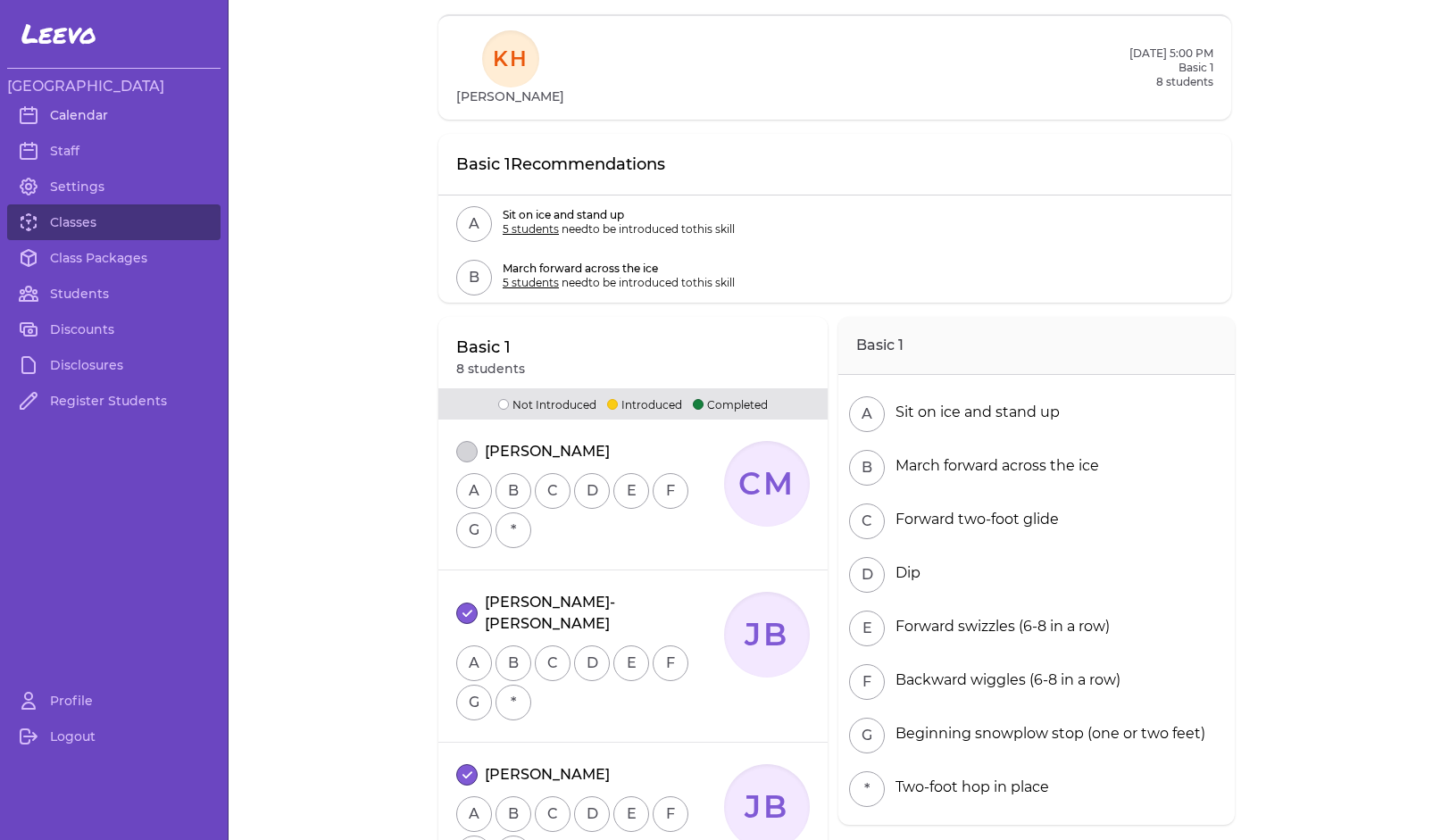
click at [68, 116] on link "Calendar" at bounding box center [114, 115] width 214 height 36
